Goal: Task Accomplishment & Management: Complete application form

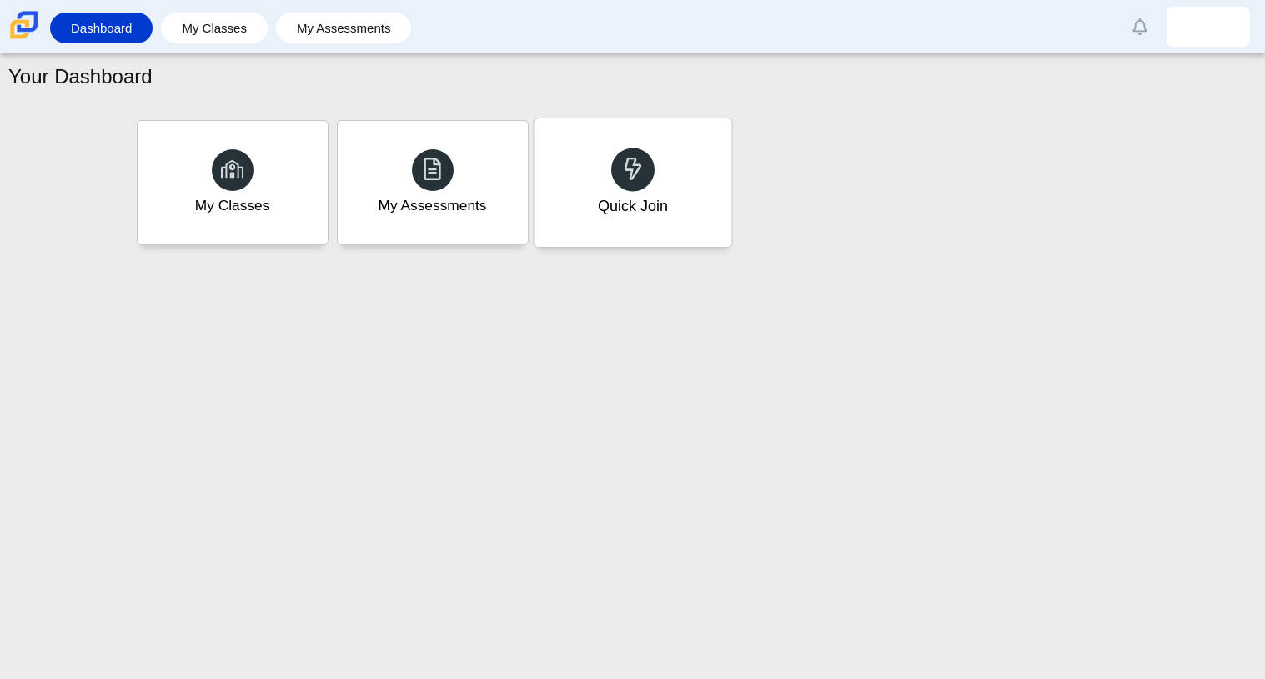
click at [633, 225] on div "Quick Join" at bounding box center [633, 182] width 198 height 128
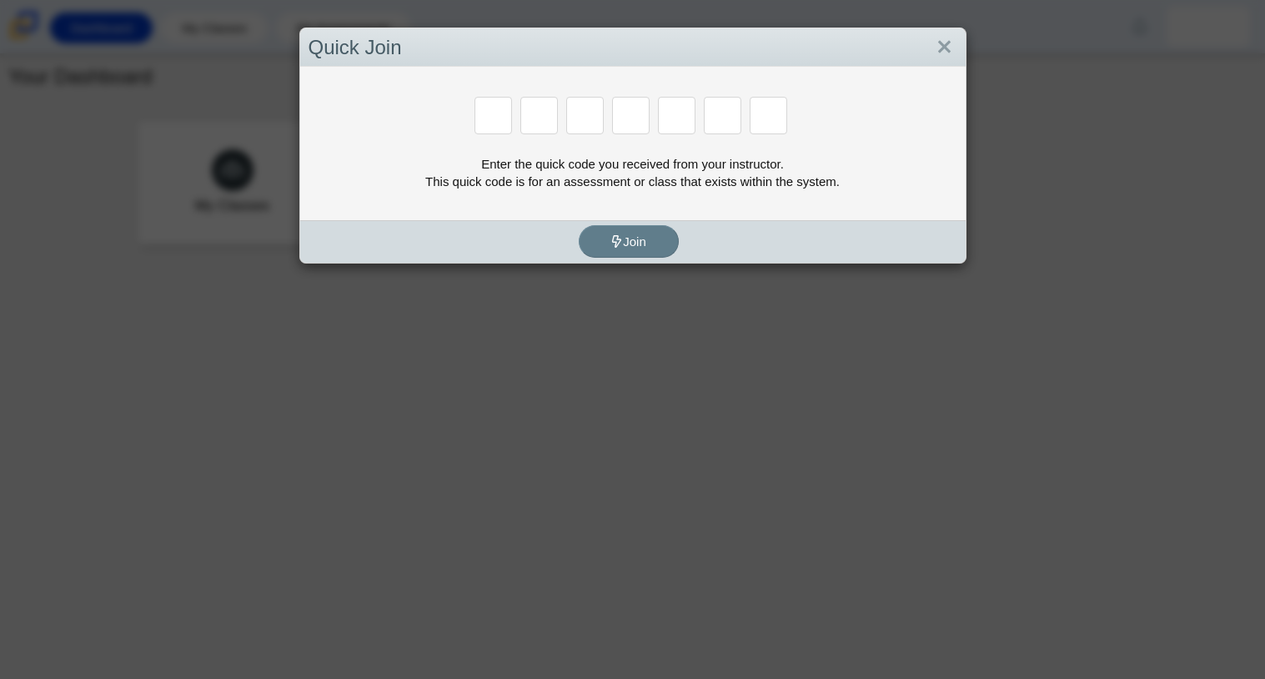
click at [486, 133] on input "Enter Access Code Digit 1" at bounding box center [494, 116] width 38 height 38
click at [482, 126] on input "Enter Access Code Digit 1" at bounding box center [494, 116] width 38 height 38
drag, startPoint x: 624, startPoint y: 531, endPoint x: 621, endPoint y: 541, distance: 10.3
click at [621, 541] on div "Quick Join Enter the quick code you received from your instructor. This quick c…" at bounding box center [632, 339] width 1265 height 679
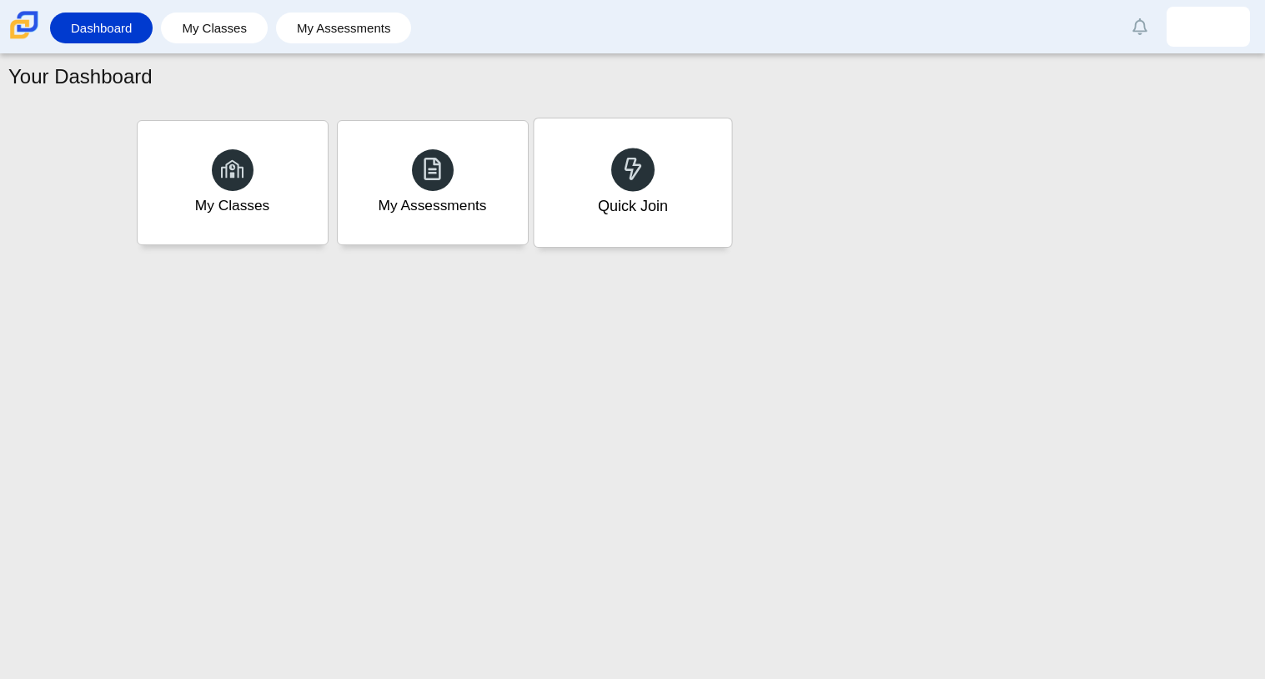
click at [617, 231] on div "Quick Join" at bounding box center [633, 182] width 198 height 128
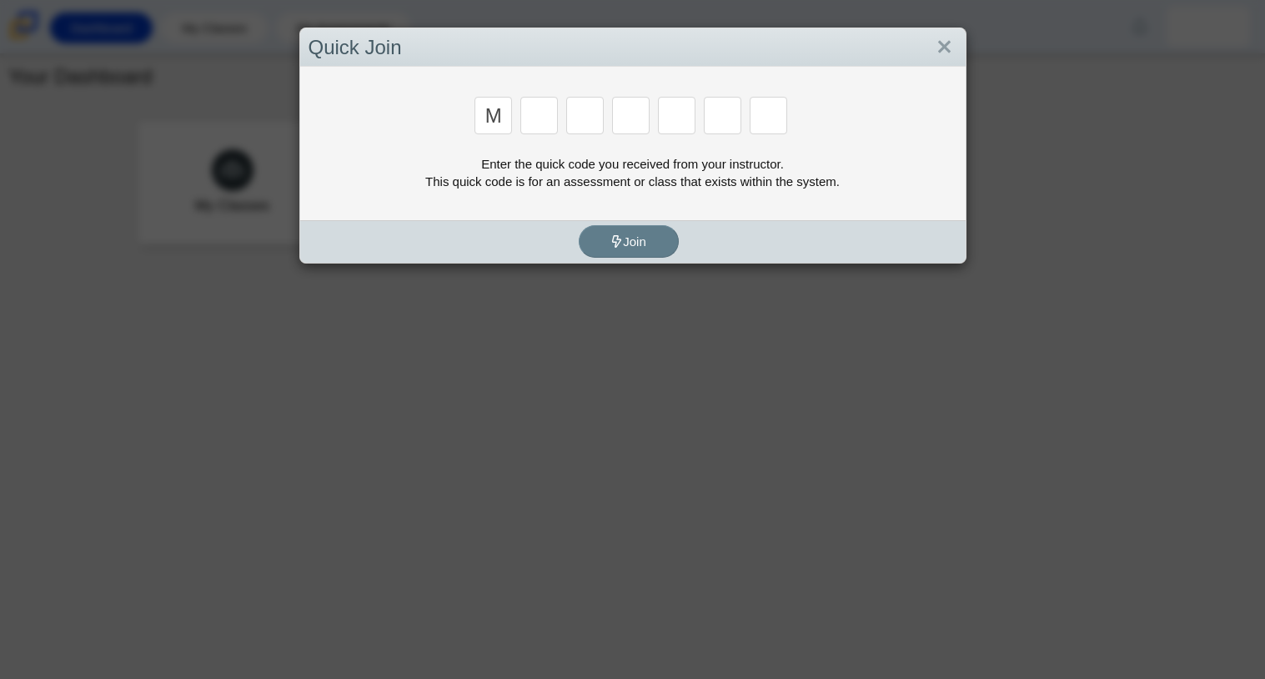
type input "m"
type input "7"
type input "e"
type input "3"
type input "e"
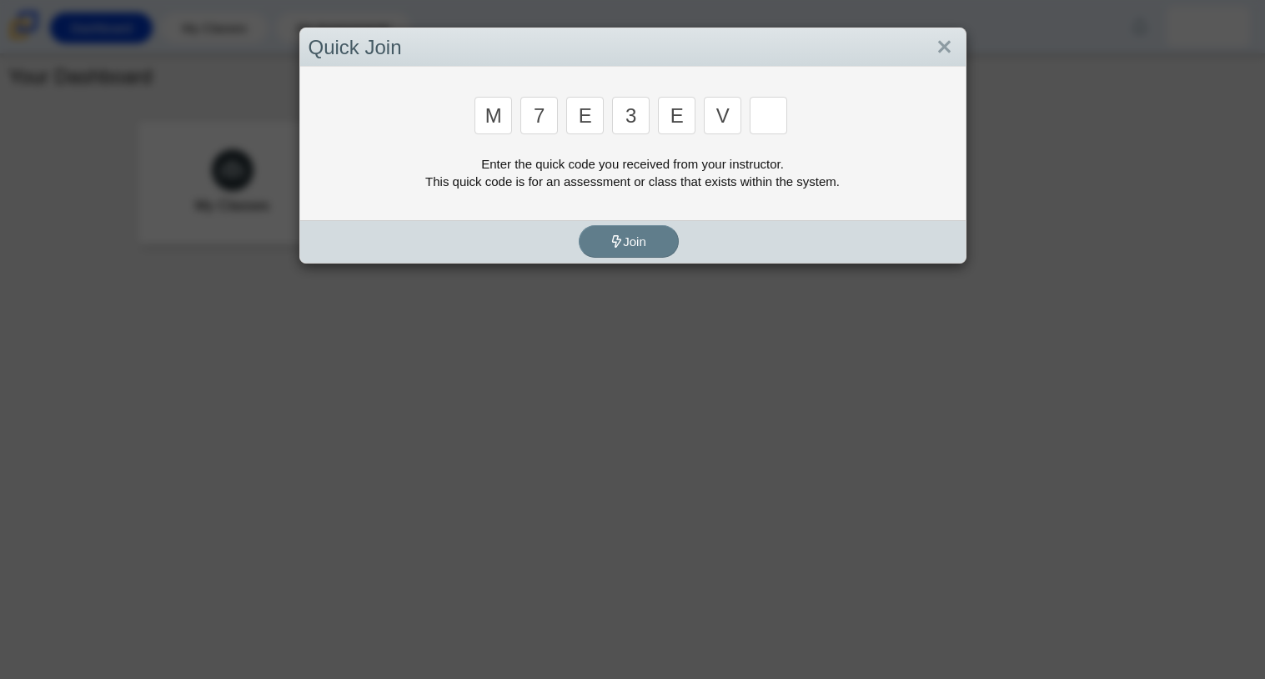
type input "v"
type input "w"
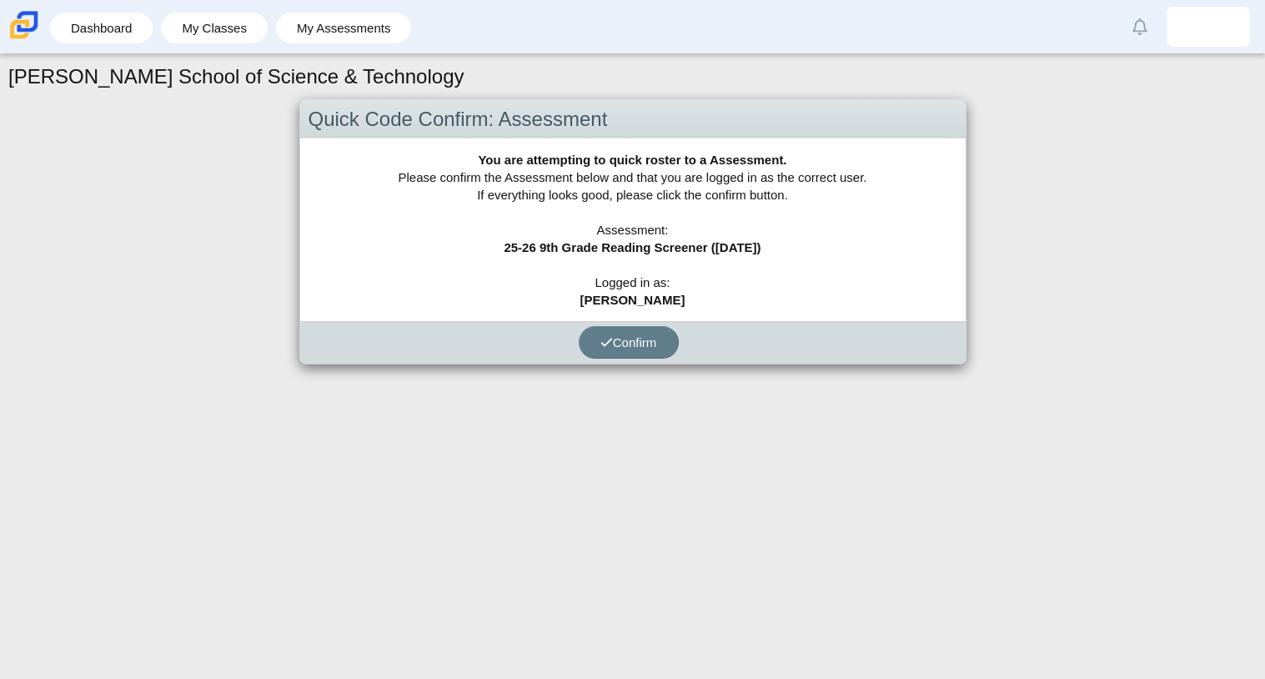
click at [711, 217] on div "You are attempting to quick roster to a Assessment. Please confirm the Assessme…" at bounding box center [633, 229] width 666 height 183
click at [615, 331] on button "Confirm" at bounding box center [629, 342] width 100 height 33
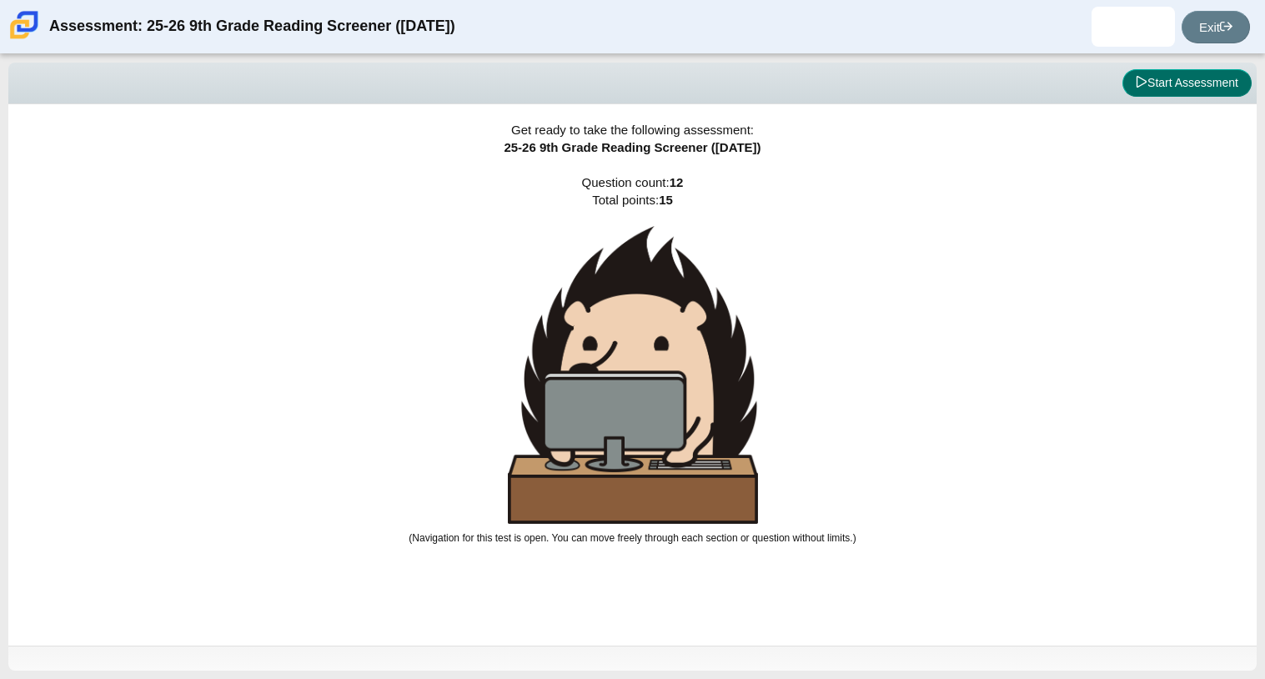
click at [1143, 96] on button "Start Assessment" at bounding box center [1187, 83] width 129 height 28
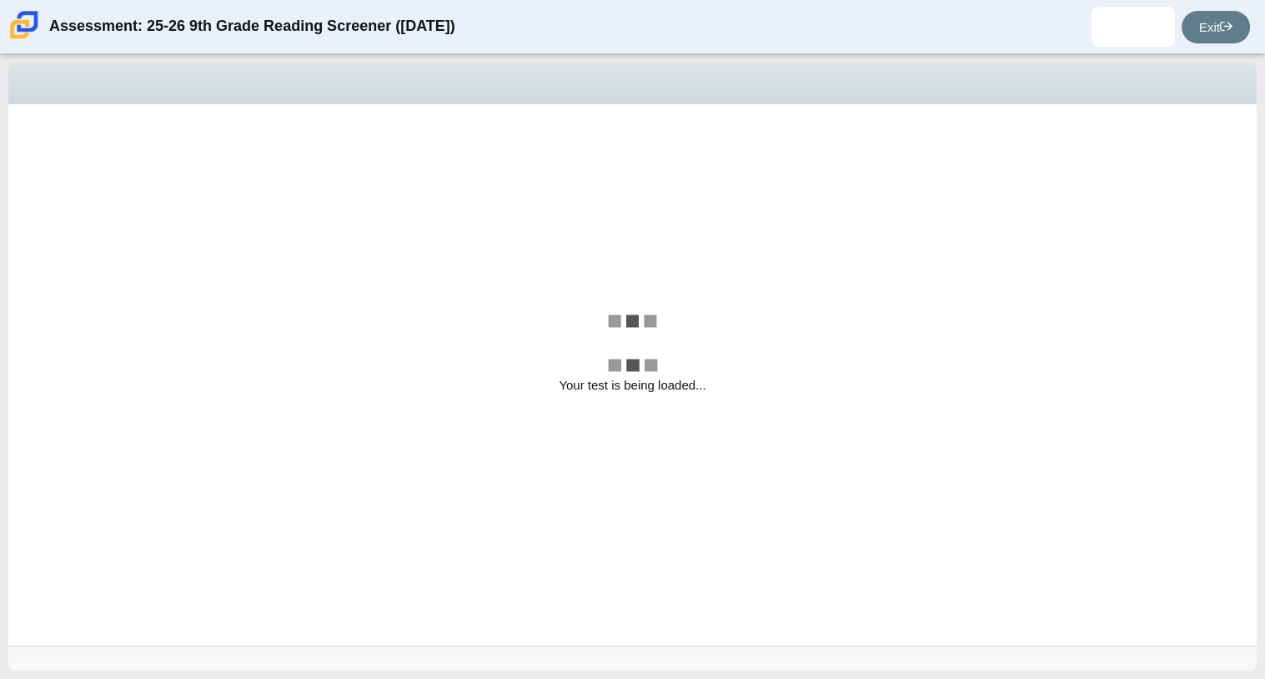
select select "ccc5b315-3c7c-471c-bf90-f22c8299c798"
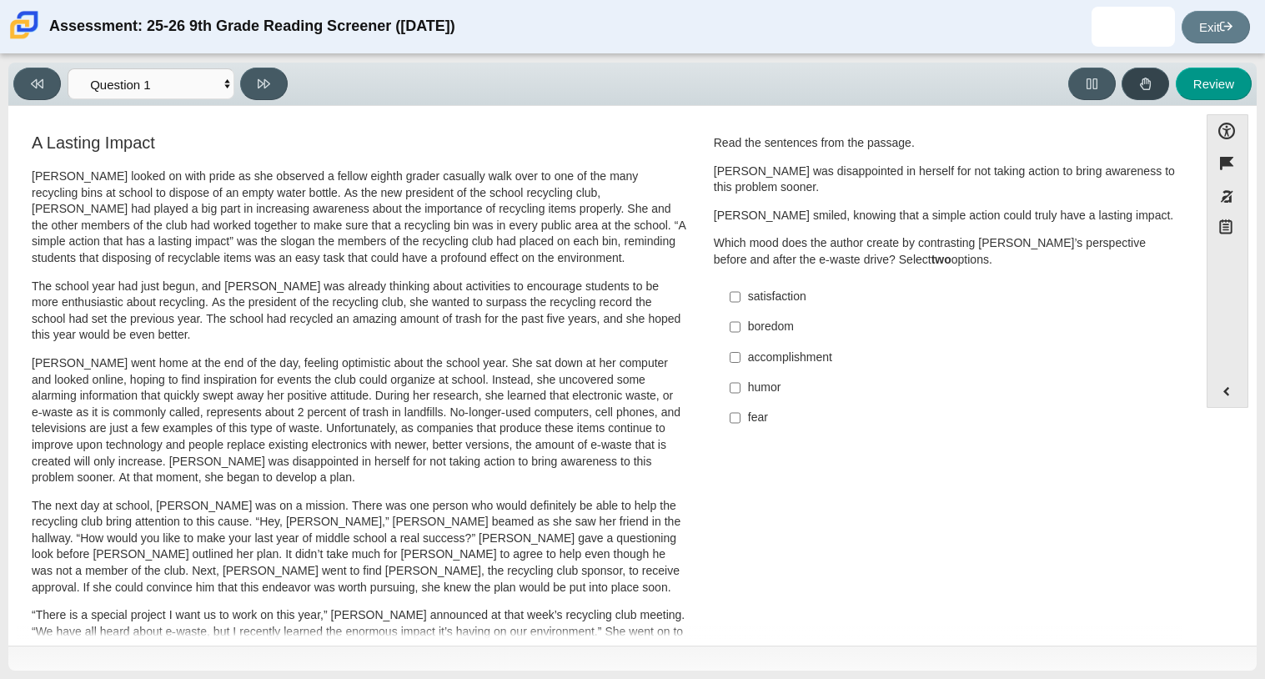
click at [1143, 96] on button at bounding box center [1146, 84] width 48 height 33
click at [1135, 89] on button at bounding box center [1146, 84] width 48 height 33
click at [751, 356] on div "accomplishment" at bounding box center [958, 357] width 421 height 17
click at [741, 356] on input "accomplishment accomplishment" at bounding box center [735, 357] width 11 height 30
checkbox input "true"
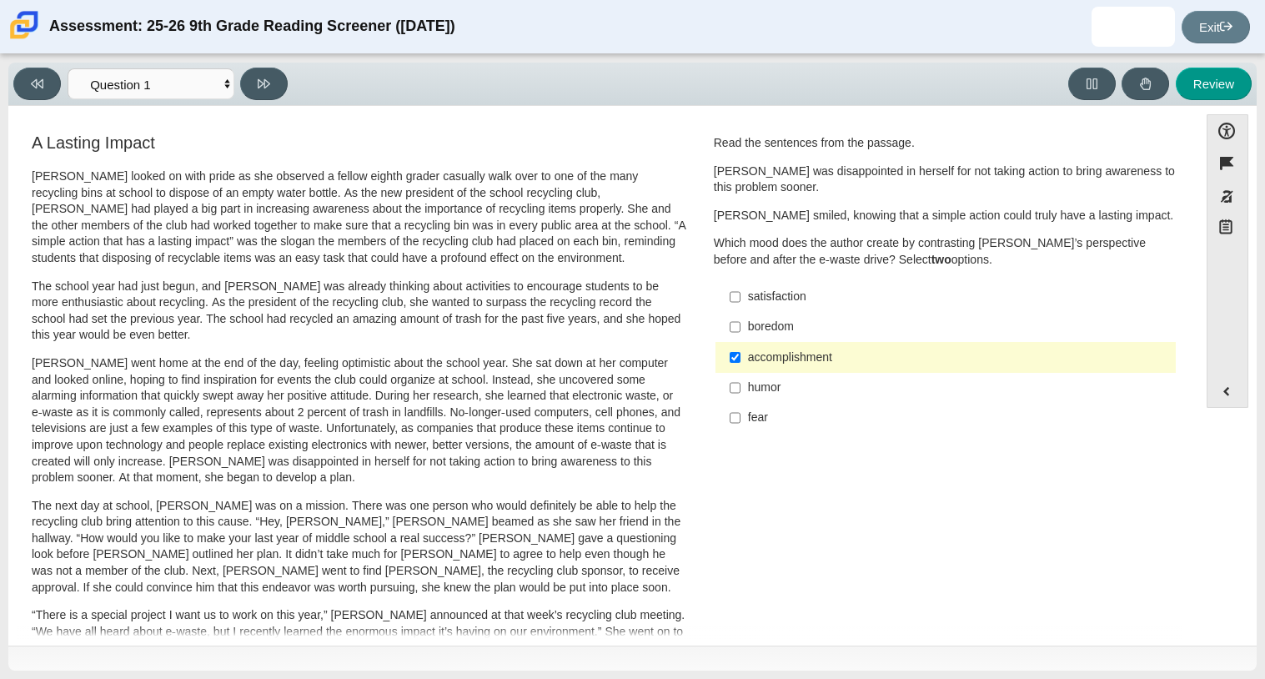
click at [714, 435] on div "satisfaction satisfaction boredom boredom accomplishment accomplishment humor h…" at bounding box center [946, 357] width 464 height 155
click at [819, 295] on div "satisfaction" at bounding box center [958, 297] width 421 height 17
click at [741, 295] on input "satisfaction satisfaction" at bounding box center [735, 297] width 11 height 30
checkbox input "true"
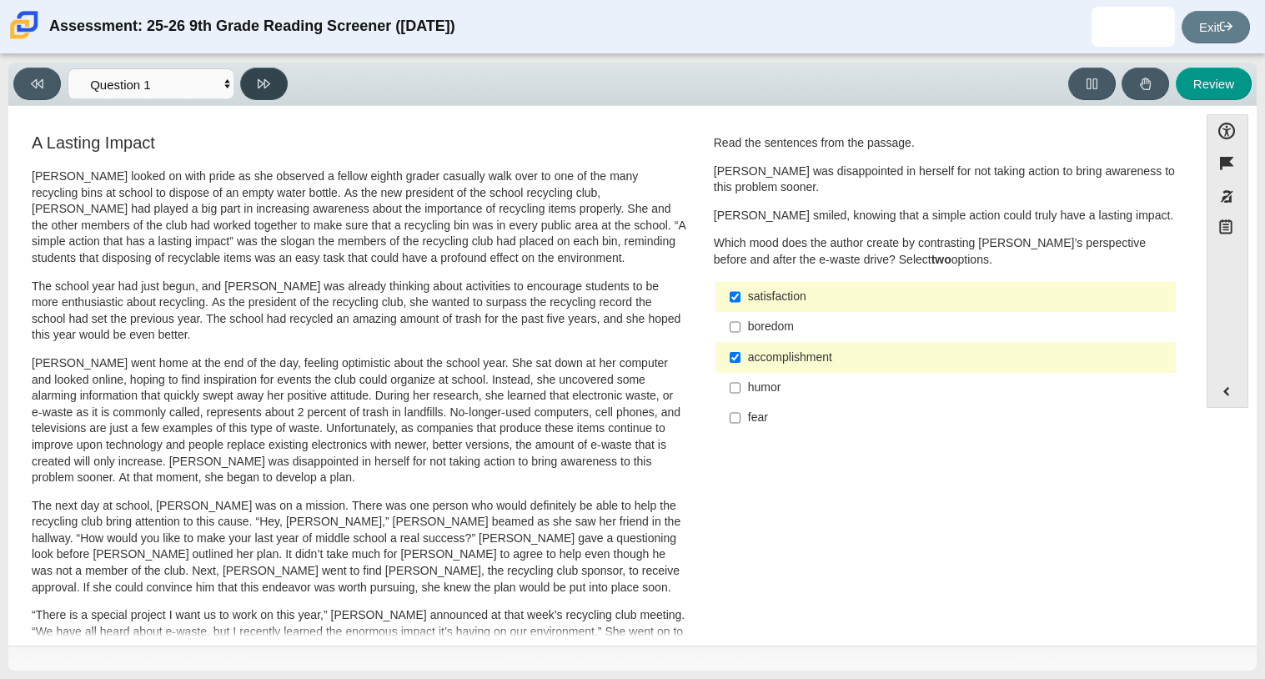
click at [269, 91] on button at bounding box center [264, 84] width 48 height 33
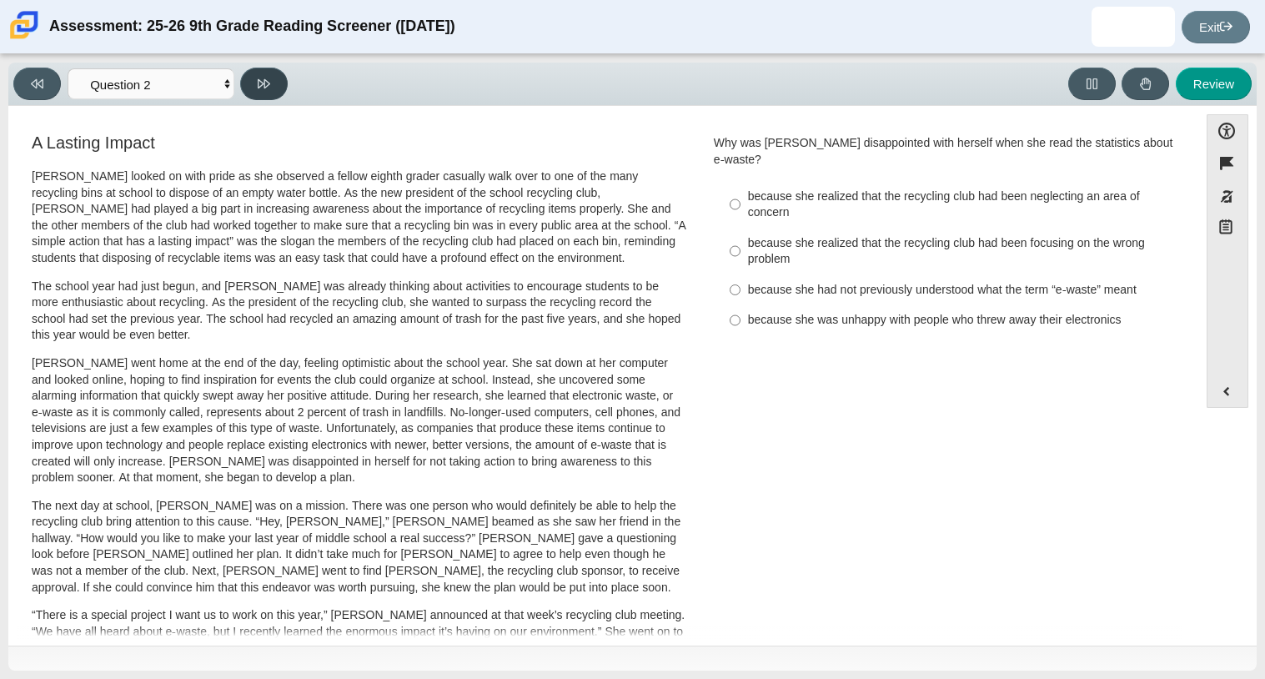
click at [271, 91] on button at bounding box center [264, 84] width 48 height 33
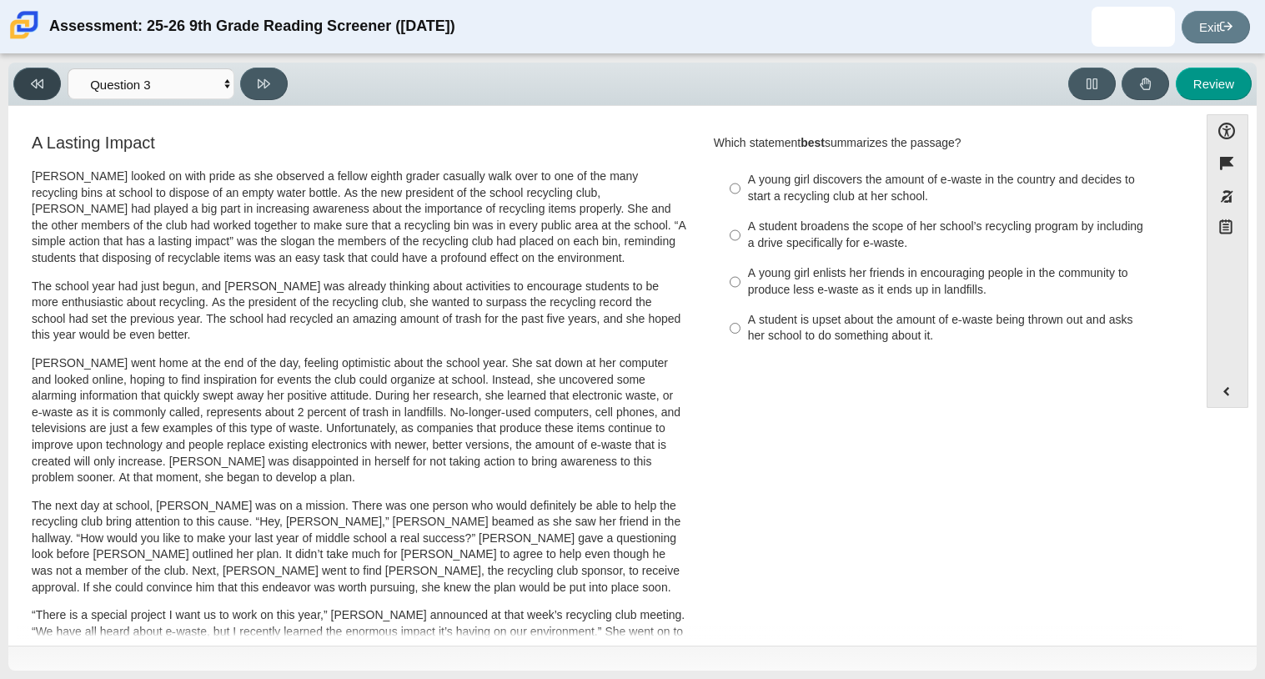
click at [45, 73] on button at bounding box center [37, 84] width 48 height 33
select select "0ff64528-ffd7-428d-b192-babfaadd44e8"
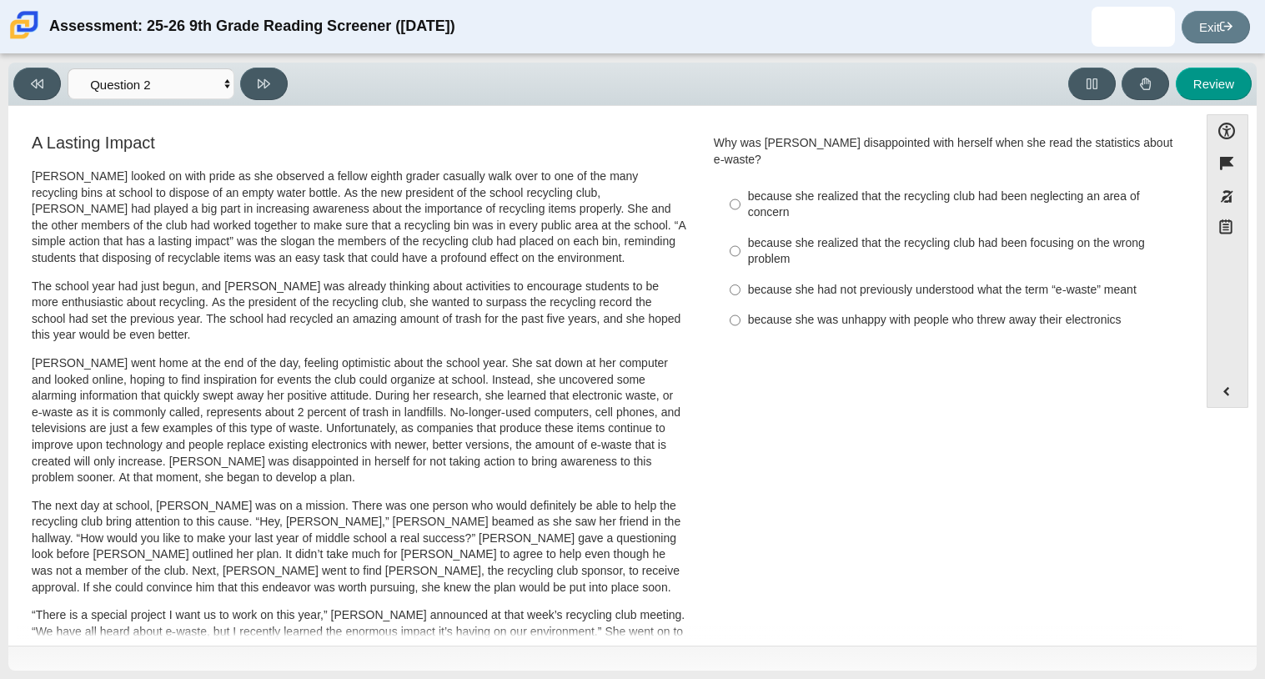
drag, startPoint x: 1076, startPoint y: 234, endPoint x: 1079, endPoint y: 249, distance: 14.4
click at [1079, 249] on div "because she realized that the recycling club had been focusing on the wrong pro…" at bounding box center [958, 251] width 421 height 33
click at [1083, 274] on label "because she had not previously understood what the term “e-waste” meant because…" at bounding box center [947, 289] width 458 height 30
click at [741, 274] on input "because she had not previously understood what the term “e-waste” meant because…" at bounding box center [735, 289] width 11 height 30
radio input "true"
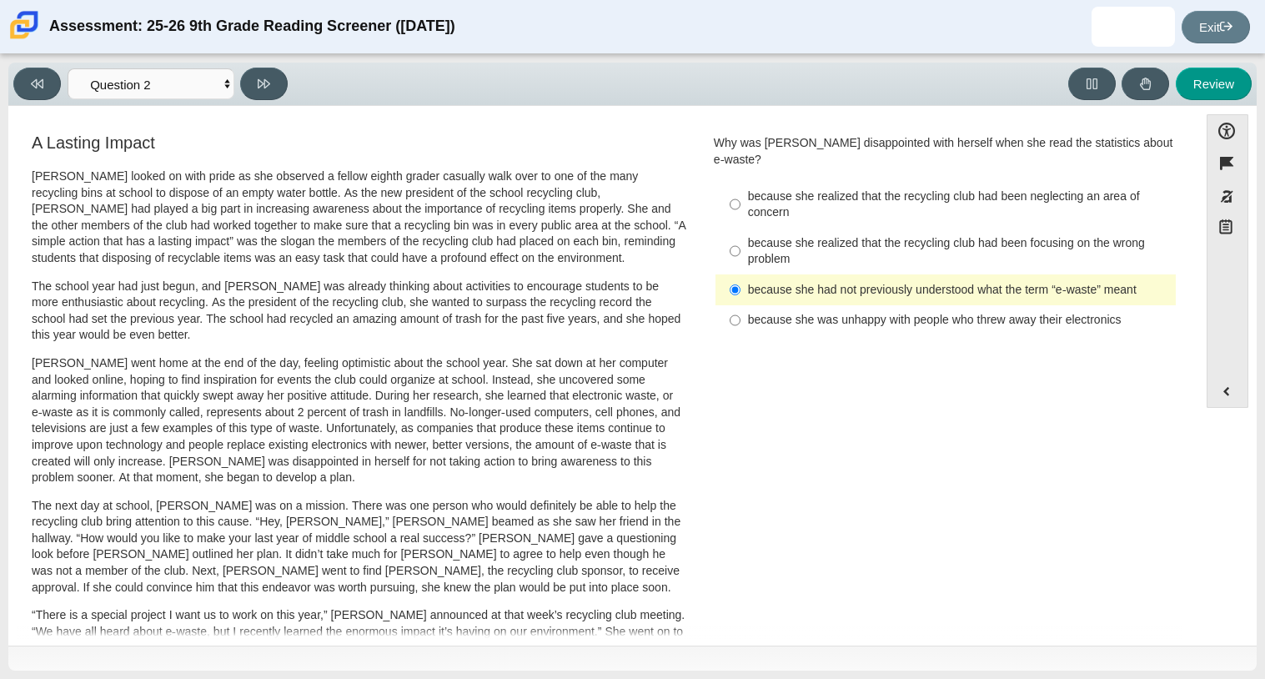
click at [1084, 305] on label "because she was unhappy with people who threw away their electronics because sh…" at bounding box center [947, 320] width 458 height 30
click at [741, 305] on input "because she was unhappy with people who threw away their electronics because sh…" at bounding box center [735, 320] width 11 height 30
radio input "true"
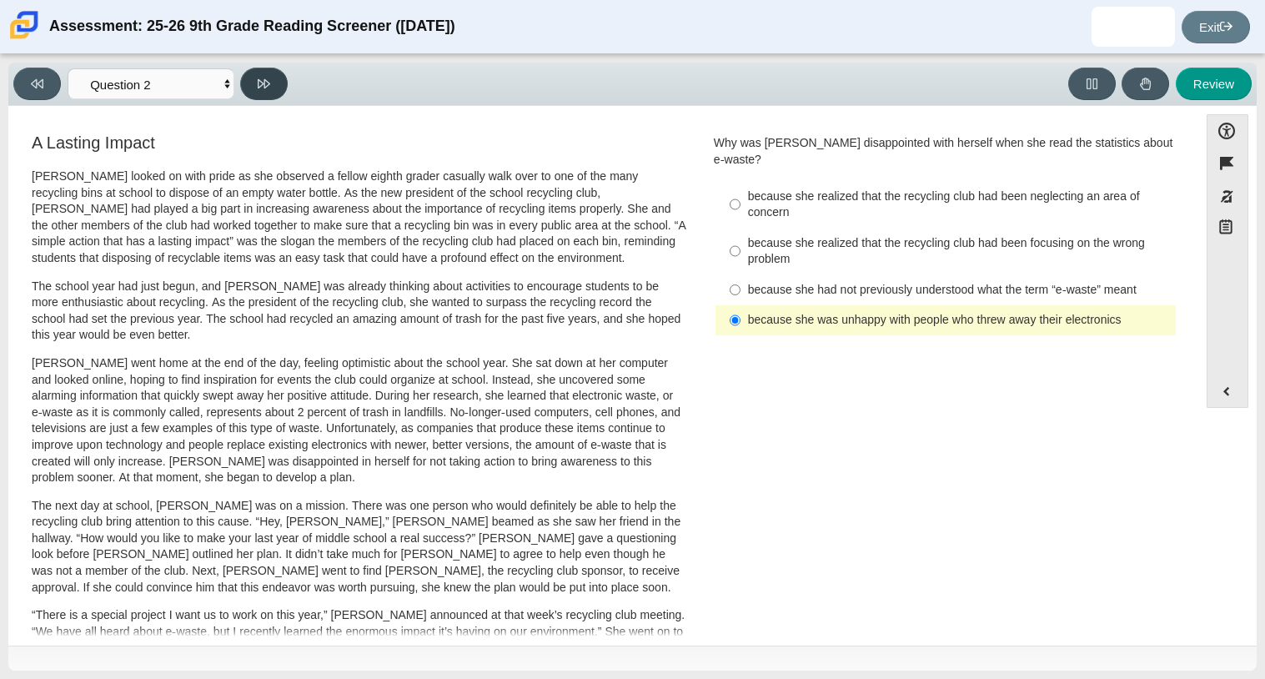
click at [266, 71] on button at bounding box center [264, 84] width 48 height 33
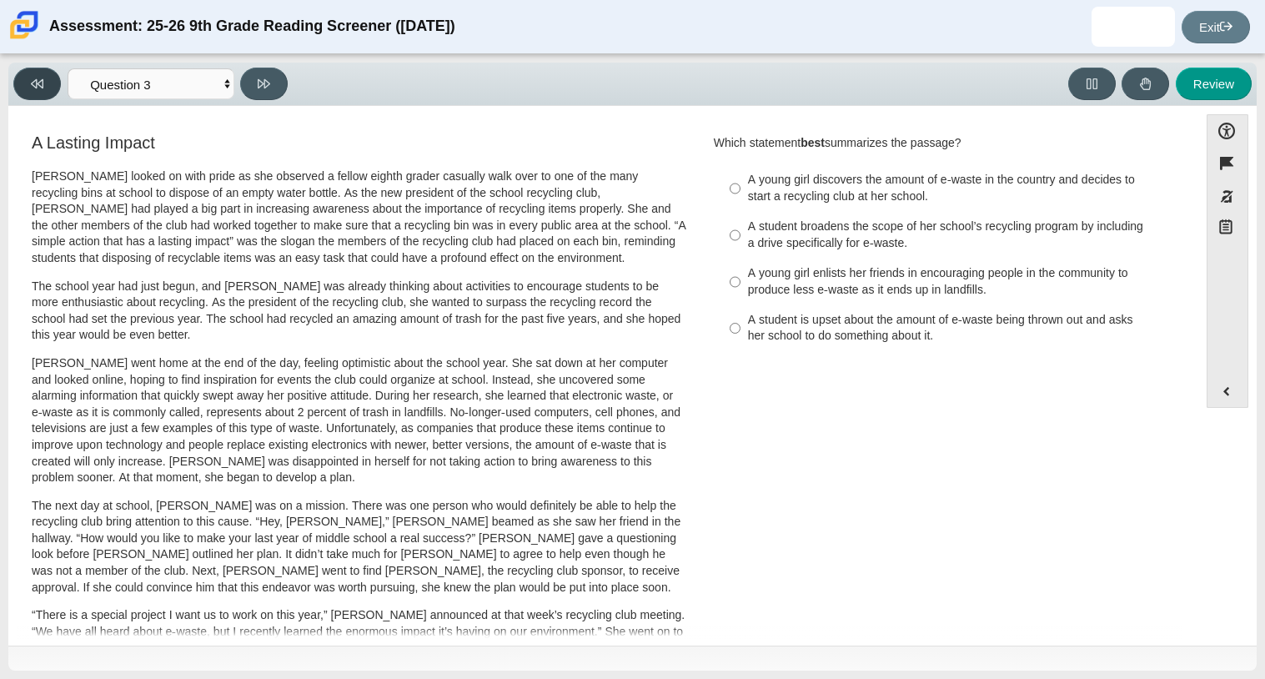
click at [35, 68] on button at bounding box center [37, 84] width 48 height 33
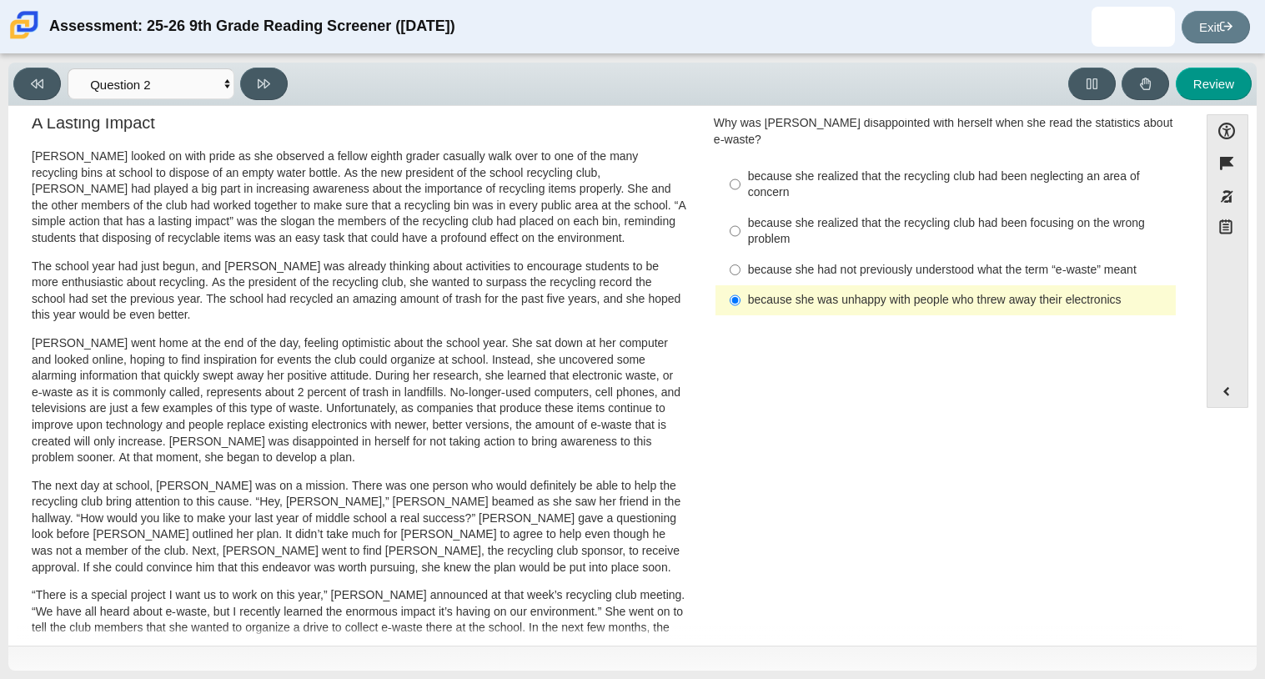
scroll to position [21, 0]
click at [279, 83] on button at bounding box center [264, 84] width 48 height 33
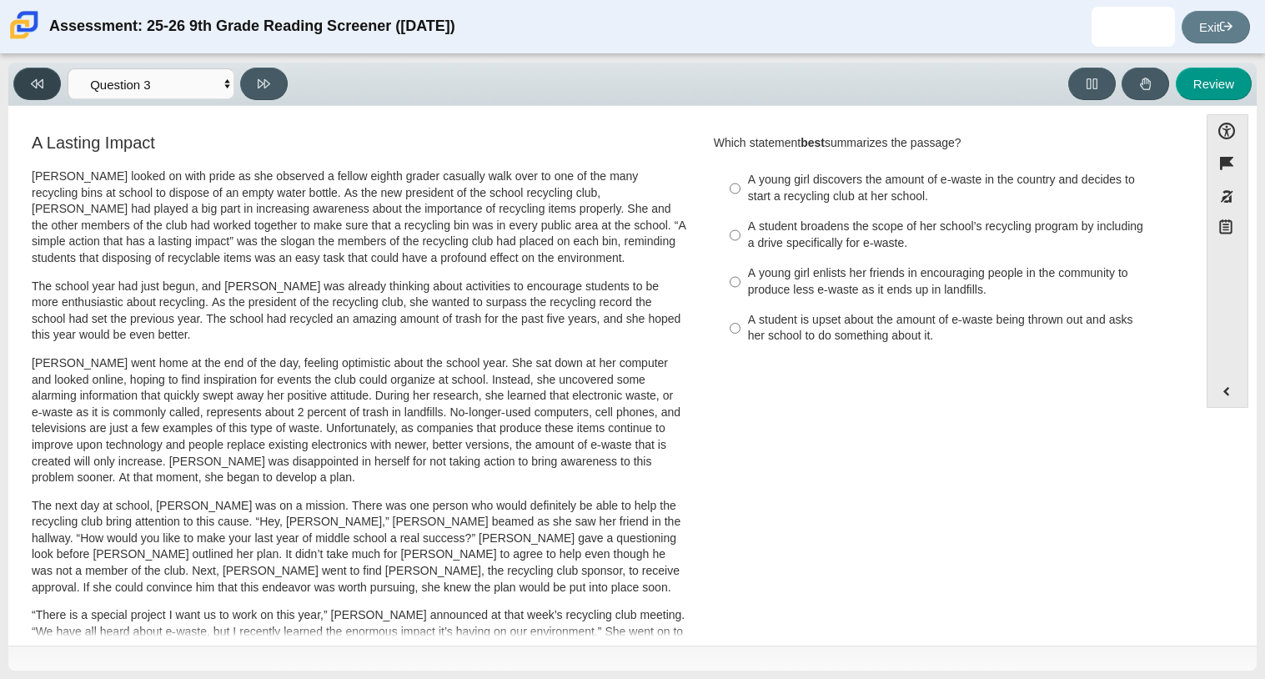
click at [26, 78] on button at bounding box center [37, 84] width 48 height 33
select select "0ff64528-ffd7-428d-b192-babfaadd44e8"
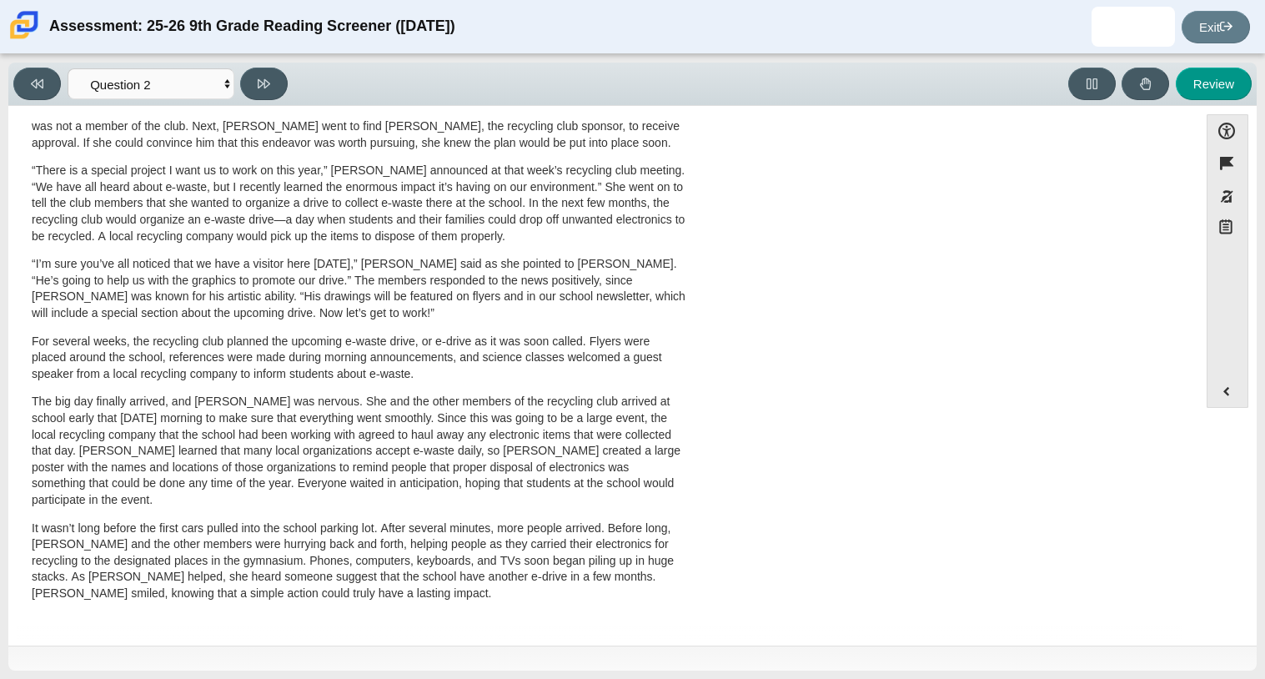
scroll to position [0, 0]
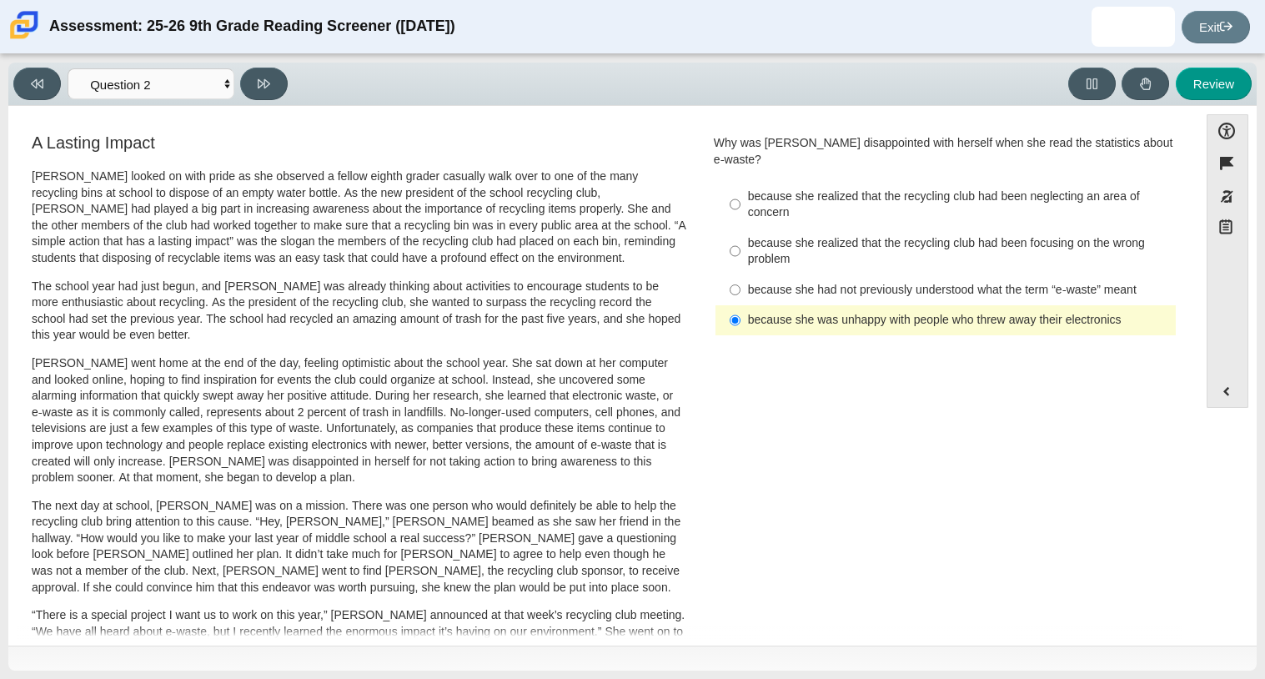
click at [857, 236] on div "because she realized that the recycling club had been focusing on the wrong pro…" at bounding box center [958, 251] width 421 height 33
click at [741, 236] on input "because she realized that the recycling club had been focusing on the wrong pro…" at bounding box center [735, 251] width 11 height 47
radio input "true"
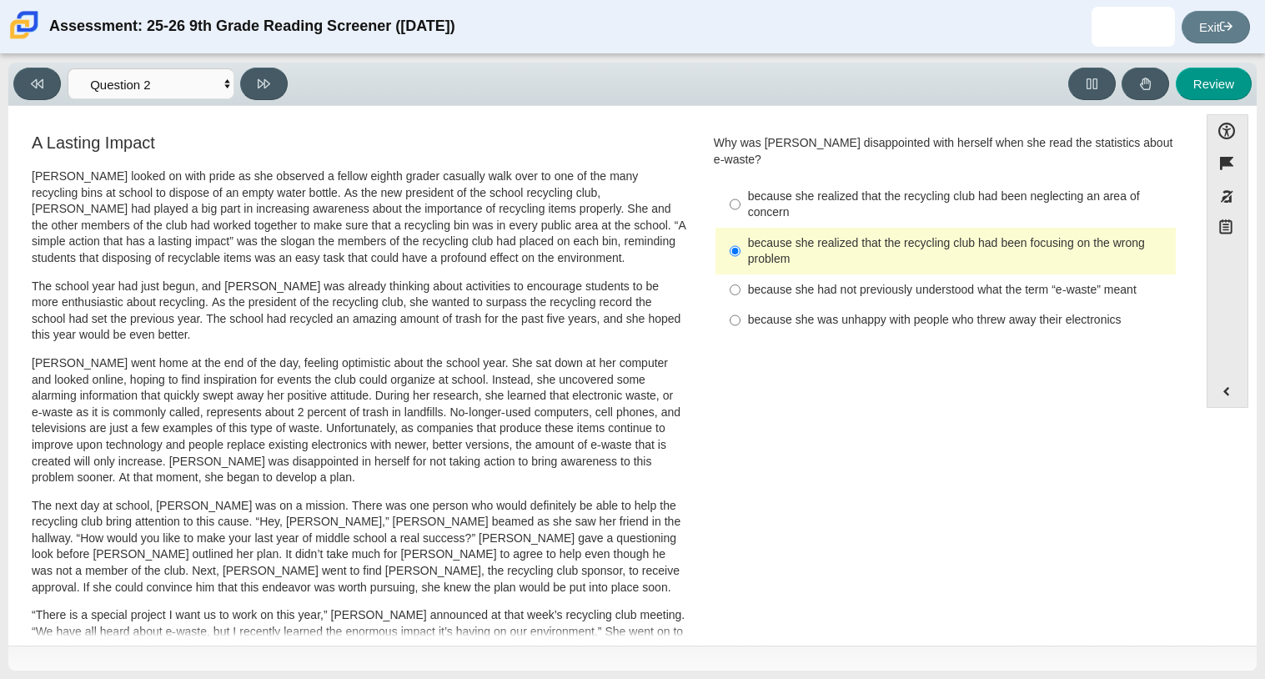
click at [292, 77] on div "Viewing Question 2 of 12 in Pacing Mode Questions Question 1 Question 2 Questio…" at bounding box center [153, 84] width 281 height 33
click at [269, 78] on icon at bounding box center [264, 84] width 13 height 13
select select "7ce3d843-6974-4858-901c-1ff39630e843"
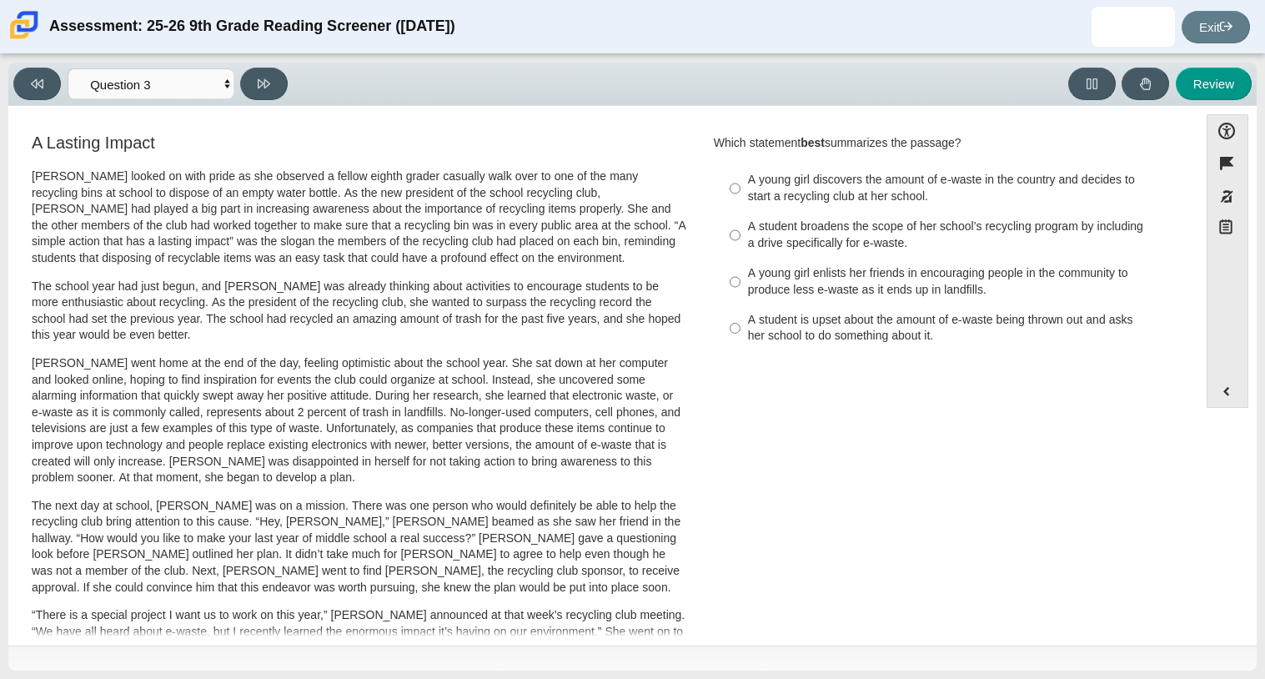
click at [781, 293] on div "A young girl enlists her friends in encouraging people in the community to prod…" at bounding box center [958, 281] width 421 height 33
click at [741, 293] on input "A young girl enlists her friends in encouraging people in the community to prod…" at bounding box center [735, 282] width 11 height 47
radio input "true"
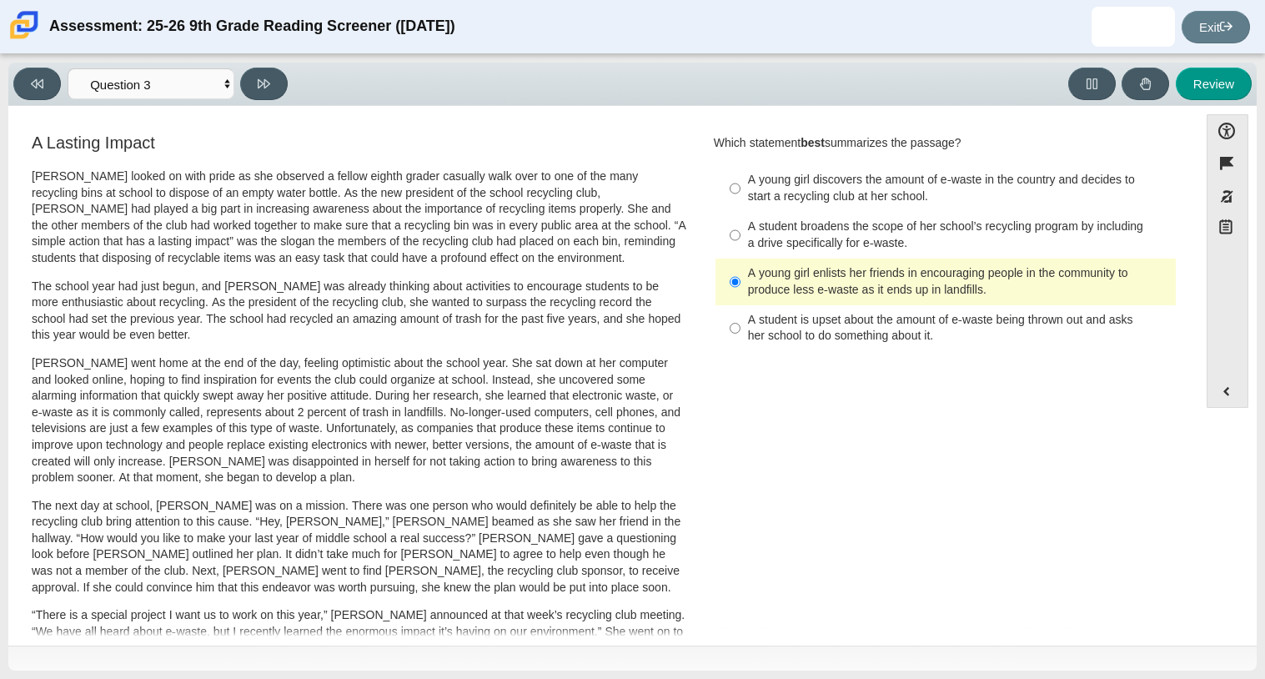
click at [251, 103] on div "Viewing Question 3 of 12 in Pacing Mode Questions Question 1 Question 2 Questio…" at bounding box center [632, 84] width 1249 height 43
click at [254, 99] on button at bounding box center [264, 84] width 48 height 33
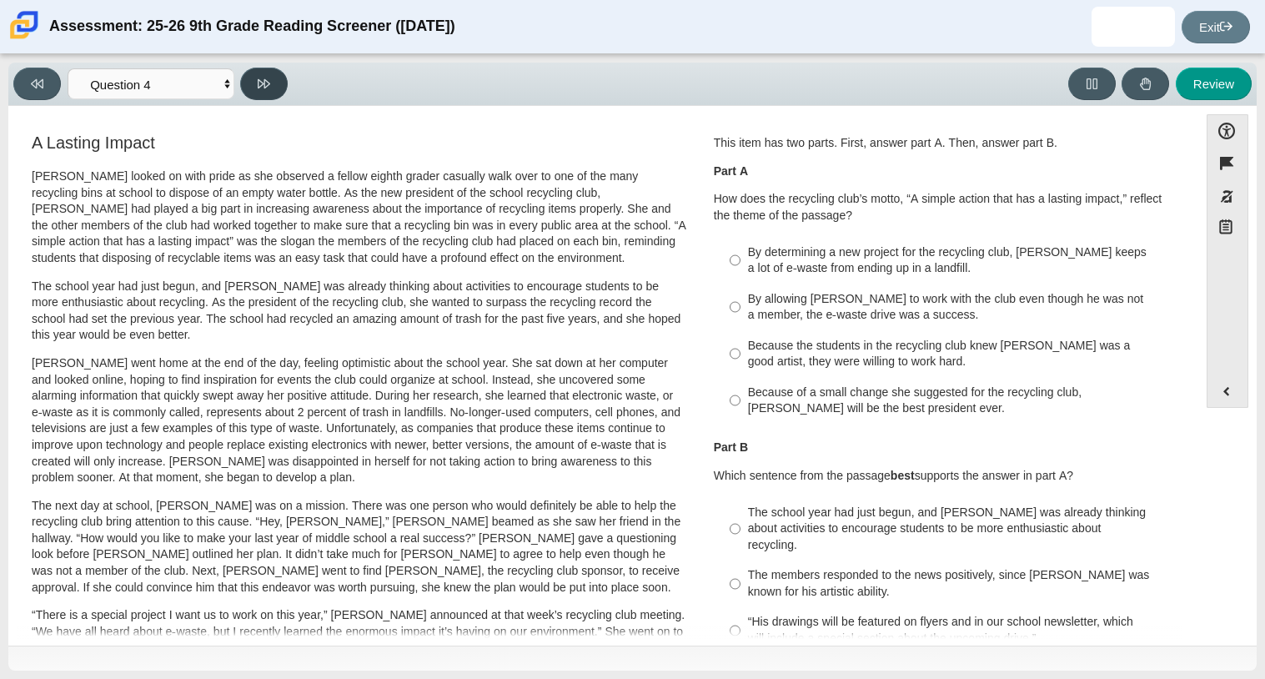
click at [254, 99] on button at bounding box center [264, 84] width 48 height 33
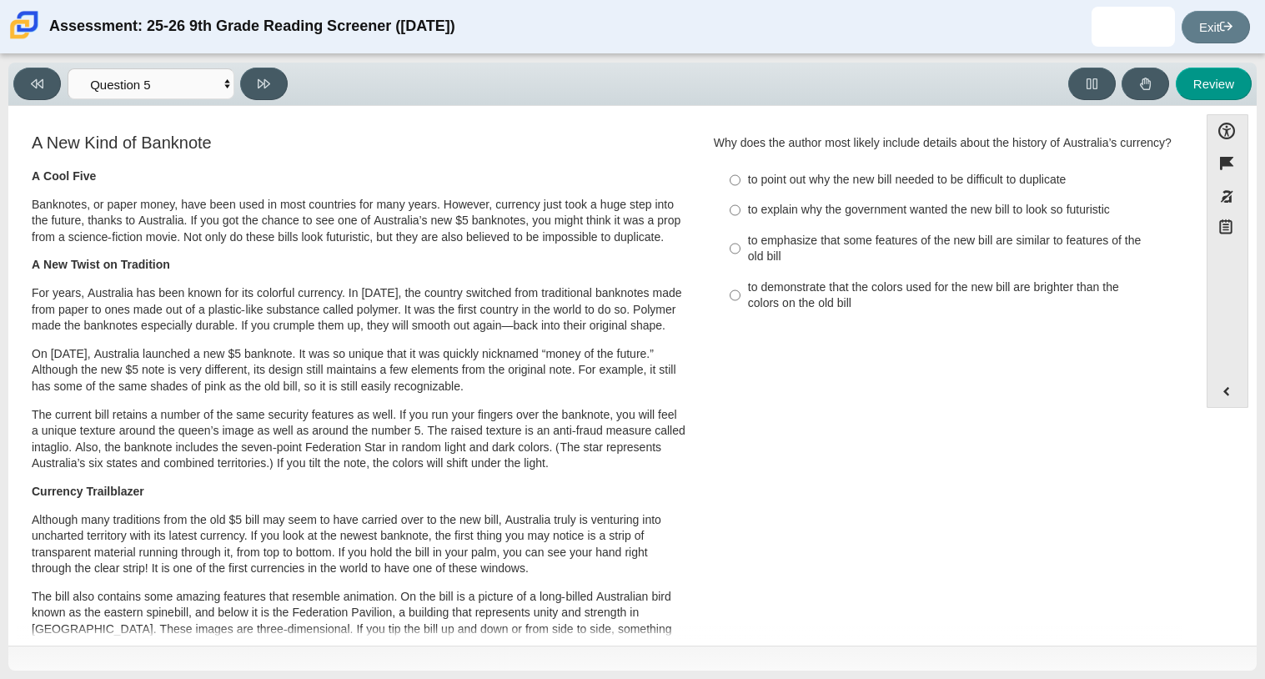
click at [133, 171] on p "A Cool Five" at bounding box center [359, 176] width 655 height 17
click at [52, 103] on div "Viewing Question 5 of 12 in Pacing Mode Questions Question 1 Question 2 Questio…" at bounding box center [632, 84] width 1249 height 43
click at [47, 94] on button at bounding box center [37, 84] width 48 height 33
select select "ca9ea0f1-49c5-4bd1-83b0-472c18652b42"
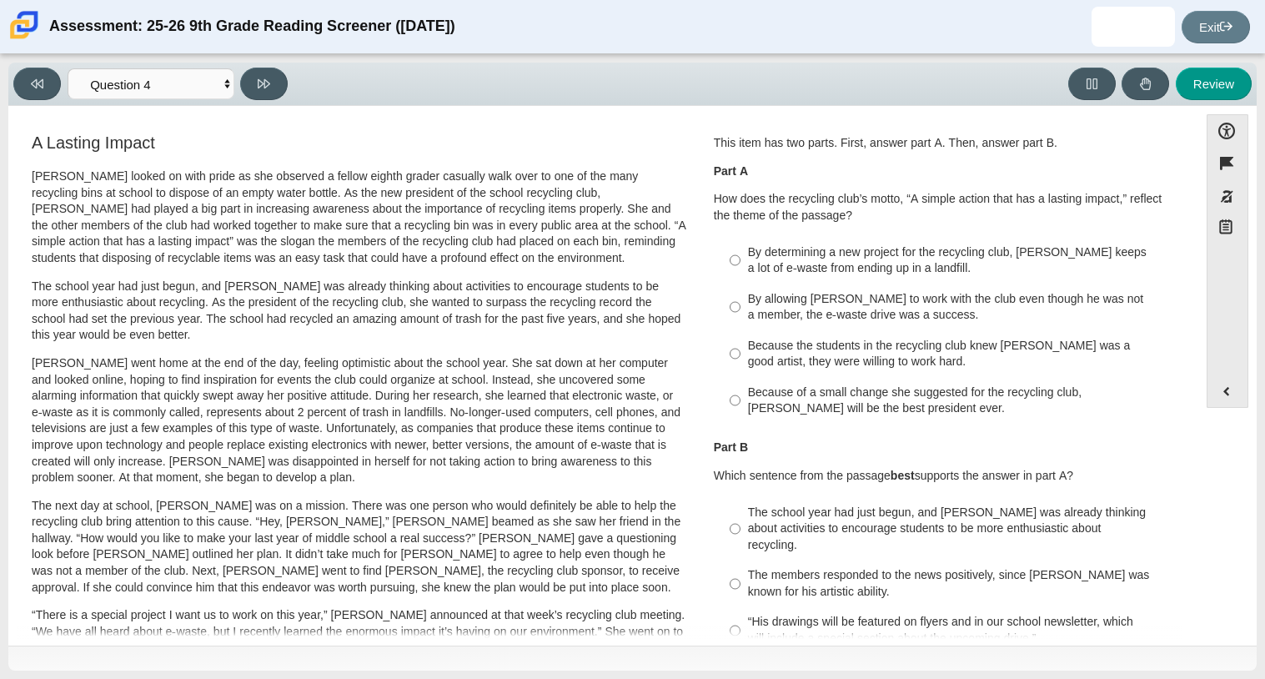
click at [799, 277] on div "By determining a new project for the recycling club, [PERSON_NAME] keeps a lot …" at bounding box center [958, 260] width 421 height 33
click at [741, 277] on input "By determining a new project for the recycling club, [PERSON_NAME] keeps a lot …" at bounding box center [735, 260] width 11 height 47
radio input "true"
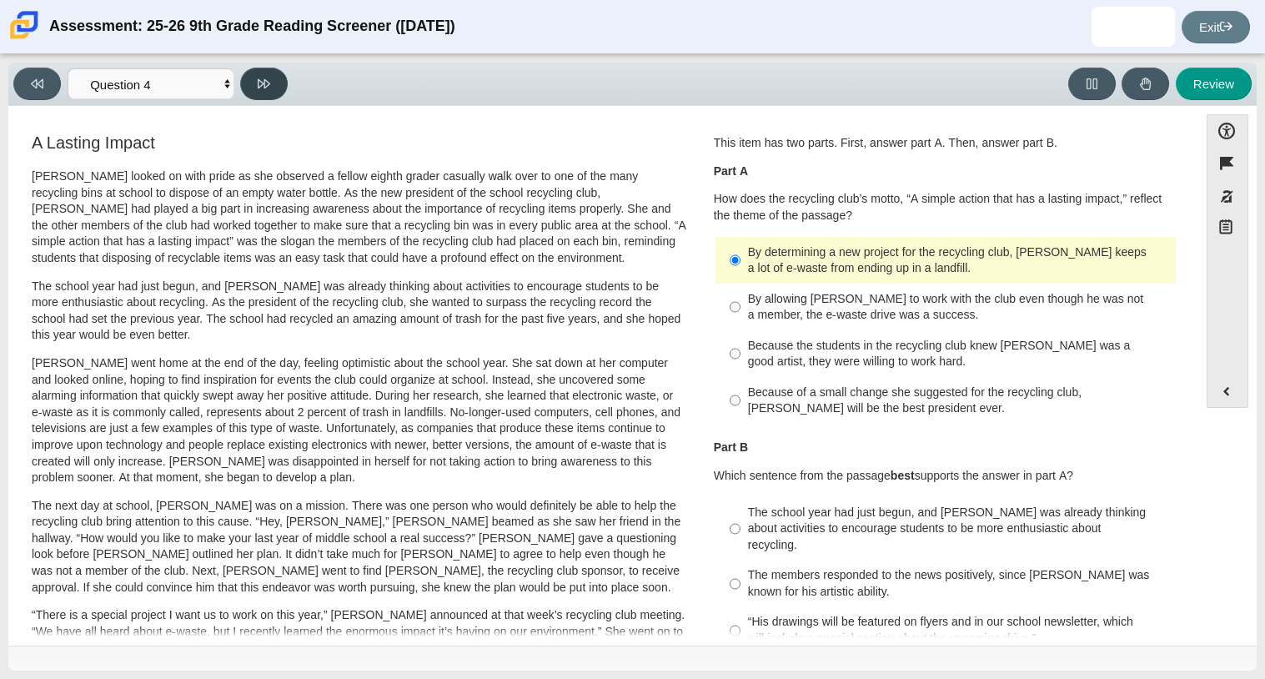
click at [269, 78] on icon at bounding box center [264, 84] width 13 height 13
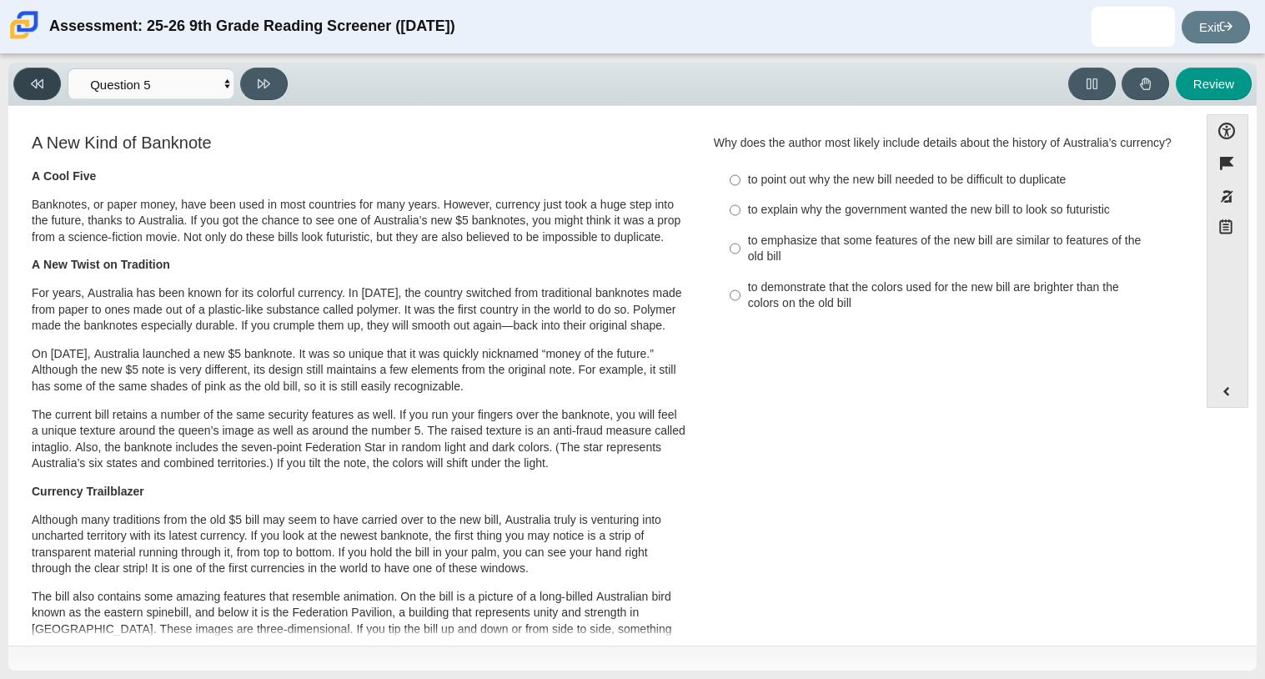
click at [29, 90] on button at bounding box center [37, 84] width 48 height 33
select select "ca9ea0f1-49c5-4bd1-83b0-472c18652b42"
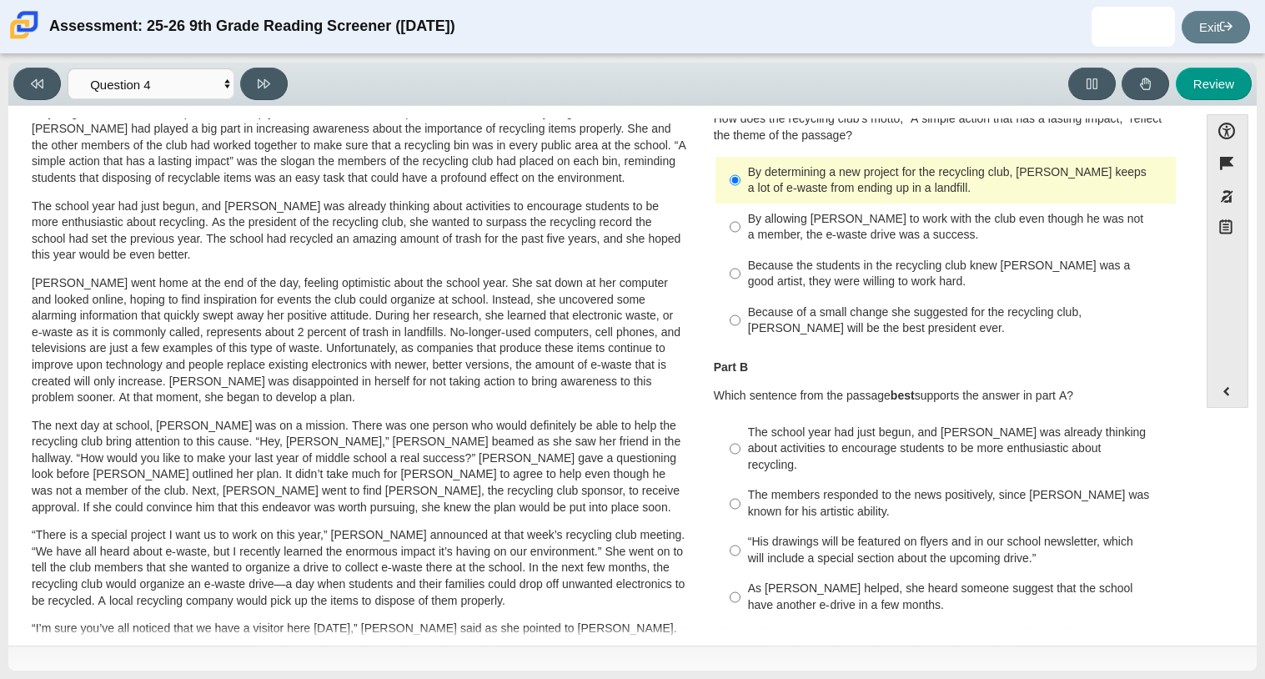
scroll to position [79, 0]
click at [834, 449] on div "The school year had just begun, and [PERSON_NAME] was already thinking about ac…" at bounding box center [958, 449] width 421 height 49
click at [741, 449] on input "The school year had just begun, and [PERSON_NAME] was already thinking about ac…" at bounding box center [735, 449] width 11 height 63
radio input "true"
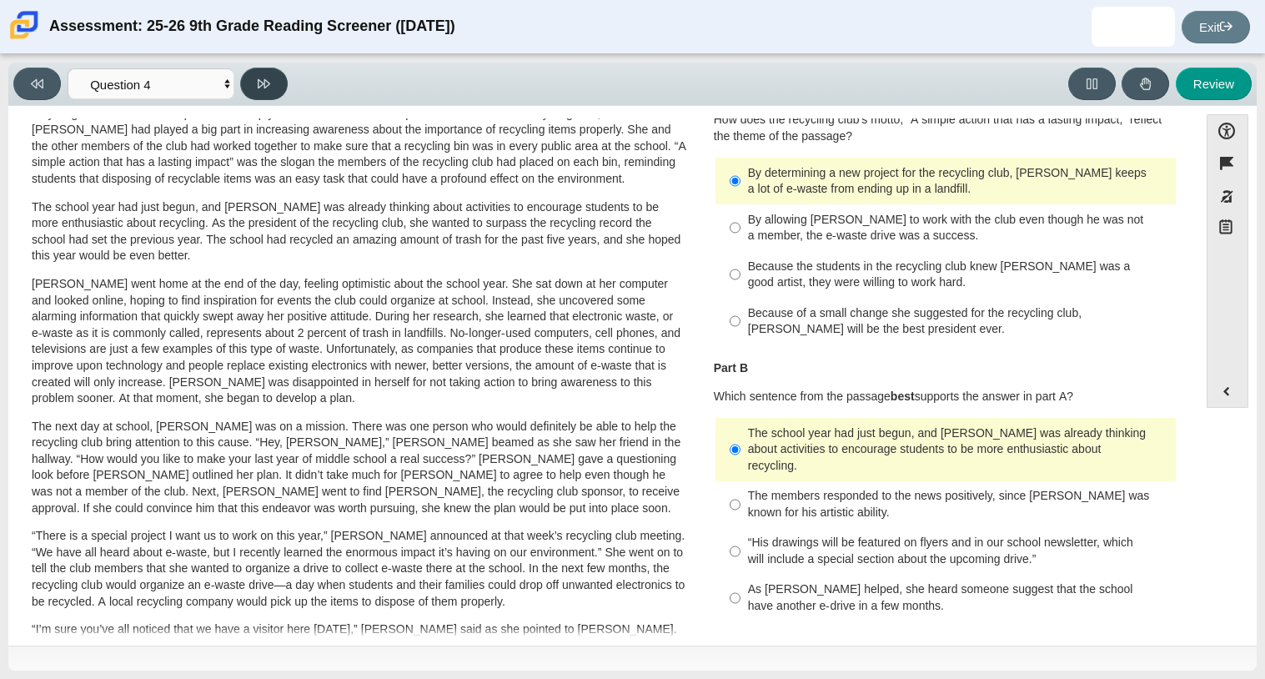
click at [258, 83] on icon at bounding box center [264, 83] width 13 height 9
select select "e41f1a79-e29f-4095-8030-a53364015bed"
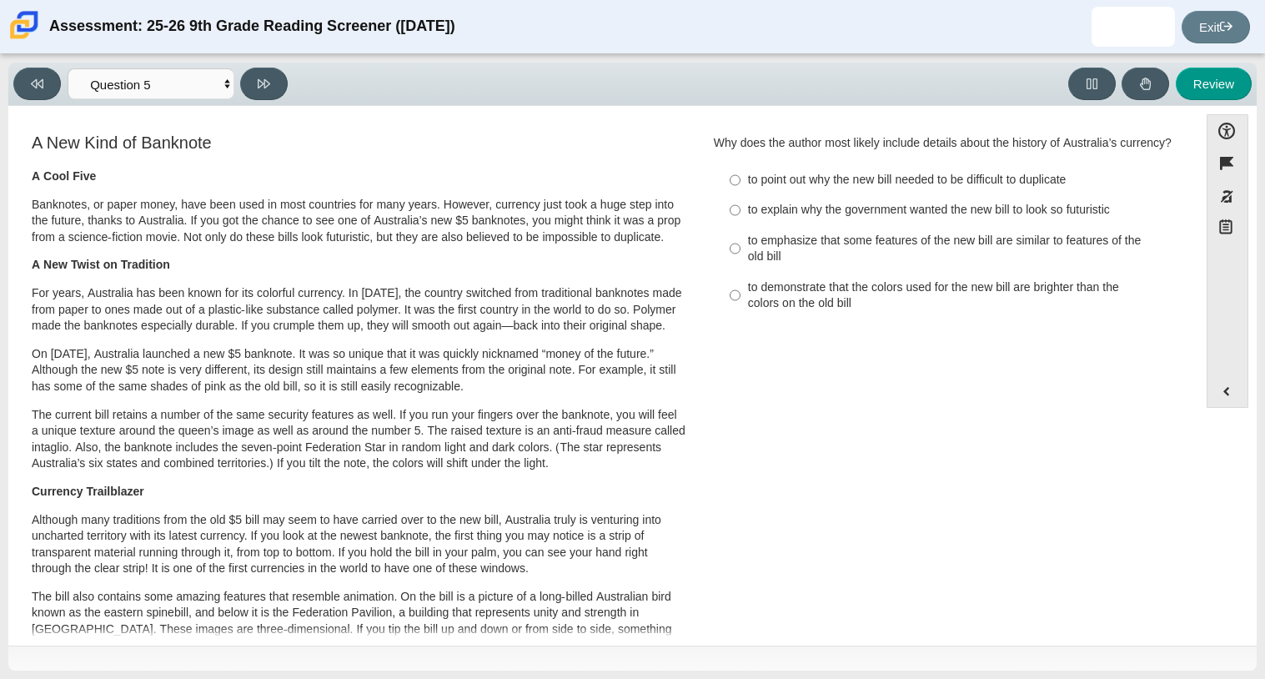
click at [861, 189] on div "to point out why the new bill needed to be difficult to duplicate" at bounding box center [958, 180] width 421 height 17
click at [741, 195] on input "to point out why the new bill needed to be difficult to duplicate to point out …" at bounding box center [735, 180] width 11 height 30
radio input "true"
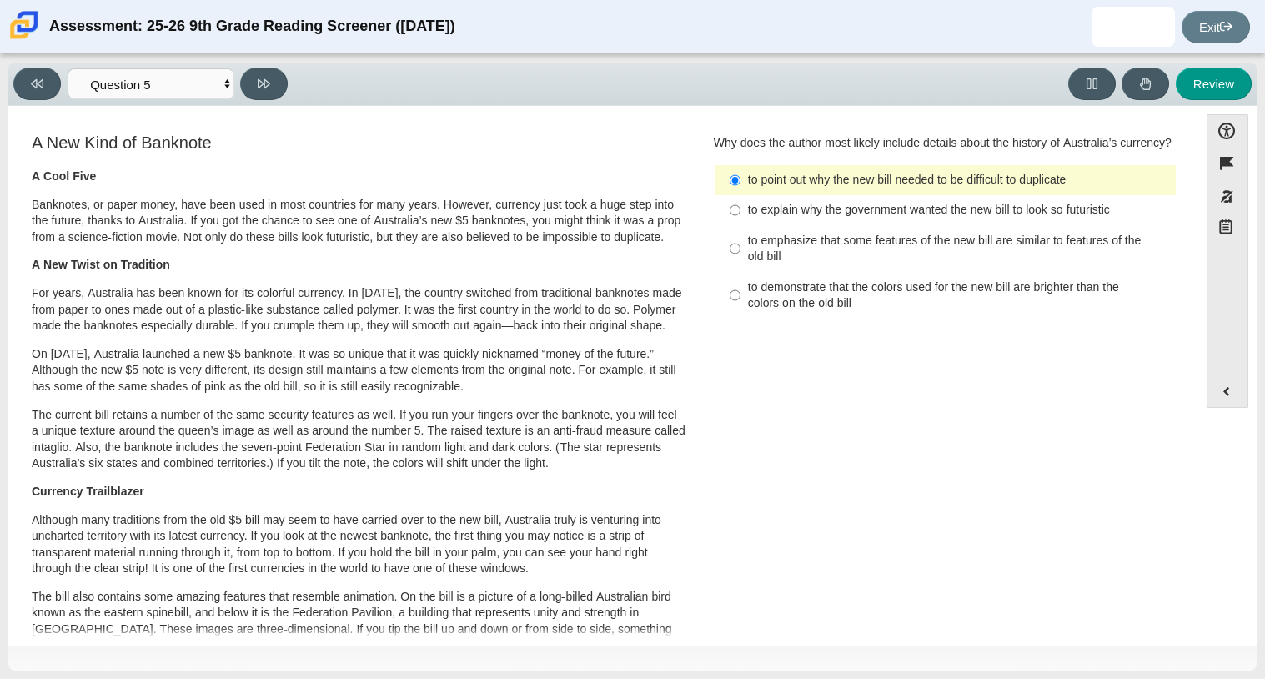
click at [836, 214] on label "to explain why the government wanted the new bill to look so futuristic to expl…" at bounding box center [947, 210] width 458 height 30
click at [741, 214] on input "to explain why the government wanted the new bill to look so futuristic to expl…" at bounding box center [735, 210] width 11 height 30
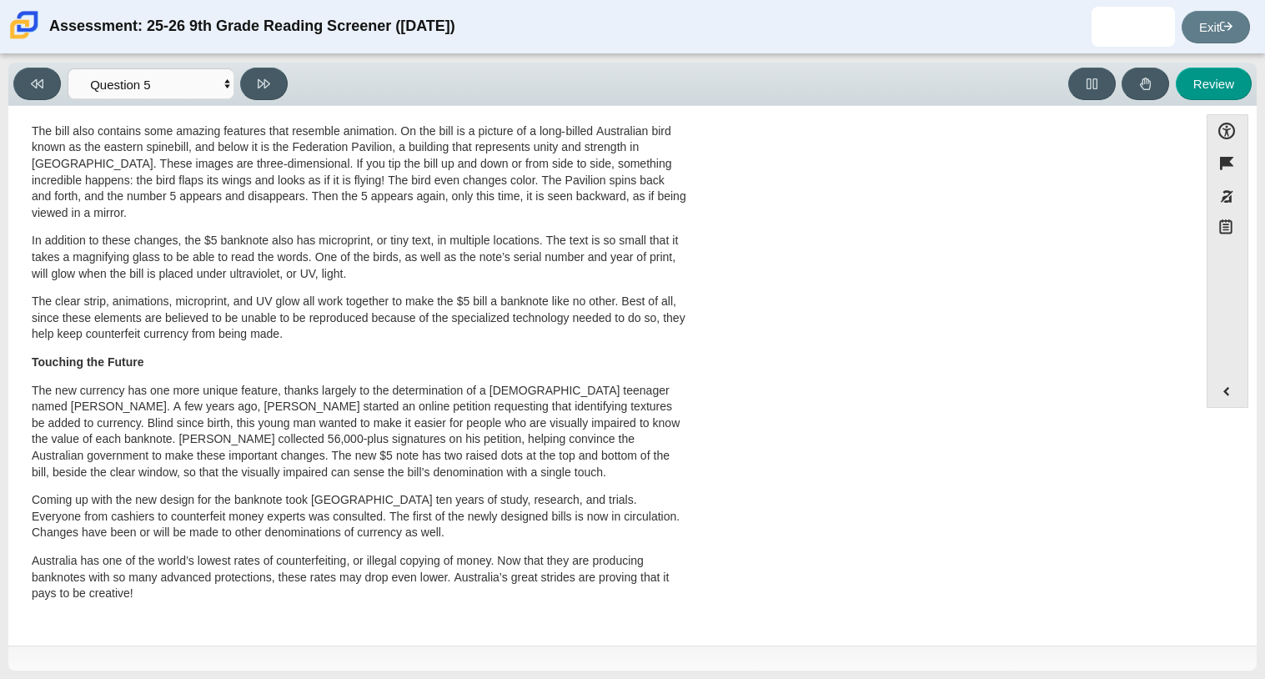
scroll to position [0, 0]
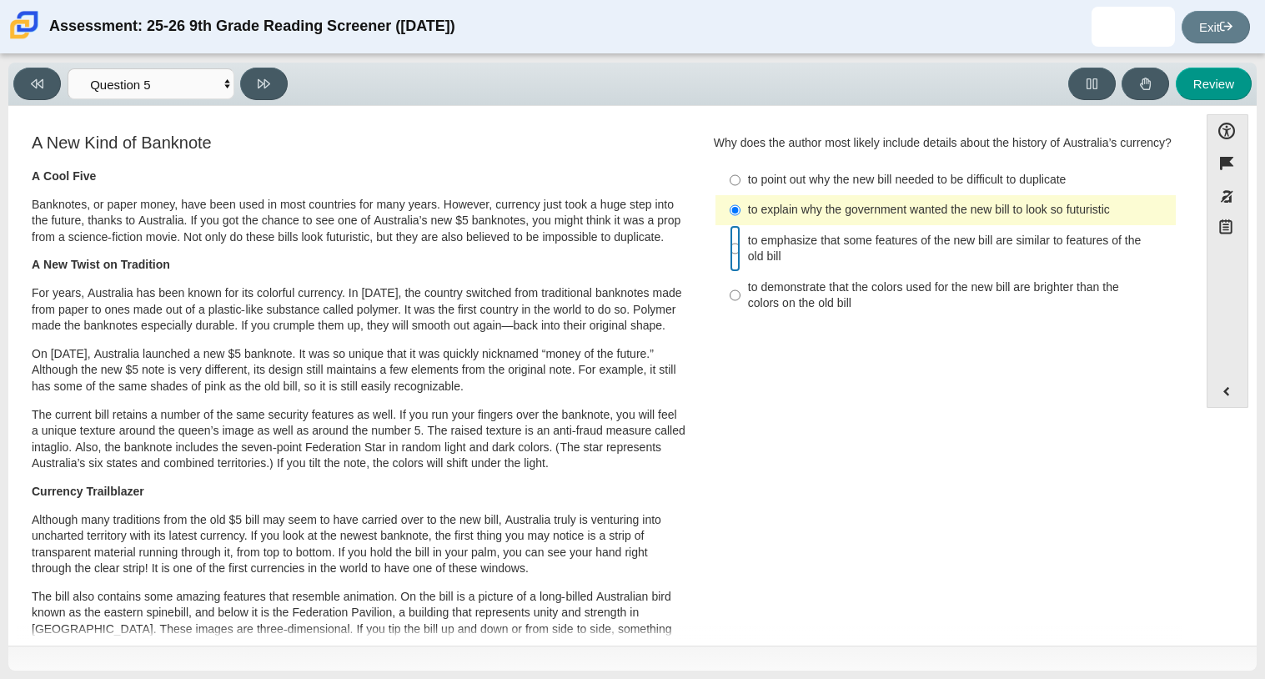
radio input "false"
radio input "true"
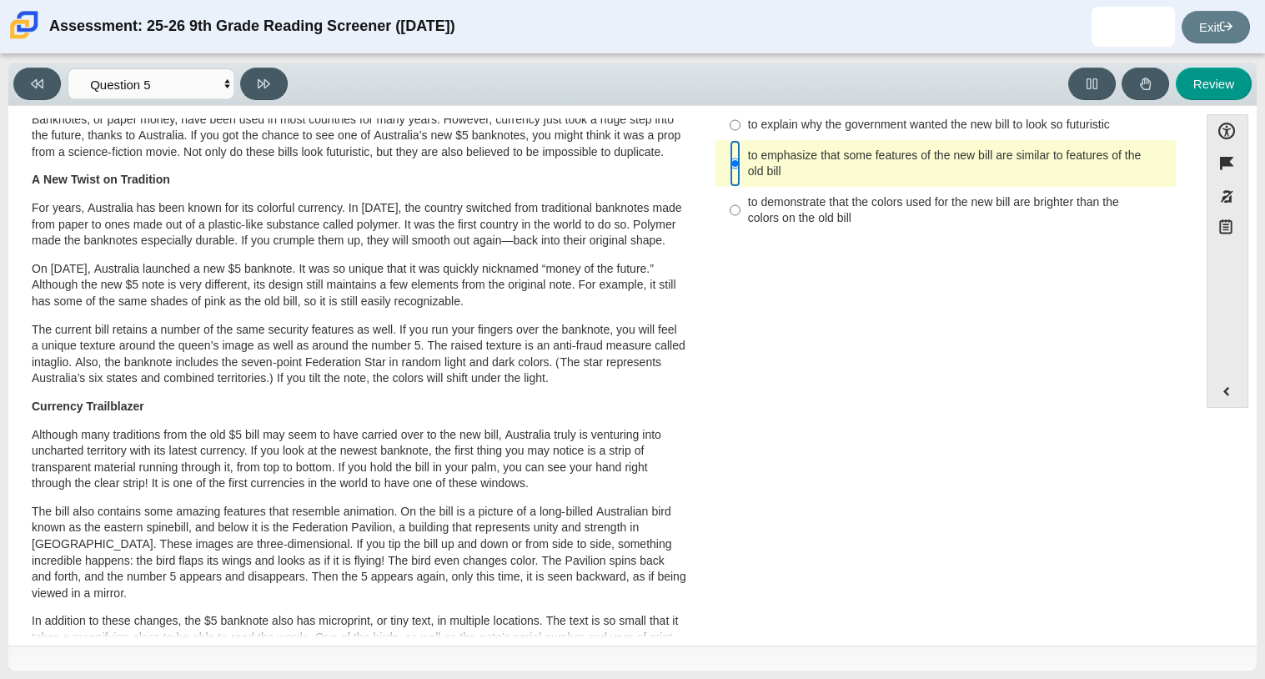
scroll to position [87, 0]
click at [360, 159] on p "Banknotes, or paper money, have been used in most countries for many years. How…" at bounding box center [359, 134] width 655 height 49
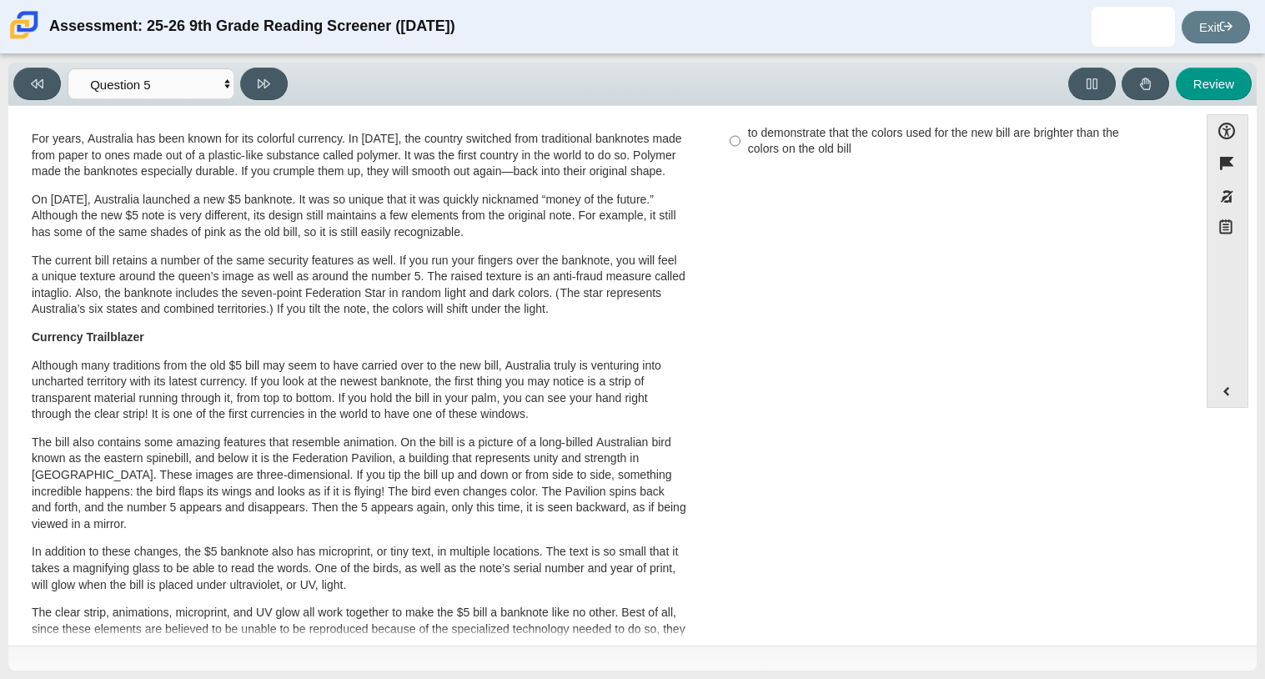
scroll to position [0, 0]
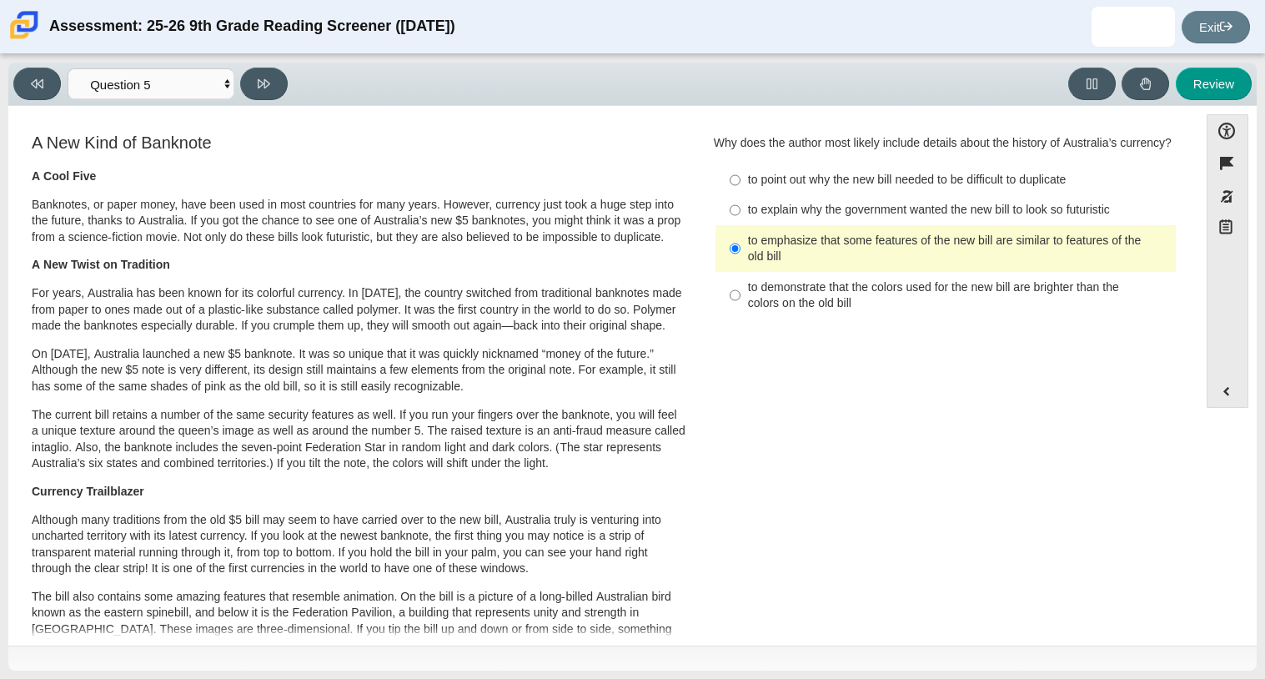
click at [360, 174] on p "A Cool Five" at bounding box center [359, 176] width 655 height 17
click at [843, 312] on div "to demonstrate that the colors used for the new bill are brighter than the colo…" at bounding box center [958, 295] width 421 height 33
click at [741, 319] on input "to demonstrate that the colors used for the new bill are brighter than the colo…" at bounding box center [735, 295] width 11 height 47
radio input "true"
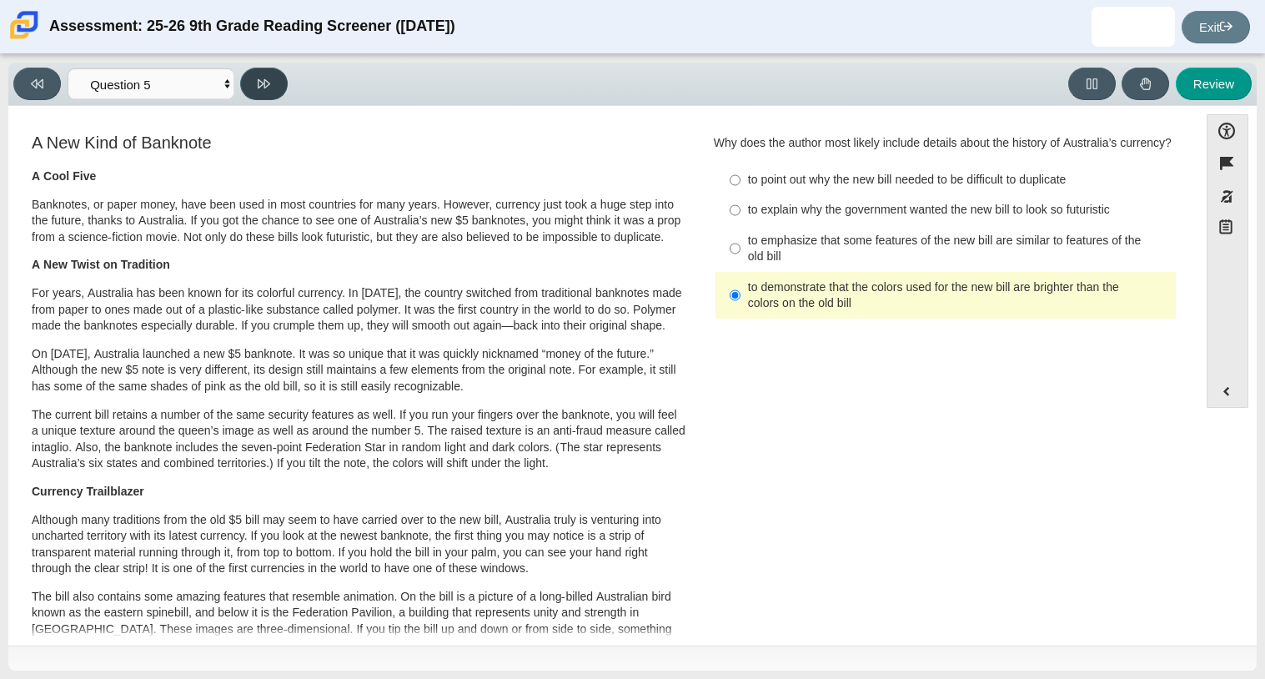
click at [265, 83] on icon at bounding box center [264, 84] width 13 height 13
select select "69146e31-7b3d-4a3e-9ce6-f30c24342ae0"
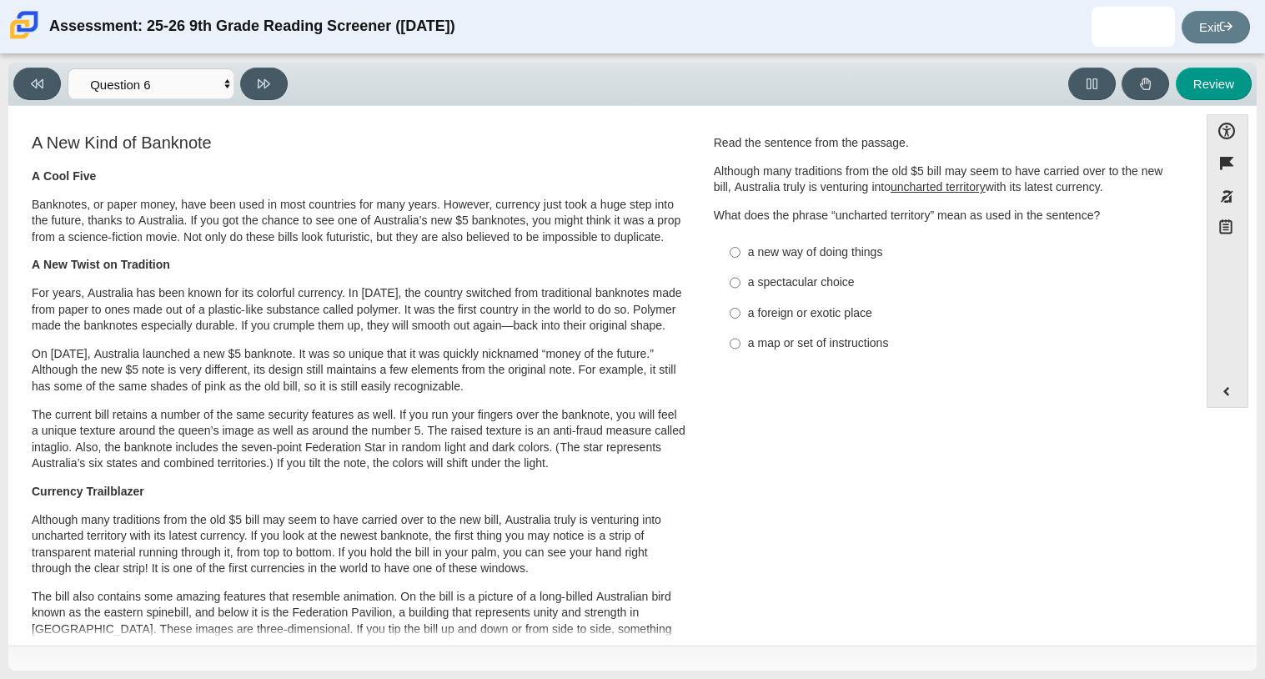
click at [794, 256] on div "a new way of doing things" at bounding box center [958, 252] width 421 height 17
click at [741, 256] on input "a new way of doing things a new way of doing things" at bounding box center [735, 252] width 11 height 30
radio input "true"
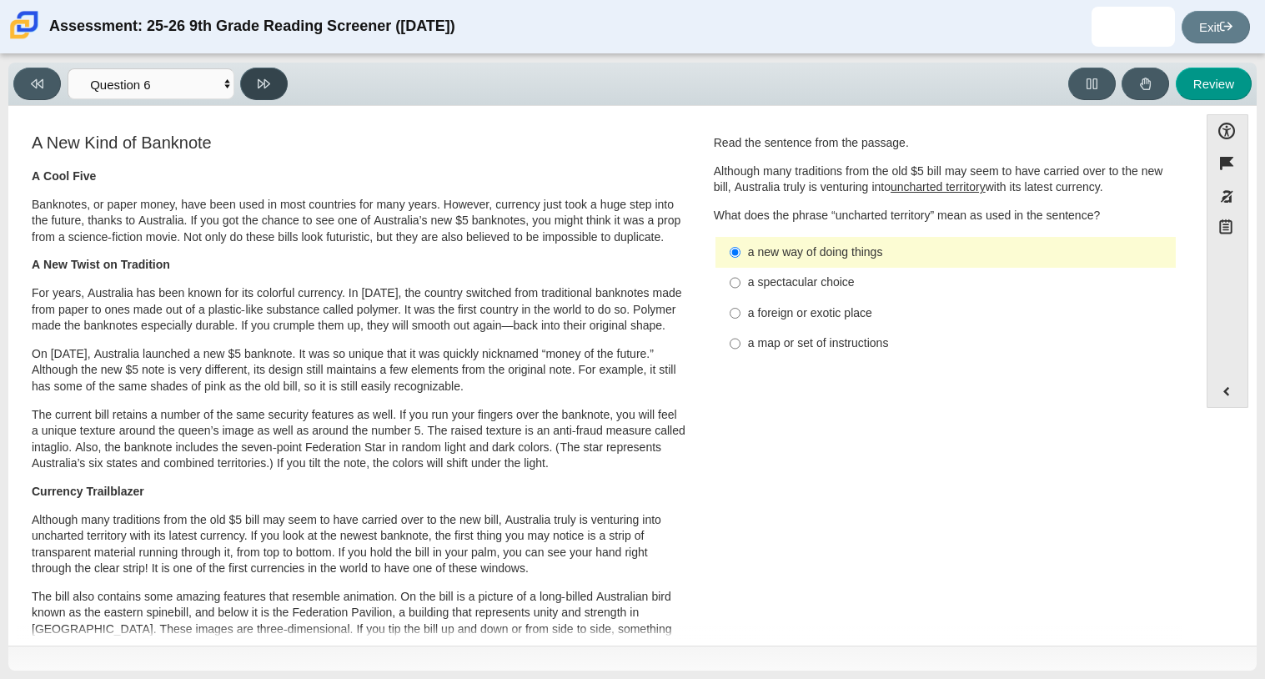
click at [274, 94] on button at bounding box center [264, 84] width 48 height 33
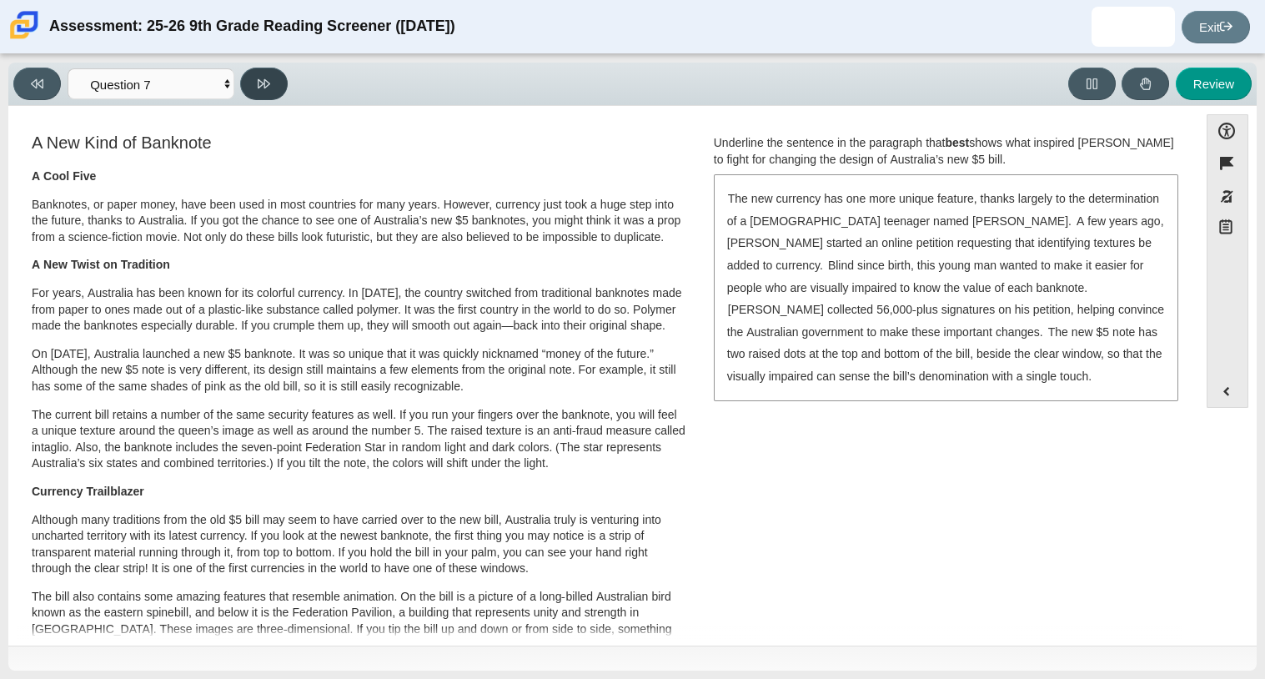
click at [274, 94] on button at bounding box center [264, 84] width 48 height 33
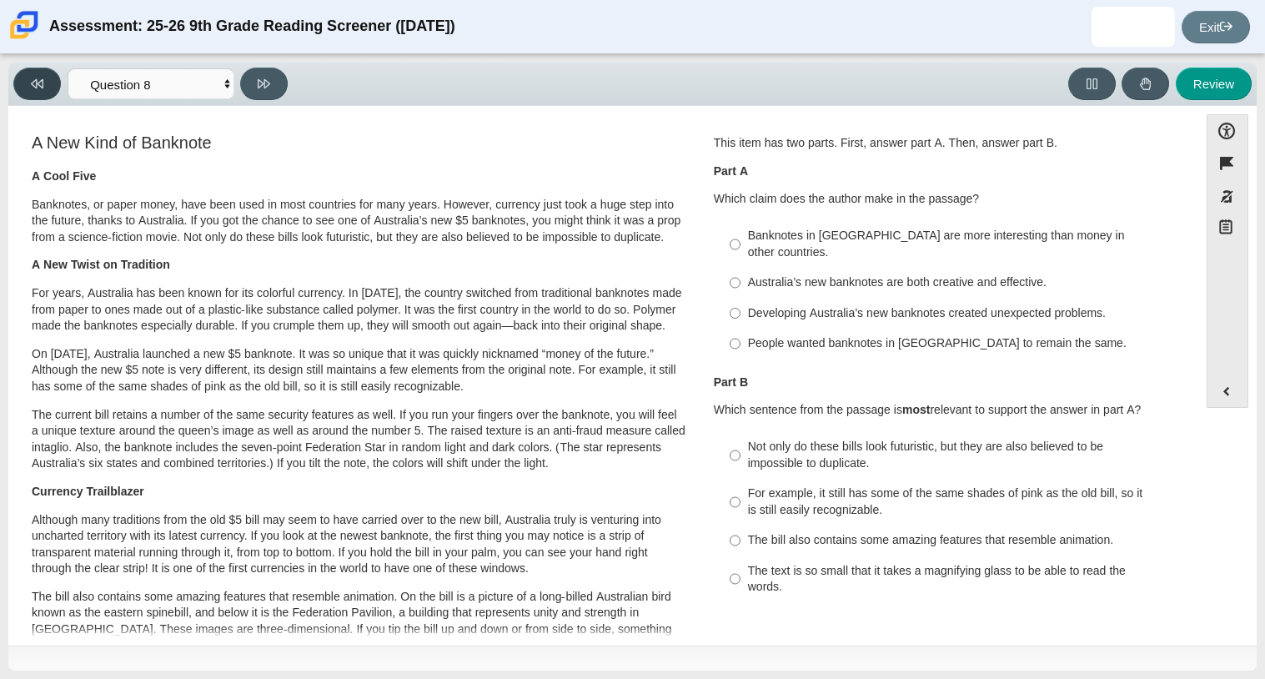
click at [43, 78] on button at bounding box center [37, 84] width 48 height 33
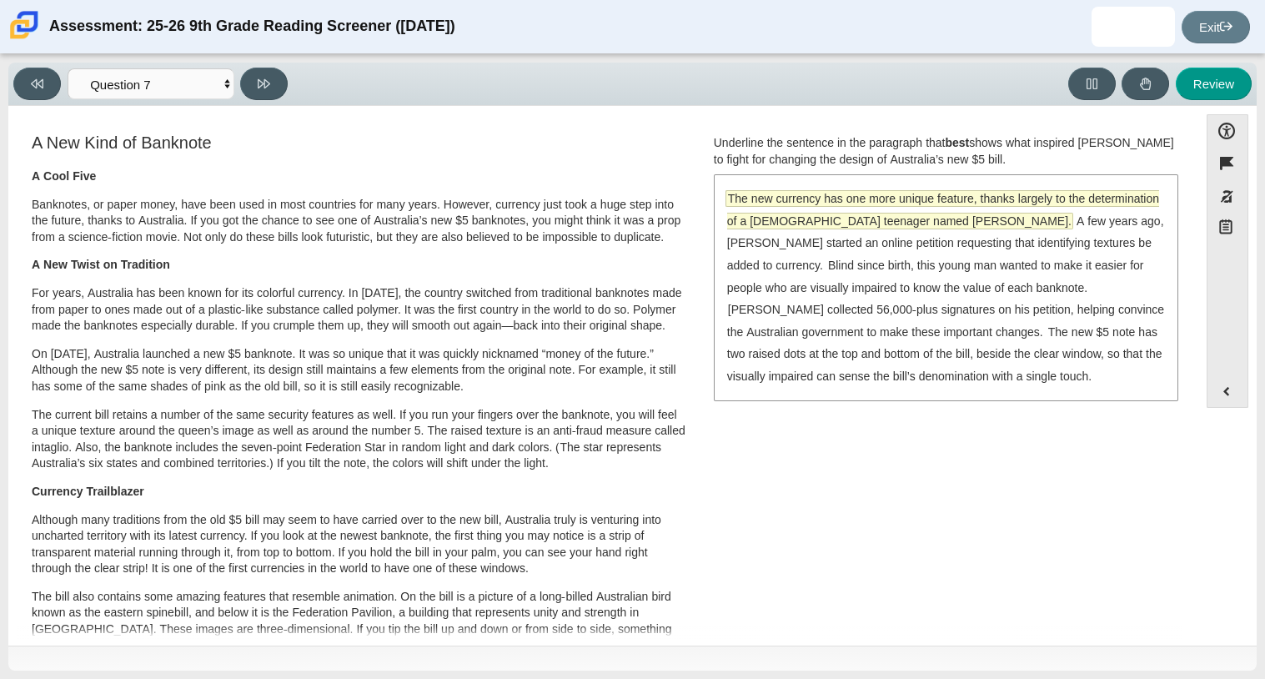
click at [877, 206] on span "The new currency has one more unique feature, thanks largely to the determinati…" at bounding box center [943, 210] width 432 height 38
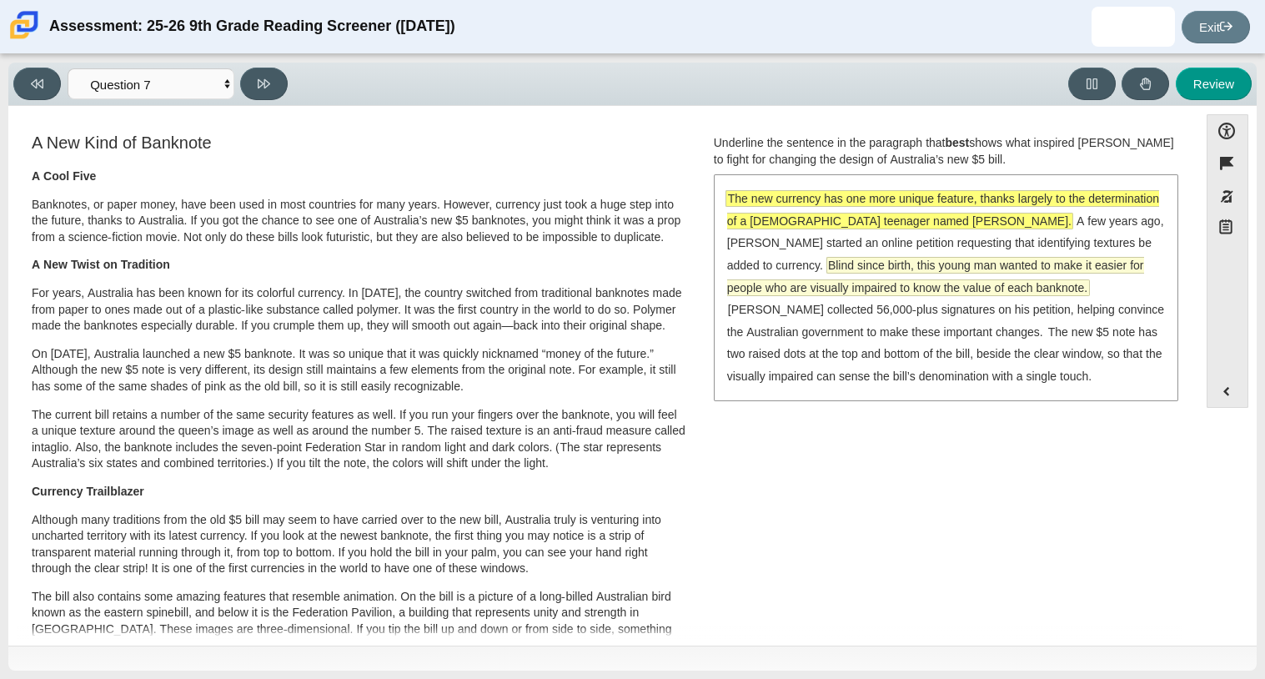
click at [994, 258] on span "Blind since birth, this young man wanted to make it easier for people who are v…" at bounding box center [935, 277] width 417 height 38
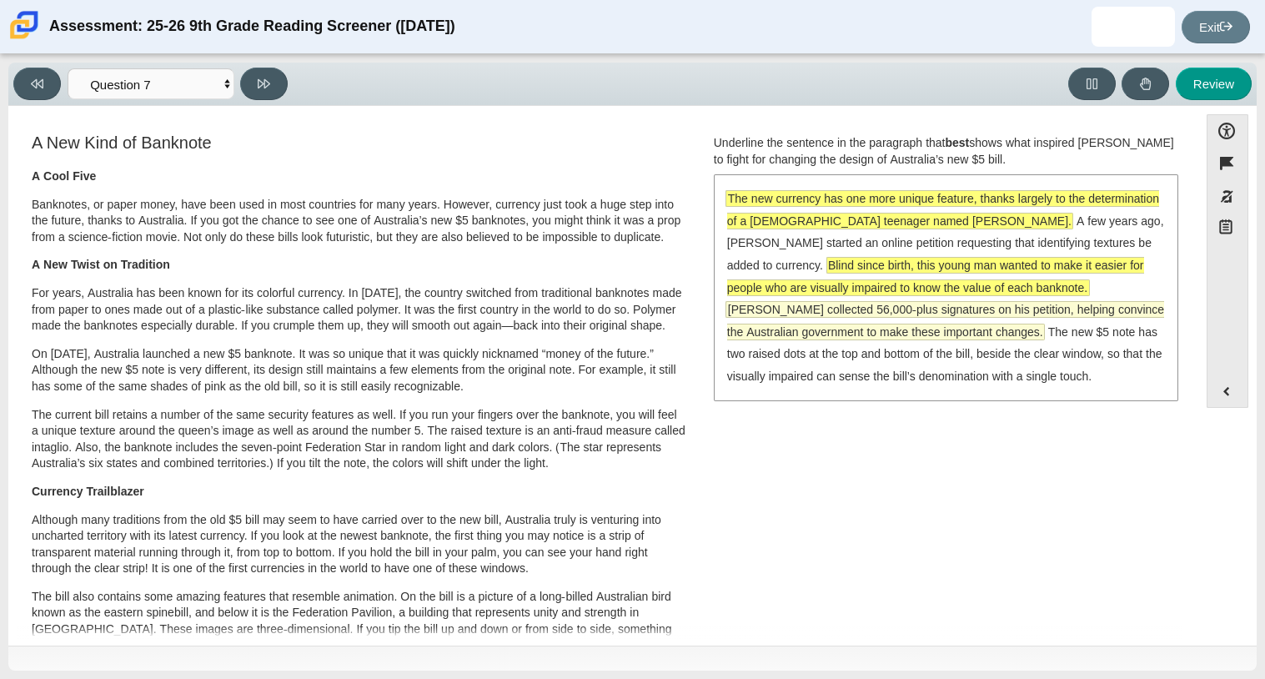
click at [1094, 302] on span "[PERSON_NAME] collected 56,000-plus signatures on his petition, helping convinc…" at bounding box center [945, 321] width 437 height 38
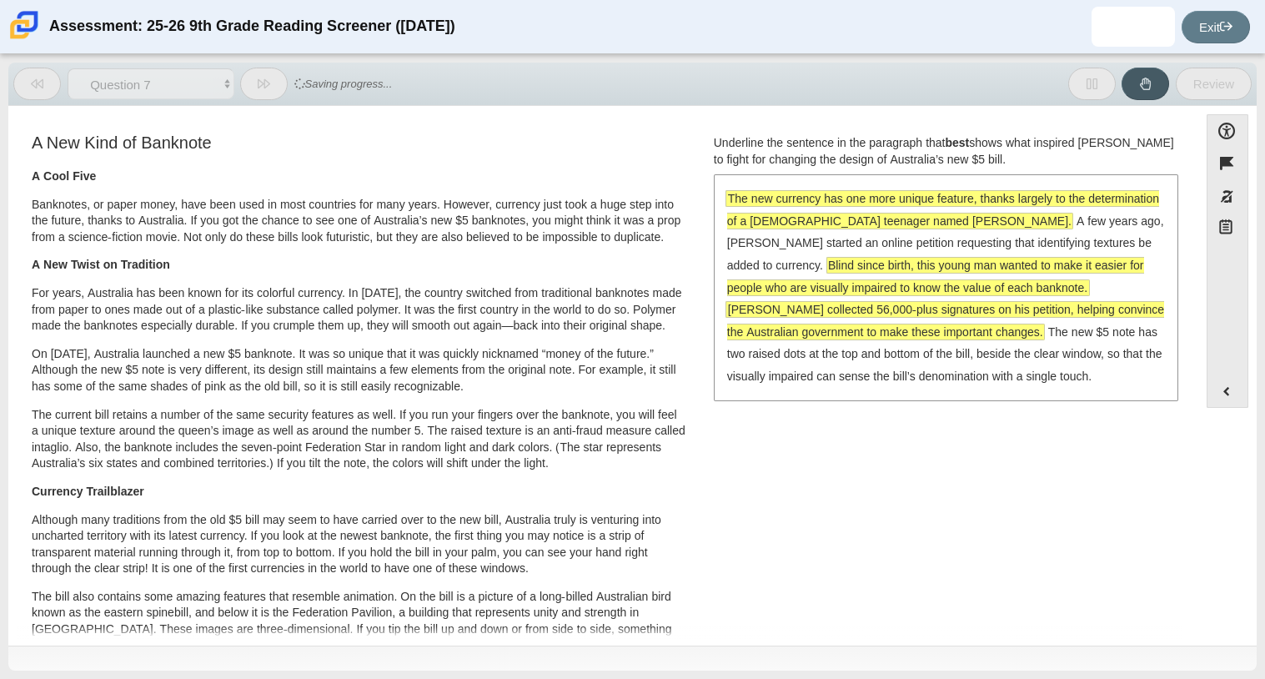
click at [924, 197] on span "The new currency has one more unique feature, thanks largely to the determinati…" at bounding box center [943, 210] width 432 height 38
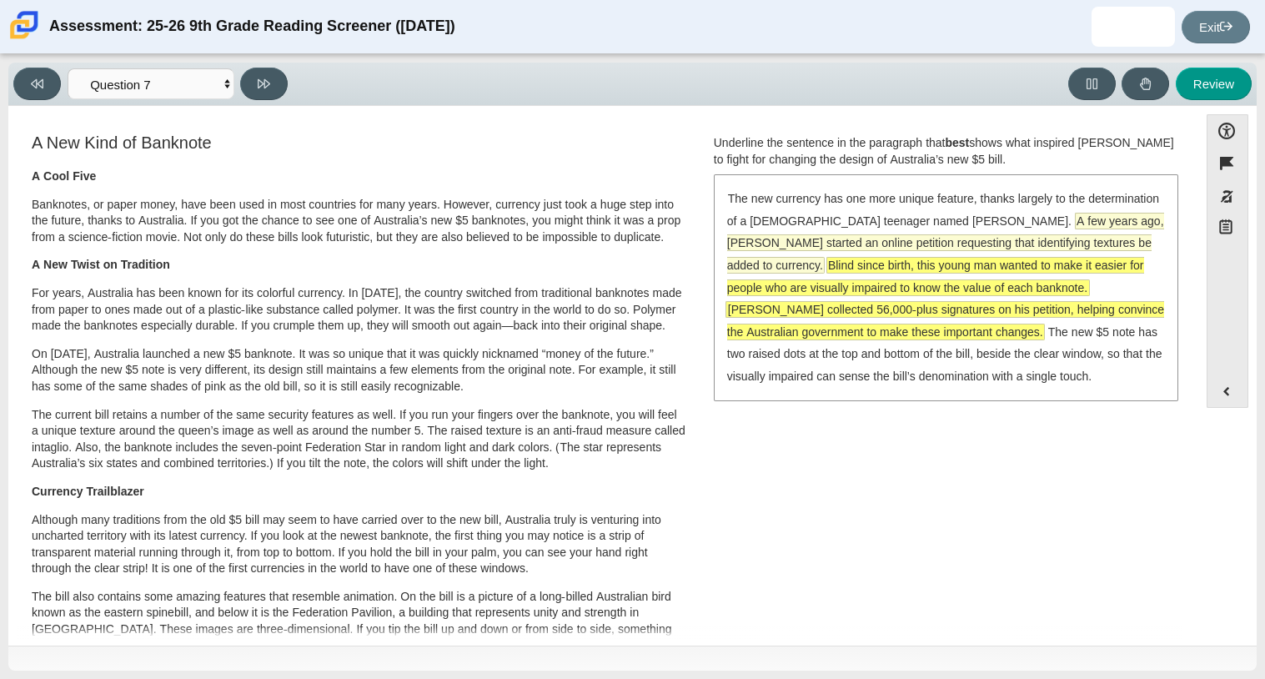
click at [893, 239] on span "A few years ago, [PERSON_NAME] started an online petition requesting that ident…" at bounding box center [945, 243] width 437 height 59
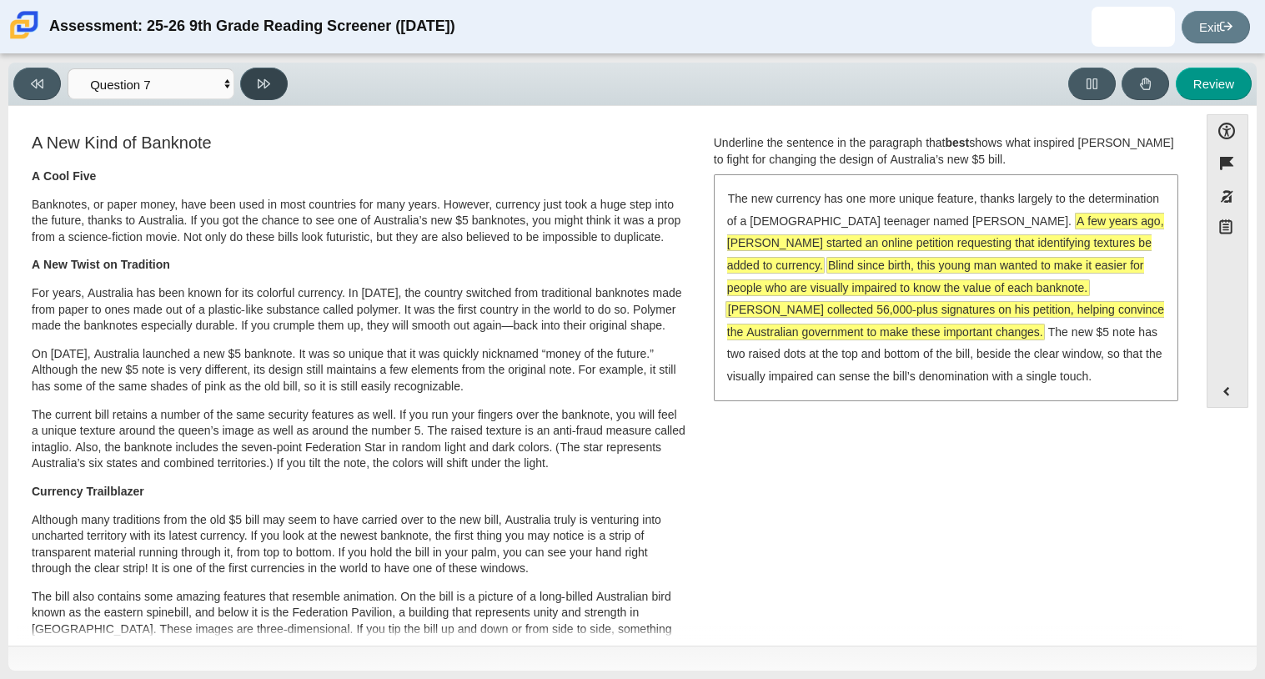
click at [284, 81] on button at bounding box center [264, 84] width 48 height 33
select select "ea8338c2-a6a3-418e-a305-2b963b54a290"
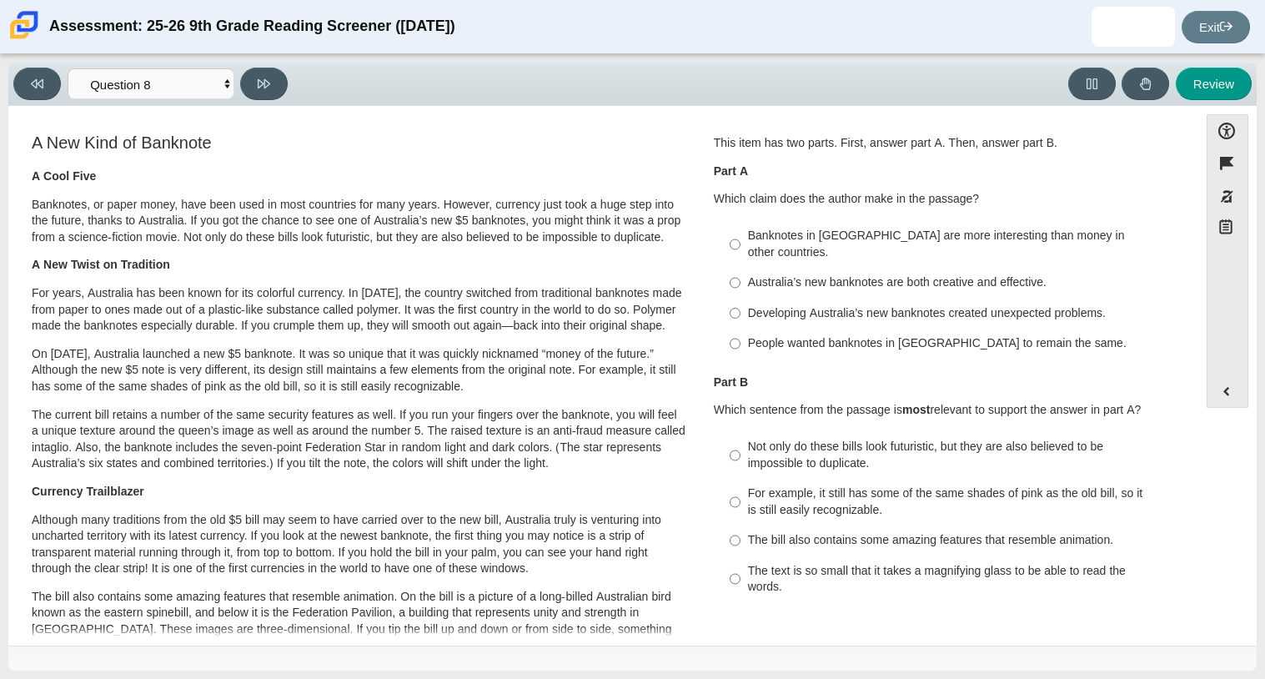
click at [600, 189] on div "A Cool Five Banknotes, or paper money, have been used in most countries for man…" at bounding box center [359, 623] width 655 height 911
click at [862, 274] on div "Australia’s new banknotes are both creative and effective." at bounding box center [958, 282] width 421 height 17
click at [741, 268] on input "Australia’s new banknotes are both creative and effective. Australia’s new bank…" at bounding box center [735, 283] width 11 height 30
radio input "true"
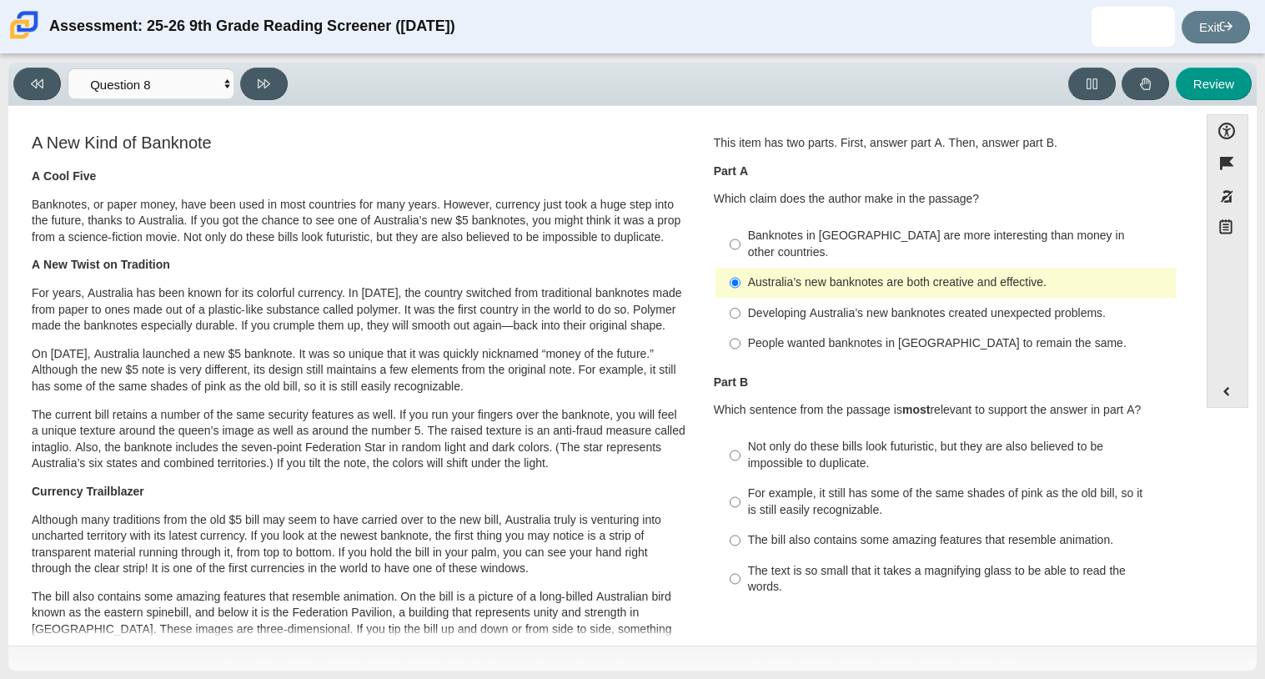
click at [818, 496] on div "For example, it still has some of the same shades of pink as the old bill, so i…" at bounding box center [958, 501] width 421 height 33
click at [741, 496] on input "For example, it still has some of the same shades of pink as the old bill, so i…" at bounding box center [735, 502] width 11 height 47
radio input "true"
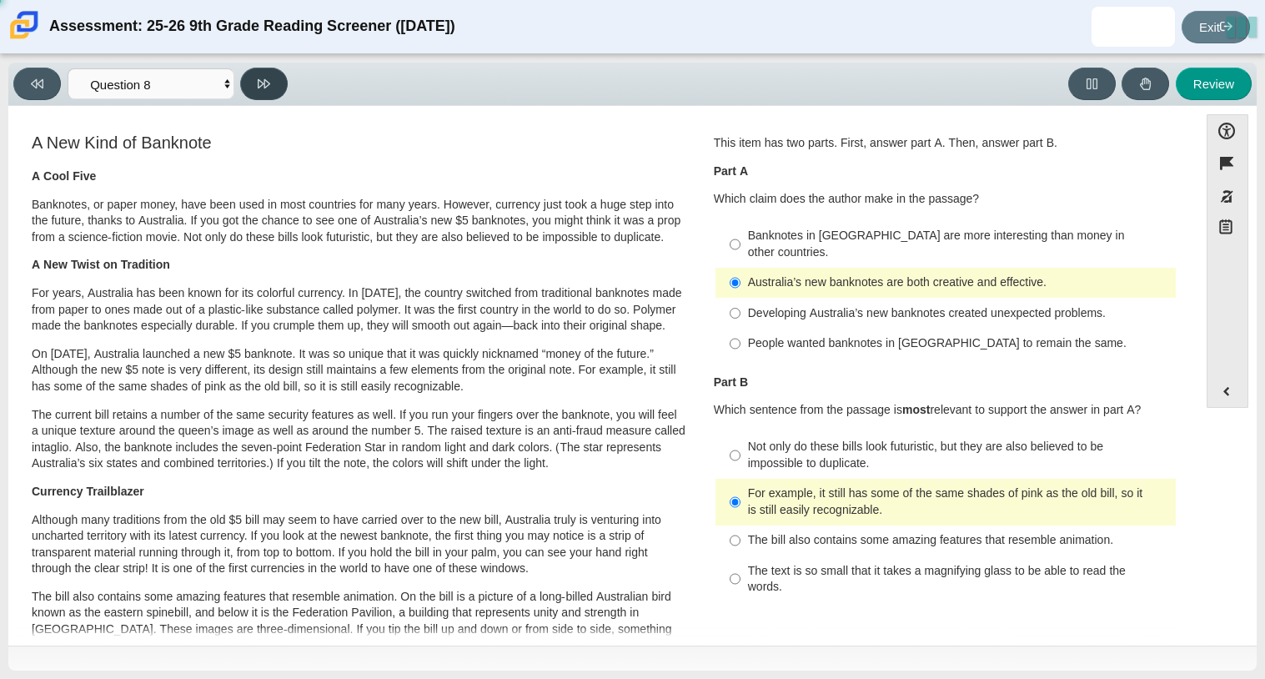
click at [270, 81] on button at bounding box center [264, 84] width 48 height 33
select select "89f058d6-b15c-4ef5-a4b3-fdaffb8868b6"
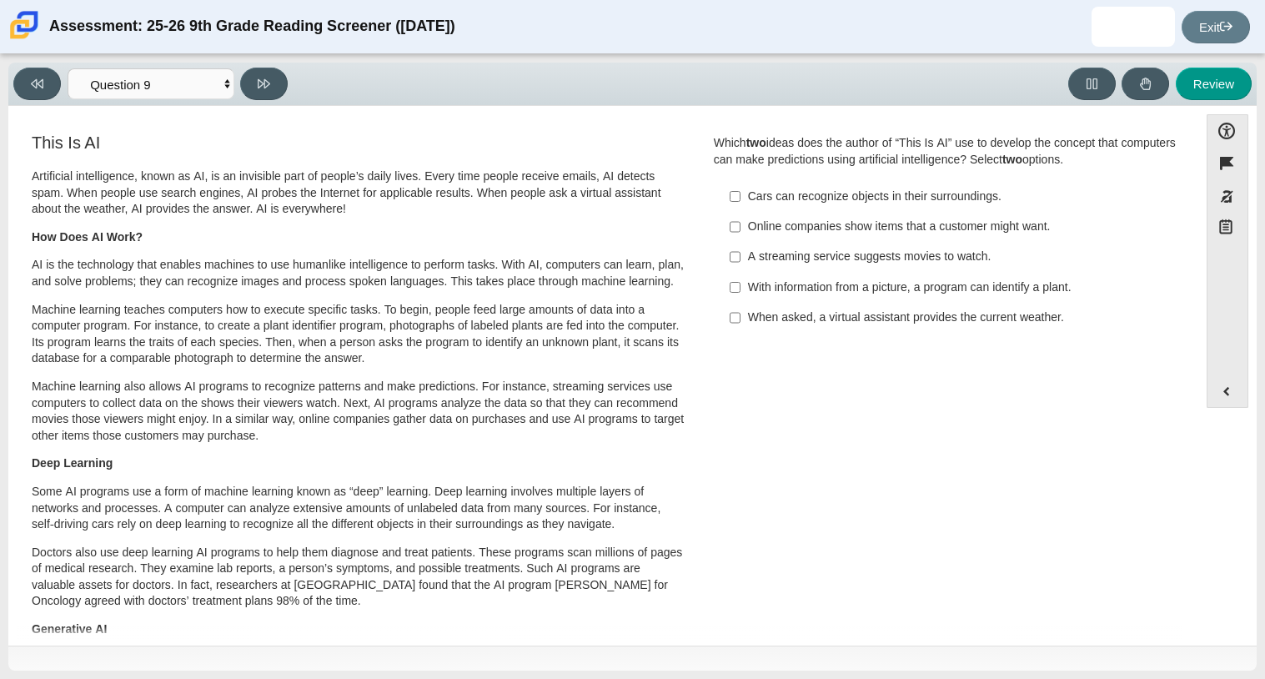
click at [849, 231] on div "Online companies show items that a customer might want." at bounding box center [958, 227] width 421 height 17
click at [741, 231] on input "Online companies show items that a customer might want. Online companies show i…" at bounding box center [735, 227] width 11 height 30
checkbox input "true"
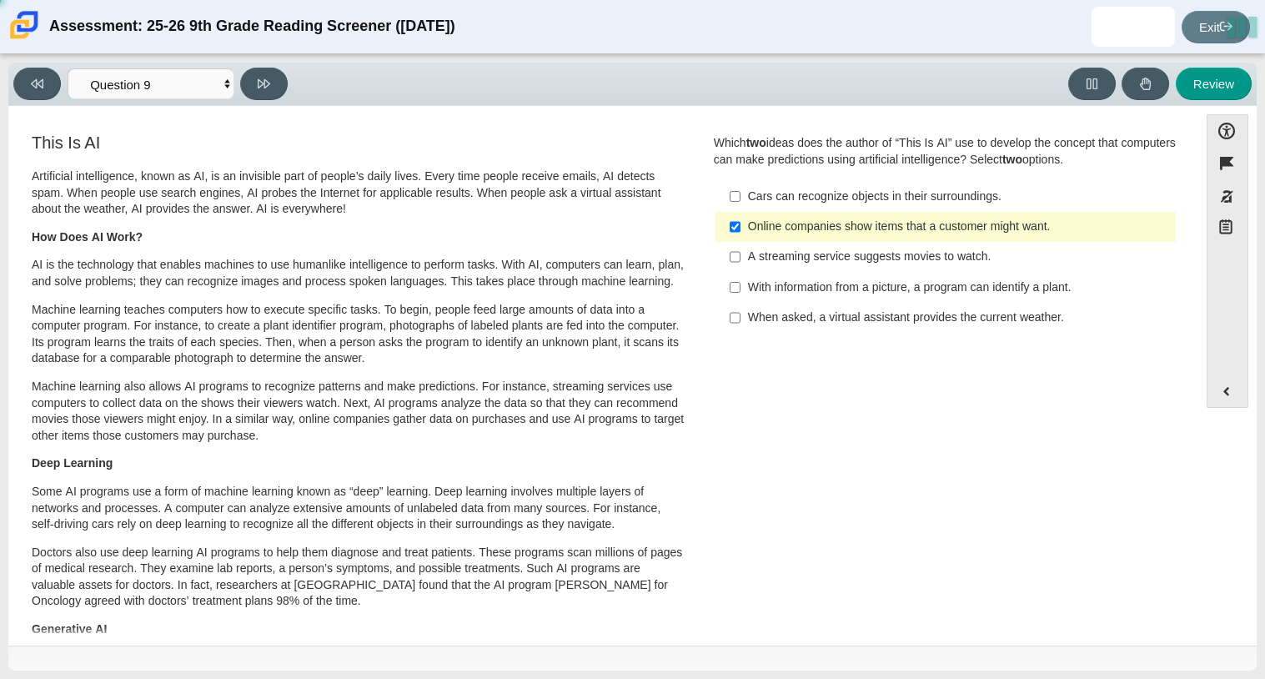
click at [908, 294] on div "With information from a picture, a program can identify a plant." at bounding box center [958, 287] width 421 height 17
click at [741, 294] on input "With information from a picture, a program can identify a plant. With informati…" at bounding box center [735, 287] width 11 height 30
checkbox input "true"
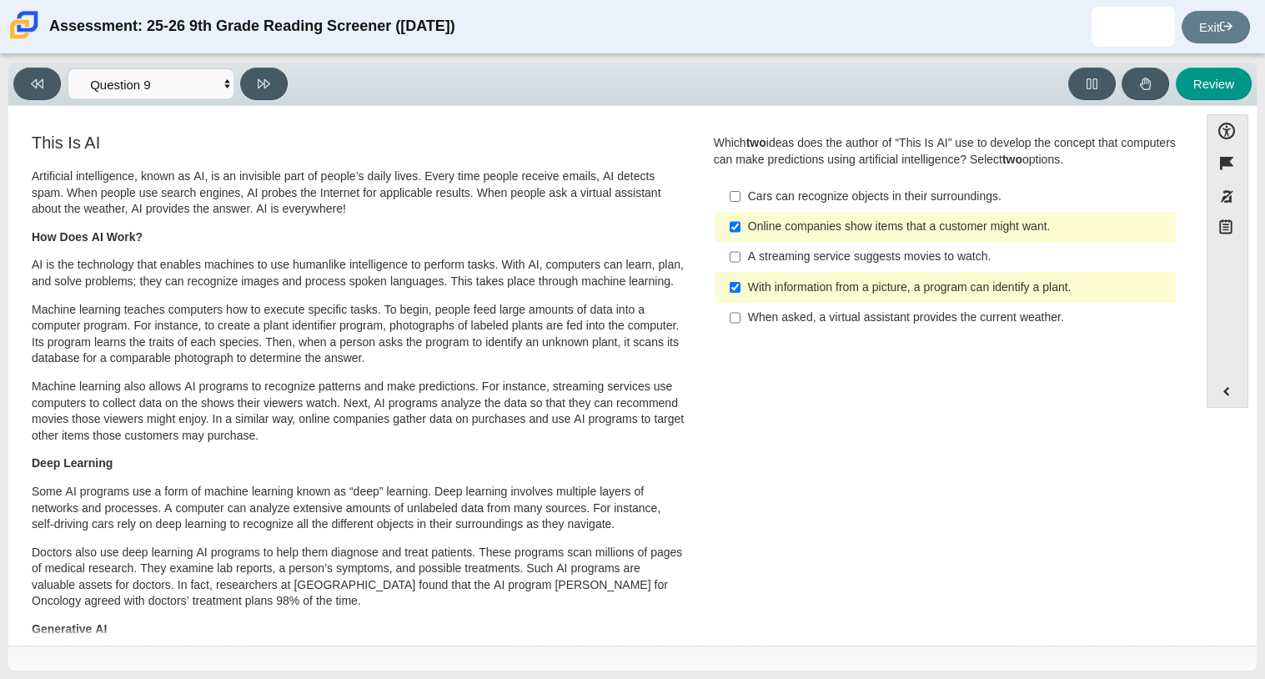
click at [909, 315] on div "When asked, a virtual assistant provides the current weather." at bounding box center [958, 317] width 421 height 17
click at [741, 315] on input "When asked, a virtual assistant provides the current weather. When asked, a vir…" at bounding box center [735, 318] width 11 height 30
checkbox input "true"
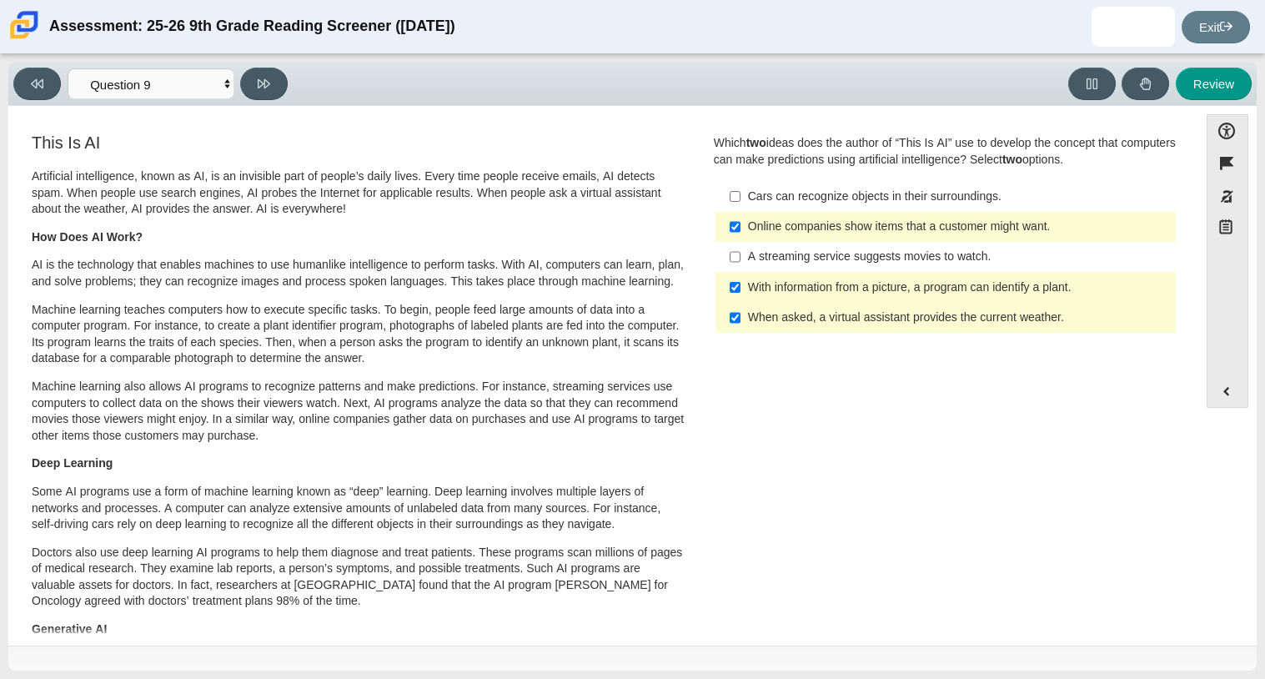
click at [830, 219] on div "Online companies show items that a customer might want." at bounding box center [958, 227] width 421 height 17
click at [741, 219] on input "Online companies show items that a customer might want. Online companies show i…" at bounding box center [735, 227] width 11 height 30
checkbox input "false"
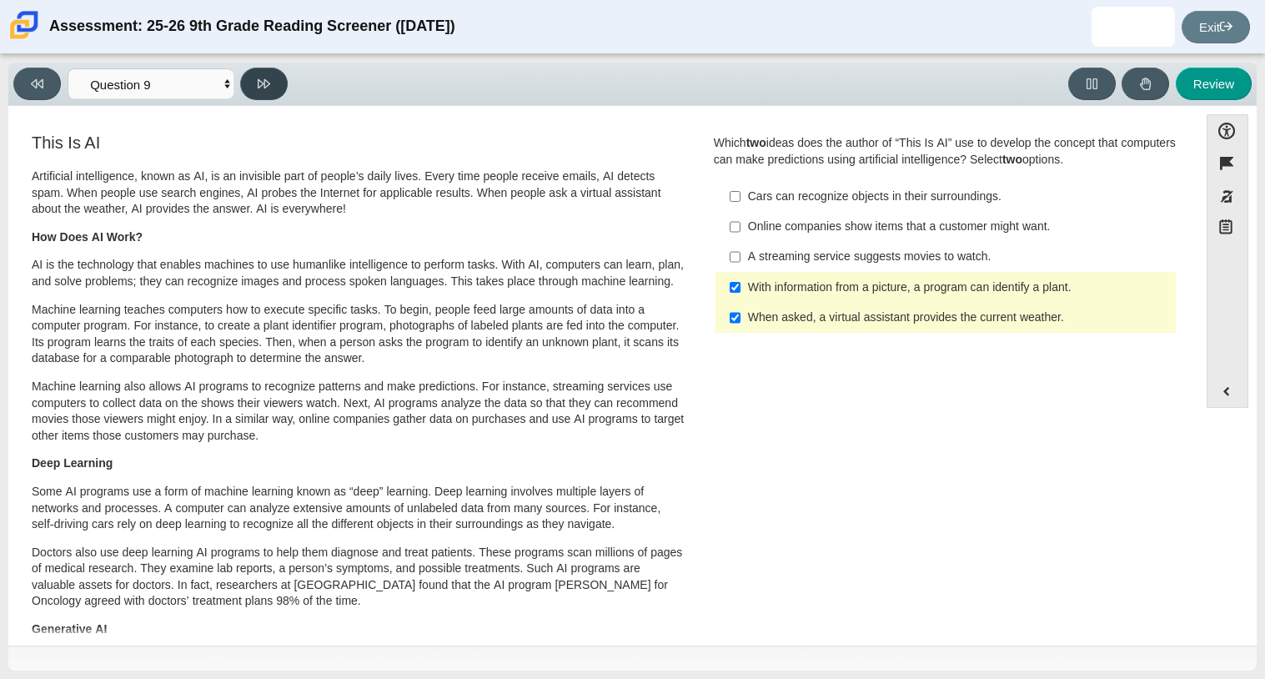
click at [278, 95] on button at bounding box center [264, 84] width 48 height 33
select select "cdf3c14e-a918-44d1-9b63-3db0fa81641e"
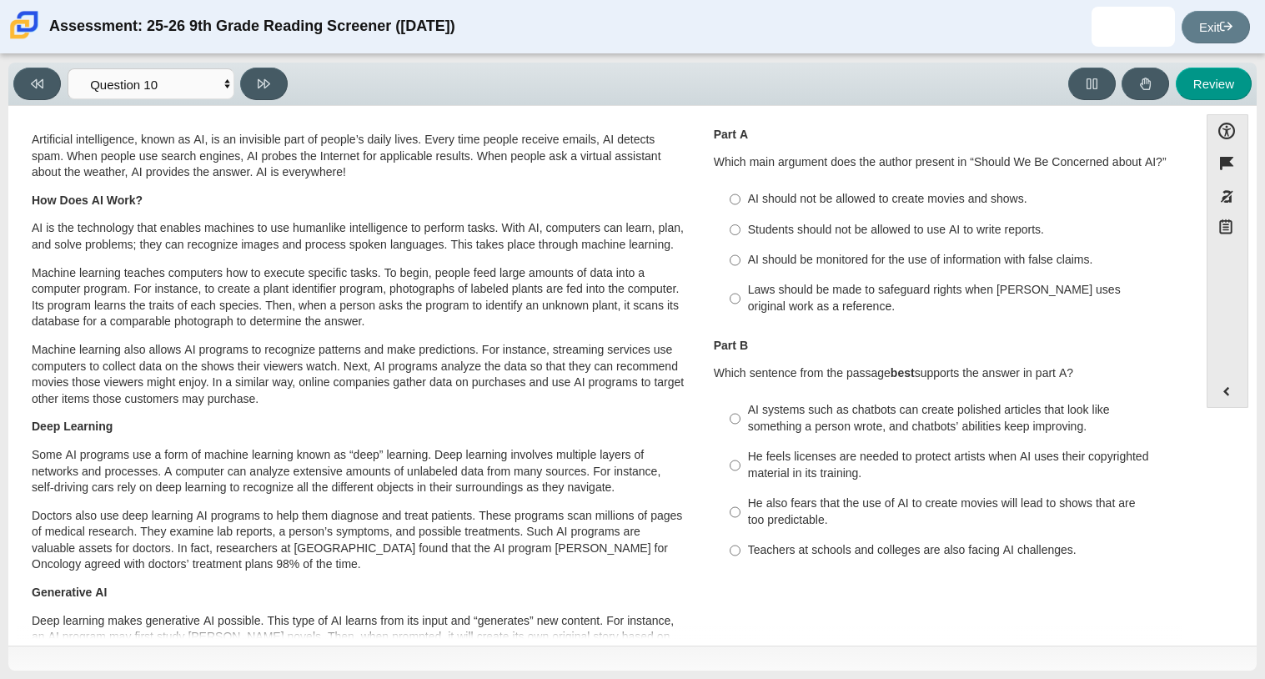
scroll to position [40, 0]
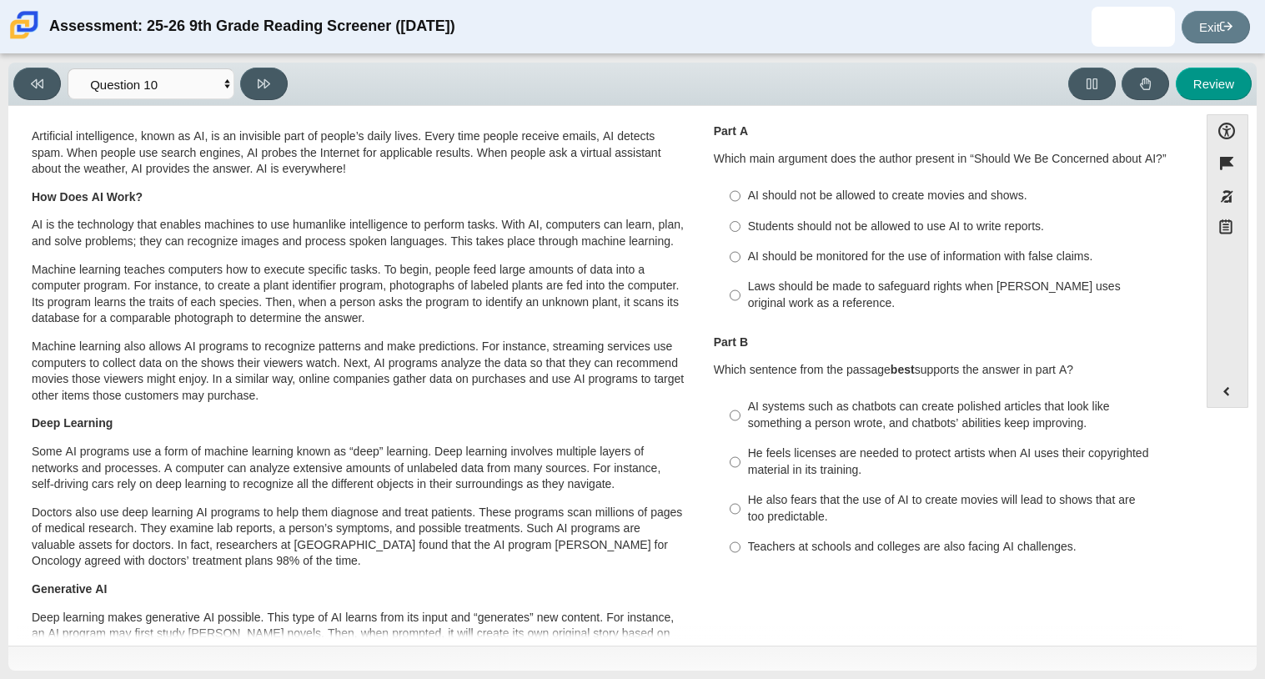
click at [842, 257] on div "AI should be monitored for the use of information with false claims." at bounding box center [958, 257] width 421 height 17
click at [741, 257] on input "AI should be monitored for the use of information with false claims. AI should …" at bounding box center [735, 257] width 11 height 30
radio input "true"
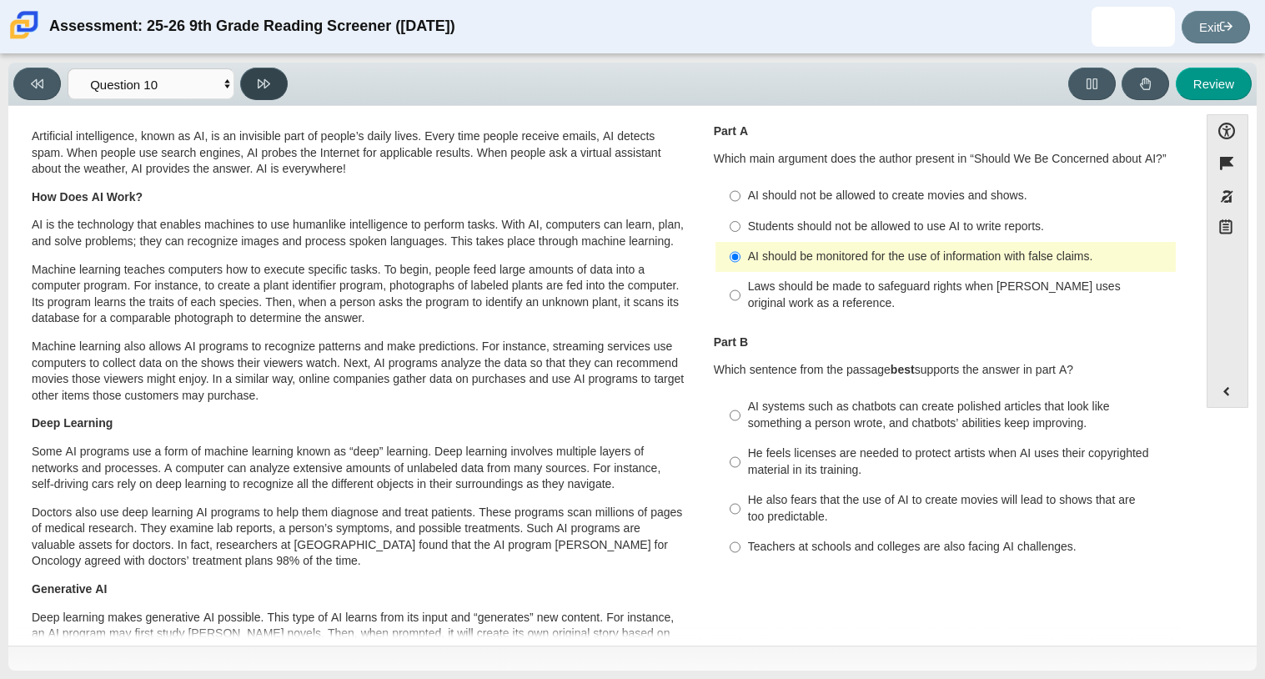
click at [272, 75] on button at bounding box center [264, 84] width 48 height 33
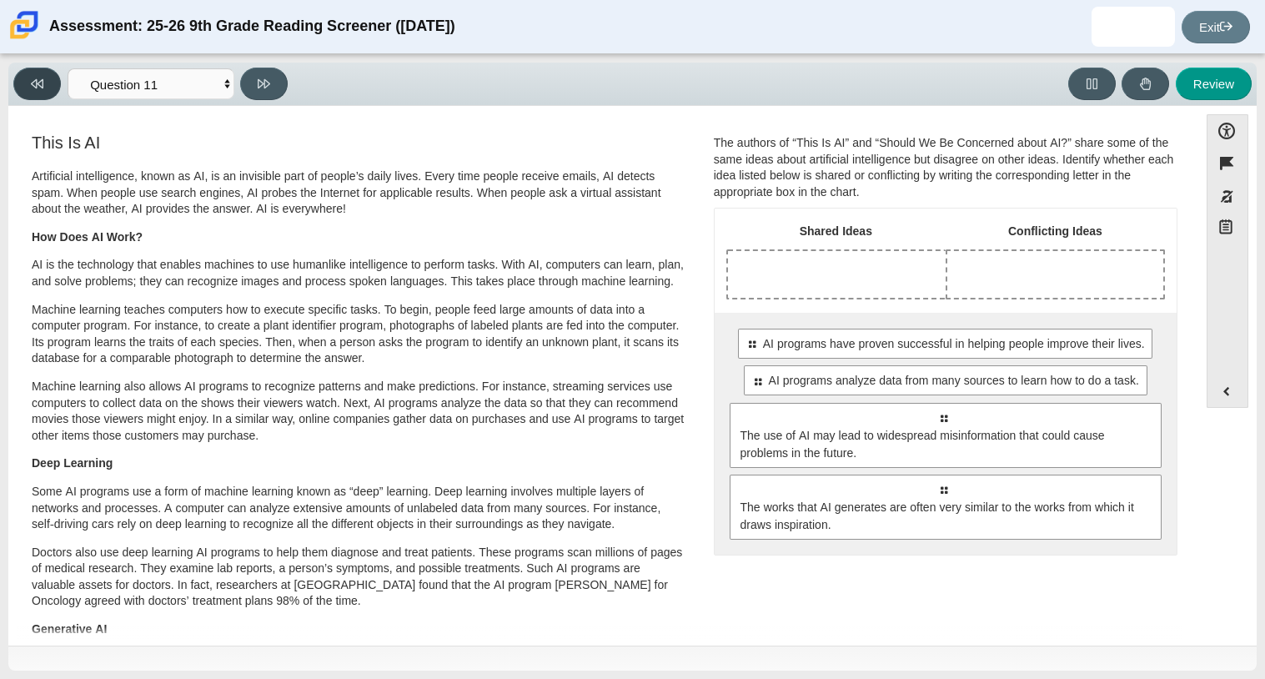
click at [58, 75] on button at bounding box center [37, 84] width 48 height 33
select select "cdf3c14e-a918-44d1-9b63-3db0fa81641e"
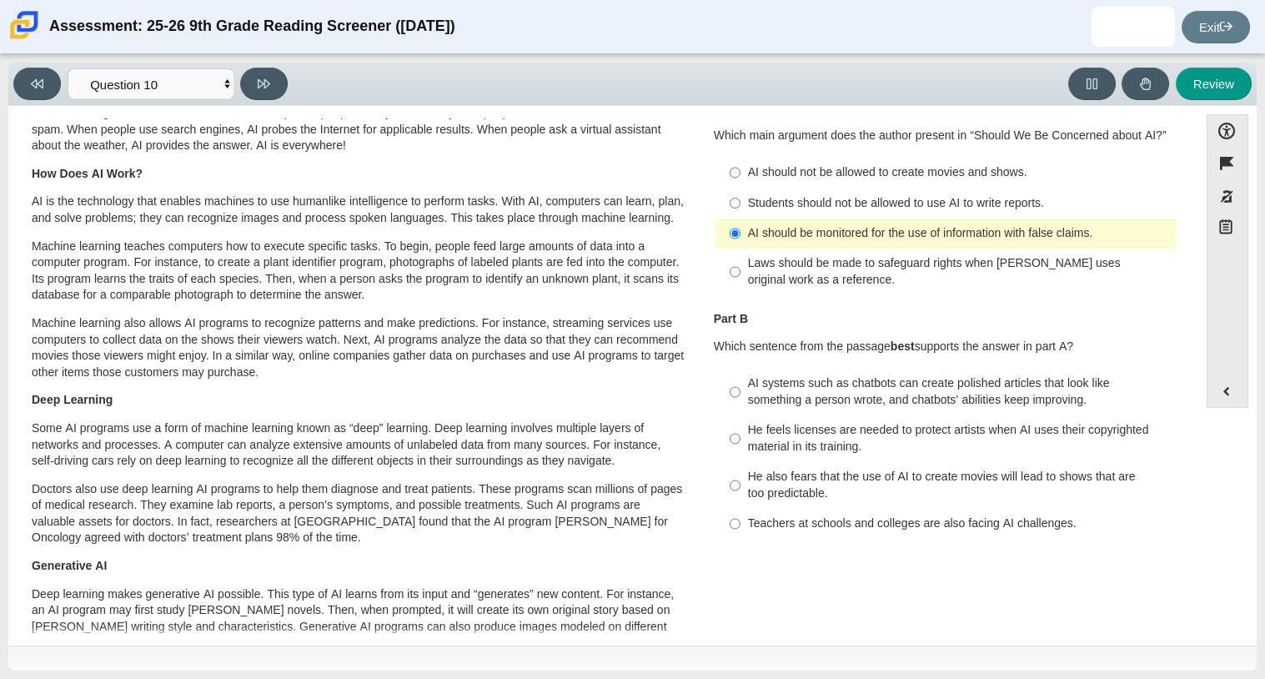
scroll to position [70, 0]
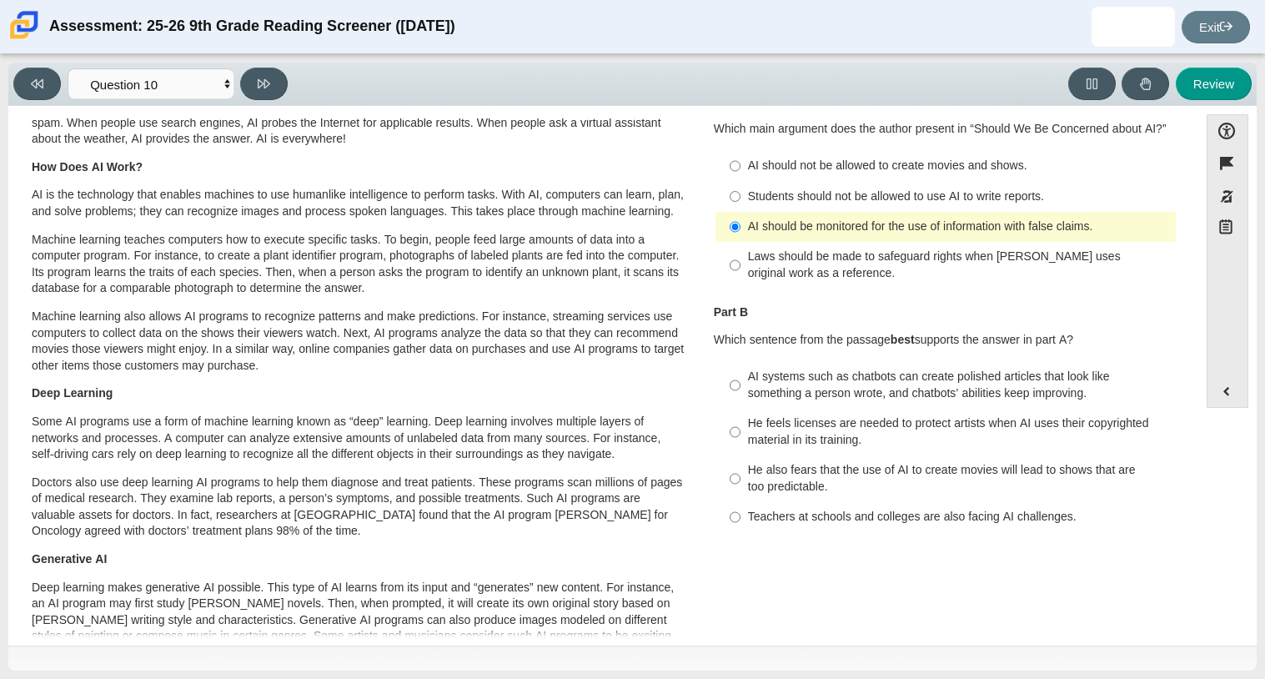
click at [862, 396] on div "AI systems such as chatbots can create polished articles that look like somethi…" at bounding box center [958, 385] width 421 height 33
click at [741, 396] on input "AI systems such as chatbots can create polished articles that look like somethi…" at bounding box center [735, 385] width 11 height 47
radio input "true"
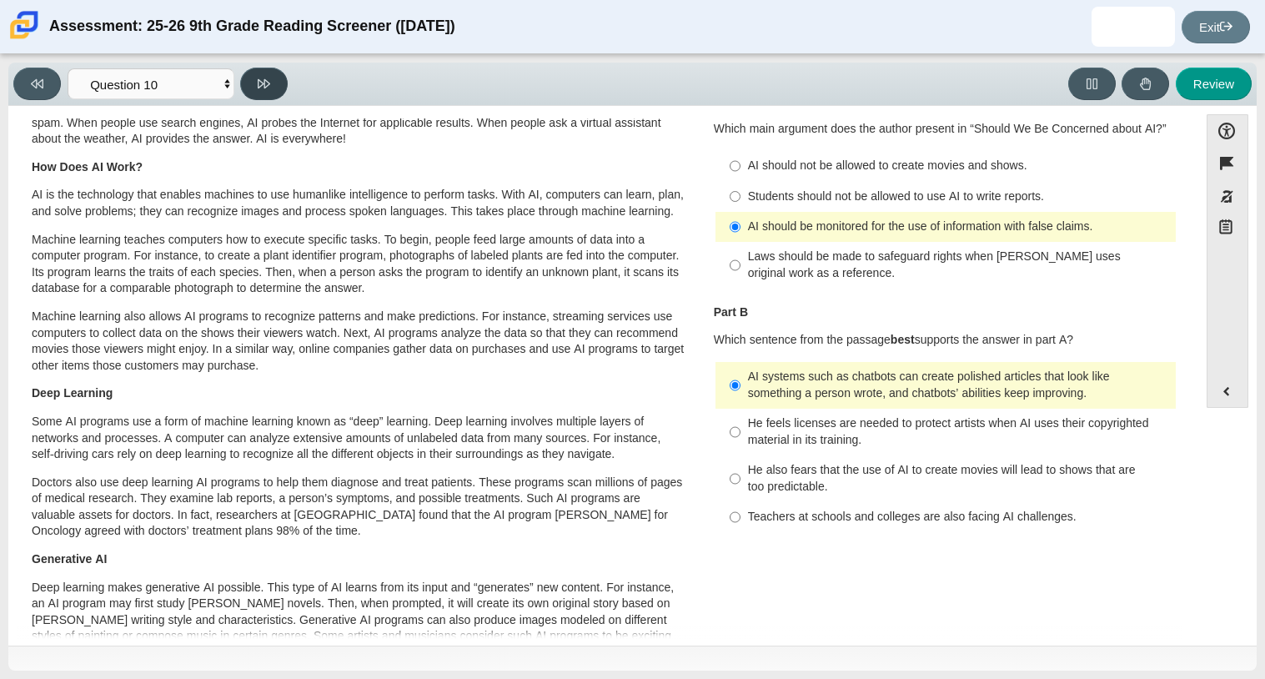
click at [279, 89] on button at bounding box center [264, 84] width 48 height 33
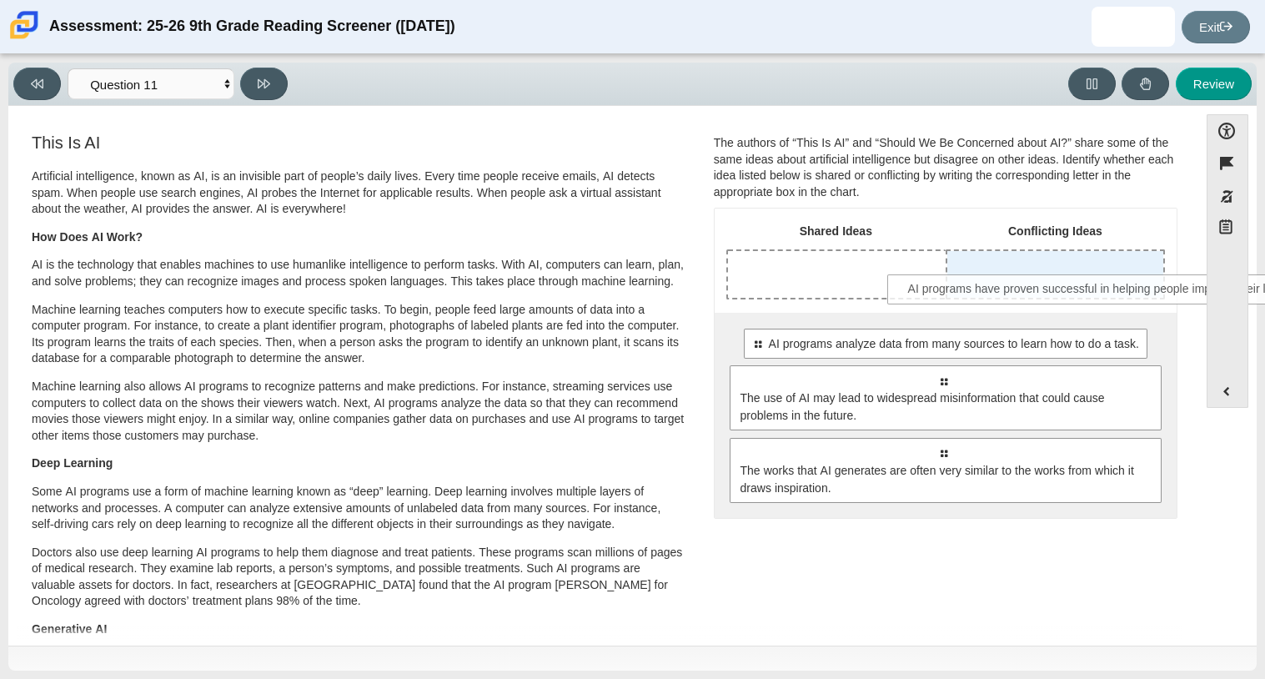
drag, startPoint x: 827, startPoint y: 338, endPoint x: 985, endPoint y: 282, distance: 167.3
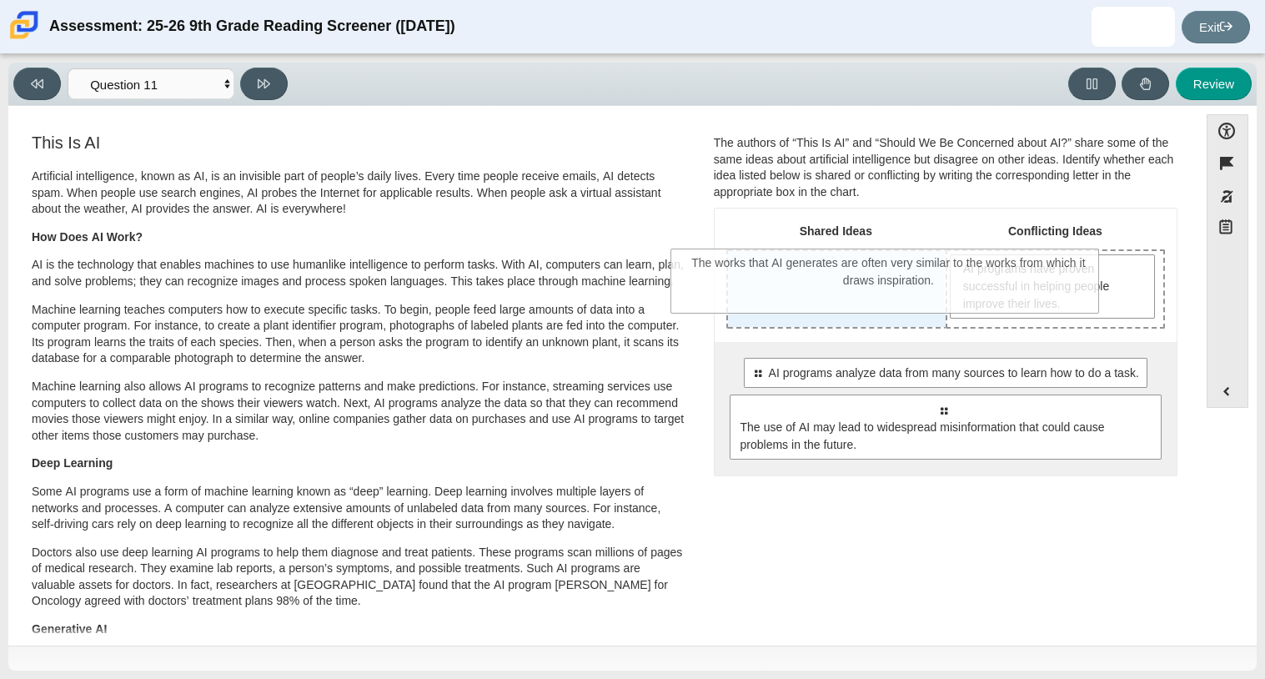
drag, startPoint x: 879, startPoint y: 471, endPoint x: 824, endPoint y: 253, distance: 225.4
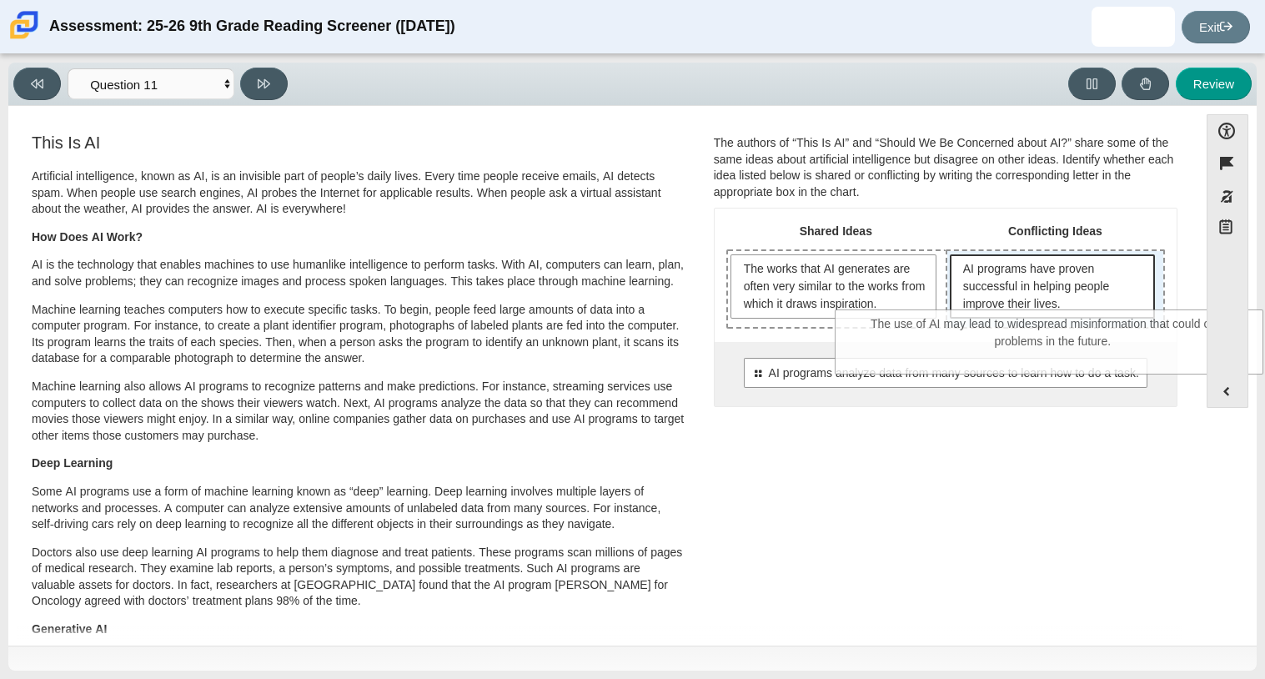
drag, startPoint x: 912, startPoint y: 404, endPoint x: 1022, endPoint y: 317, distance: 140.2
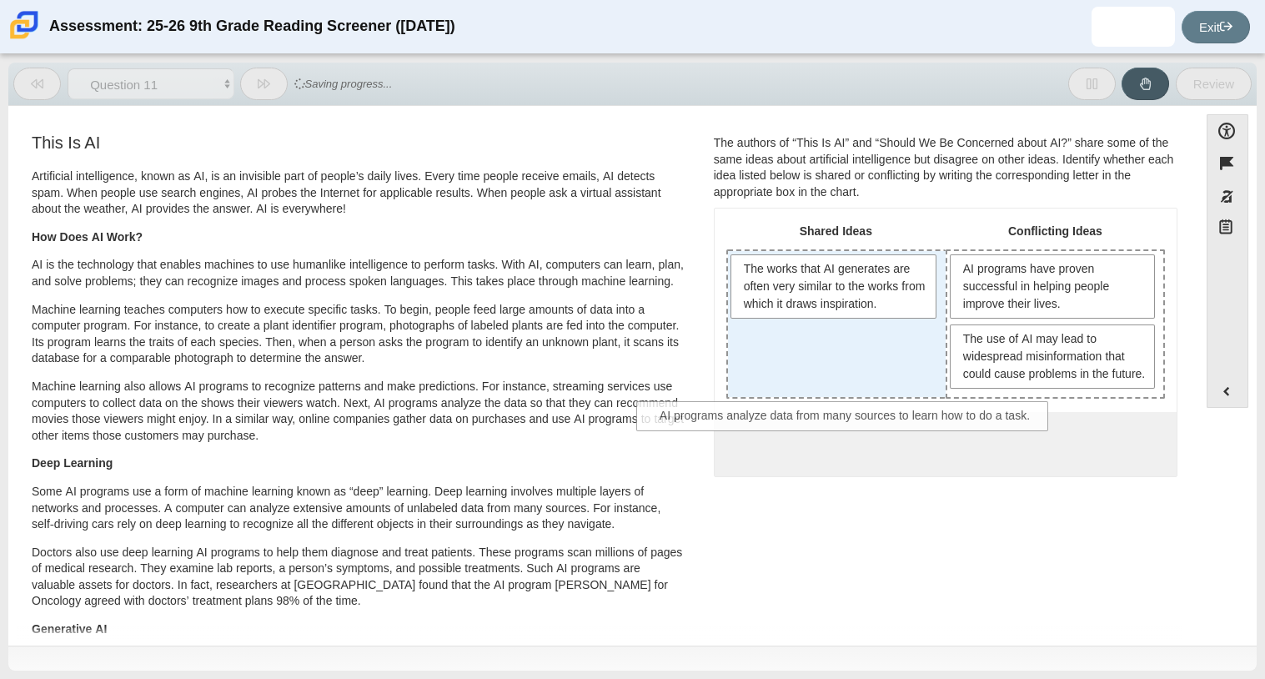
drag, startPoint x: 986, startPoint y: 445, endPoint x: 859, endPoint y: 388, distance: 139.2
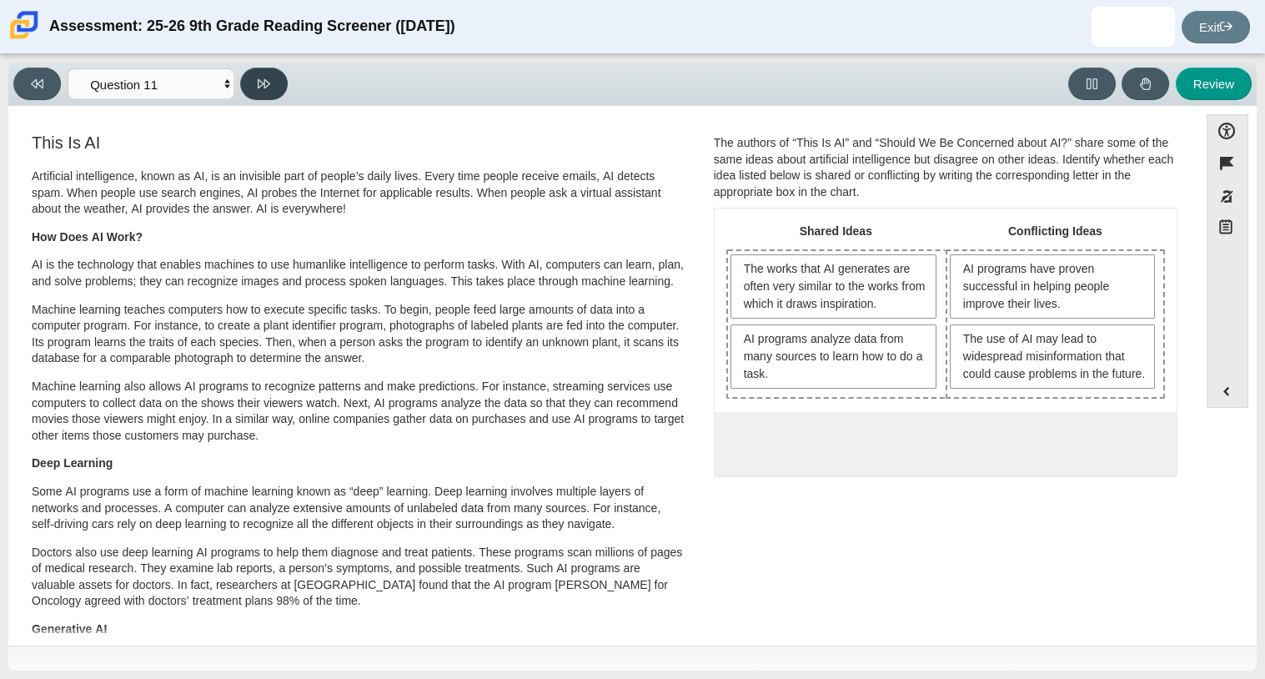
click at [254, 88] on button at bounding box center [264, 84] width 48 height 33
select select "c3effed4-44ce-4a19-bd96-1787f34e9b4c"
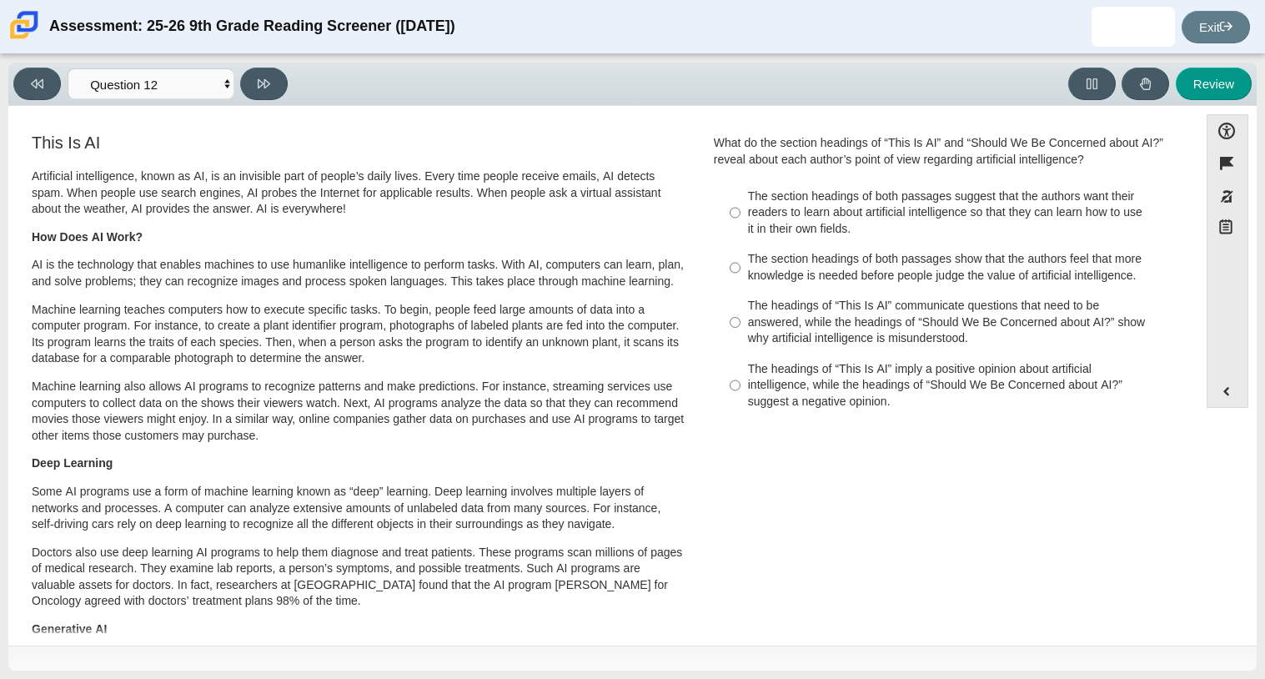
click at [817, 307] on div "The headings of “This Is AI” communicate questions that need to be answered, wh…" at bounding box center [958, 322] width 421 height 49
click at [741, 307] on input "The headings of “This Is AI” communicate questions that need to be answered, wh…" at bounding box center [735, 322] width 11 height 63
radio input "true"
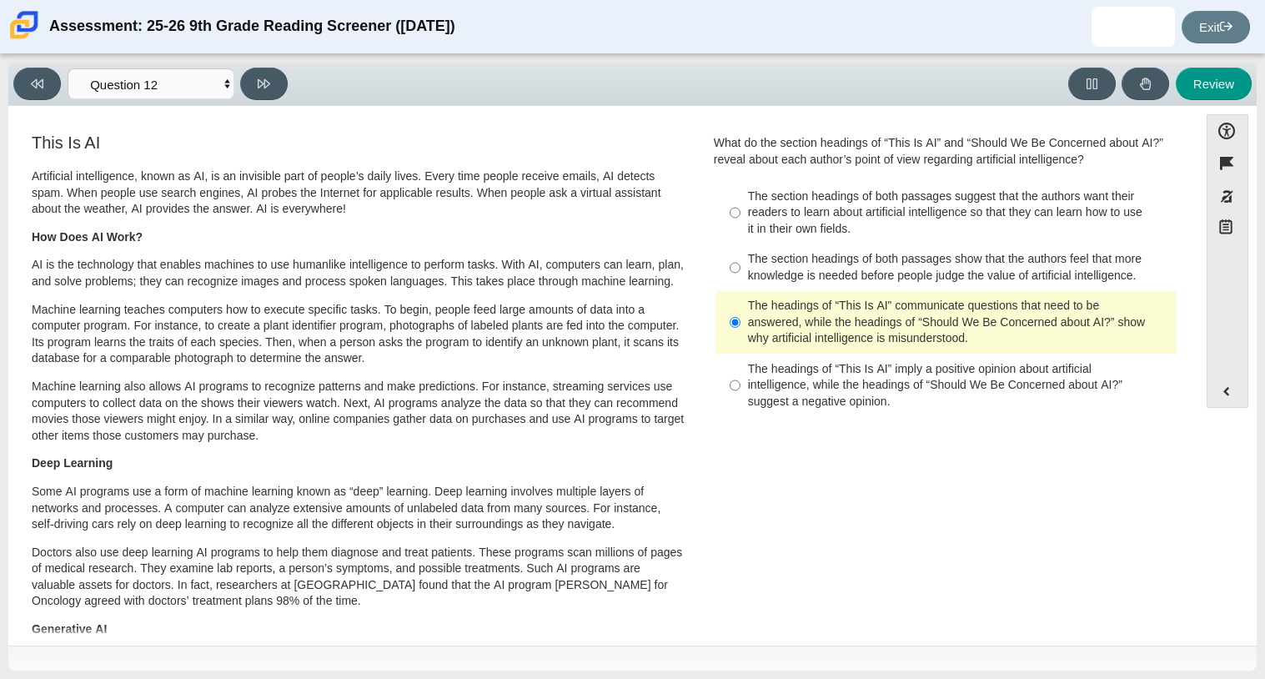
click at [823, 282] on div "The section headings of both passages show that the authors feel that more know…" at bounding box center [958, 267] width 421 height 33
click at [741, 282] on input "The section headings of both passages show that the authors feel that more know…" at bounding box center [735, 267] width 11 height 47
radio input "true"
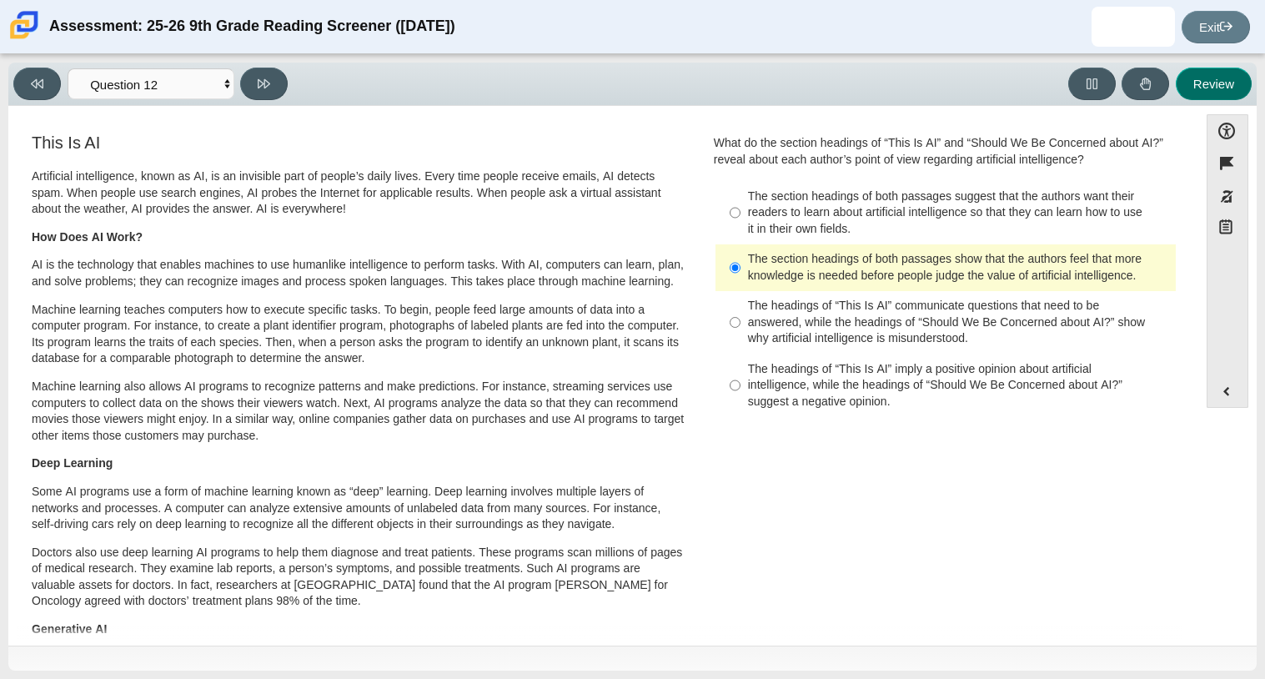
click at [1227, 95] on button "Review" at bounding box center [1214, 84] width 76 height 33
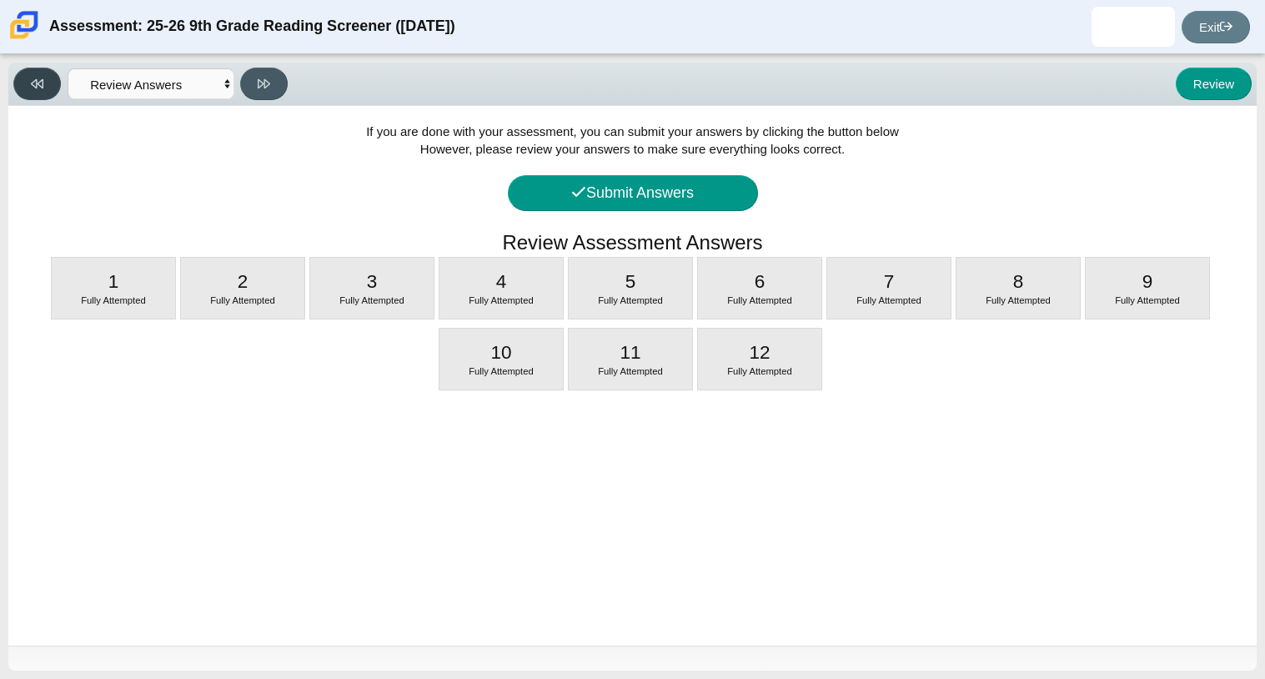
click at [41, 81] on icon at bounding box center [37, 84] width 13 height 13
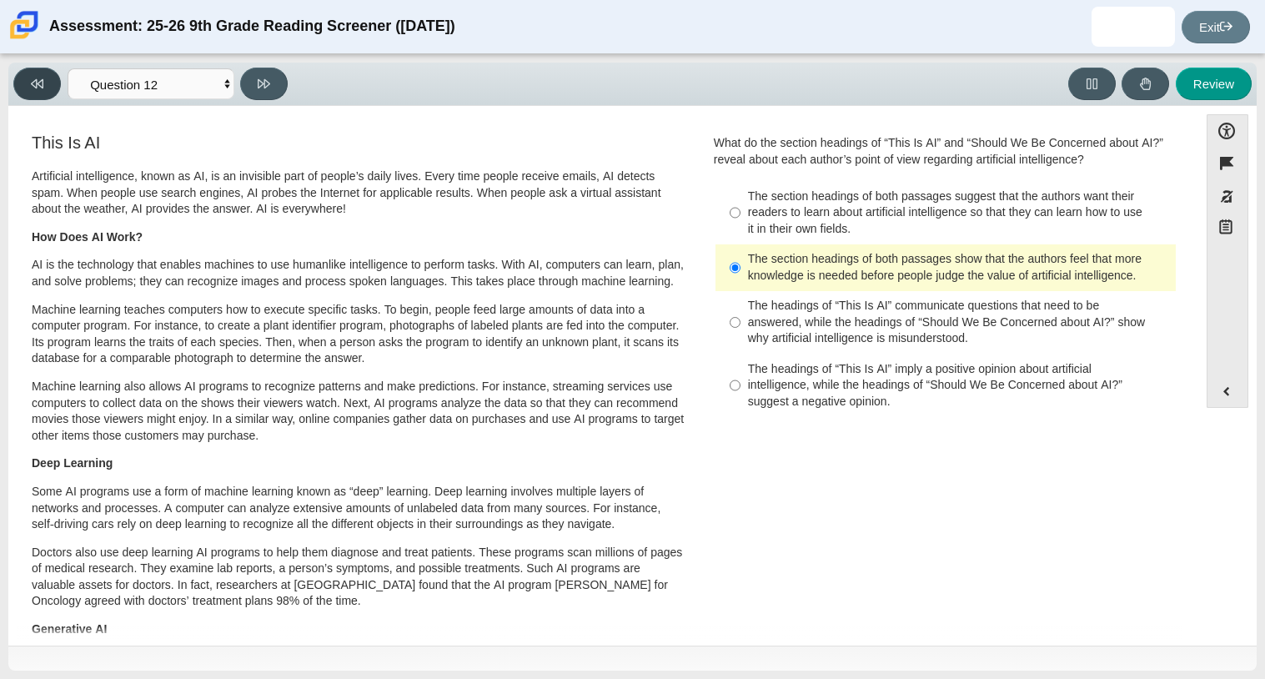
click at [39, 78] on icon at bounding box center [37, 84] width 13 height 13
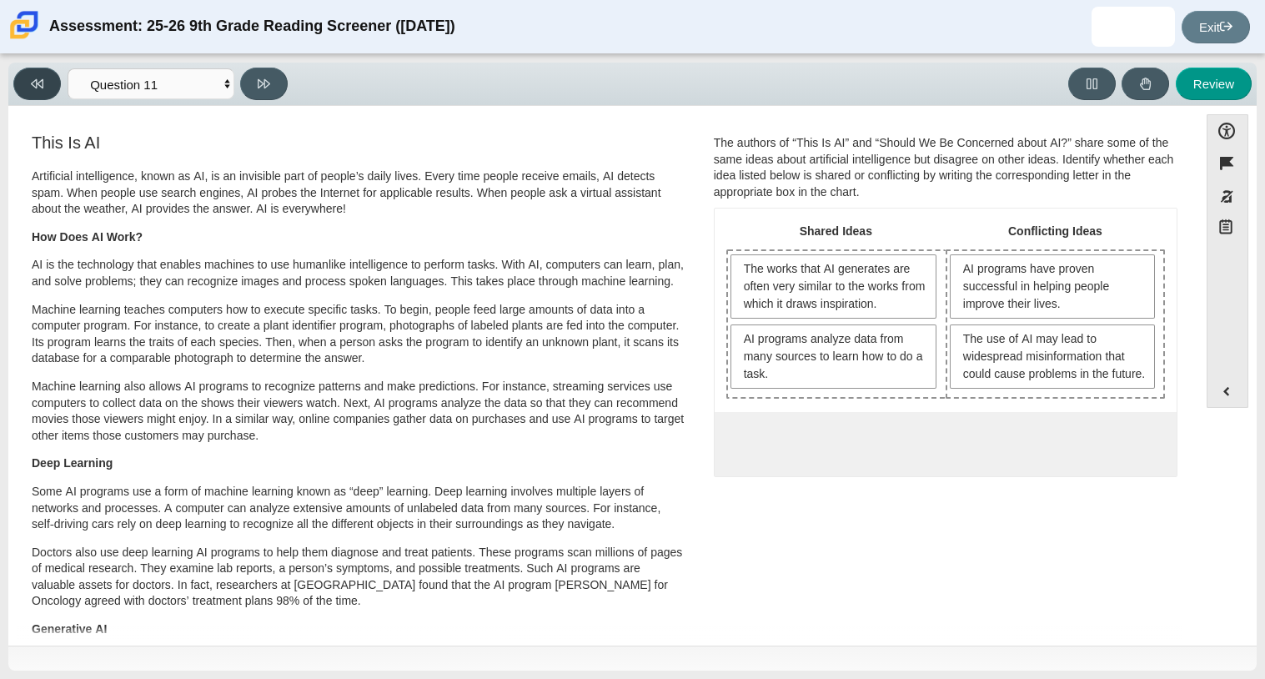
click at [39, 78] on icon at bounding box center [37, 84] width 13 height 13
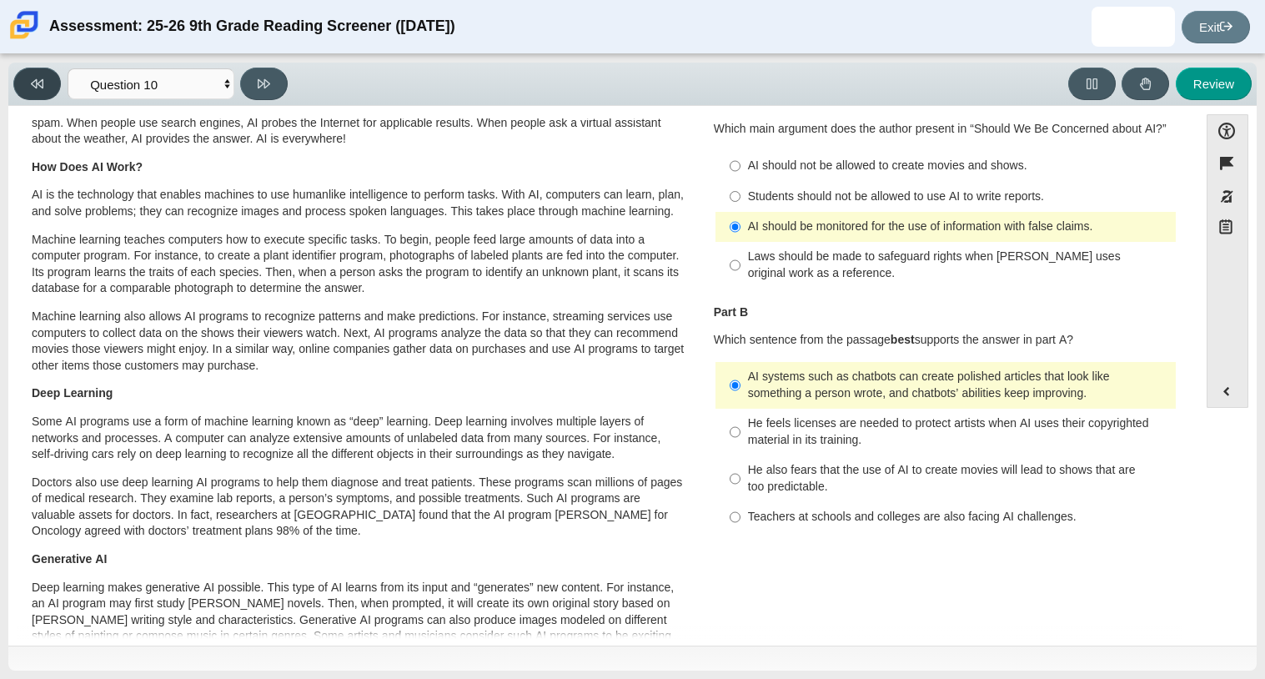
click at [39, 78] on icon at bounding box center [37, 84] width 13 height 13
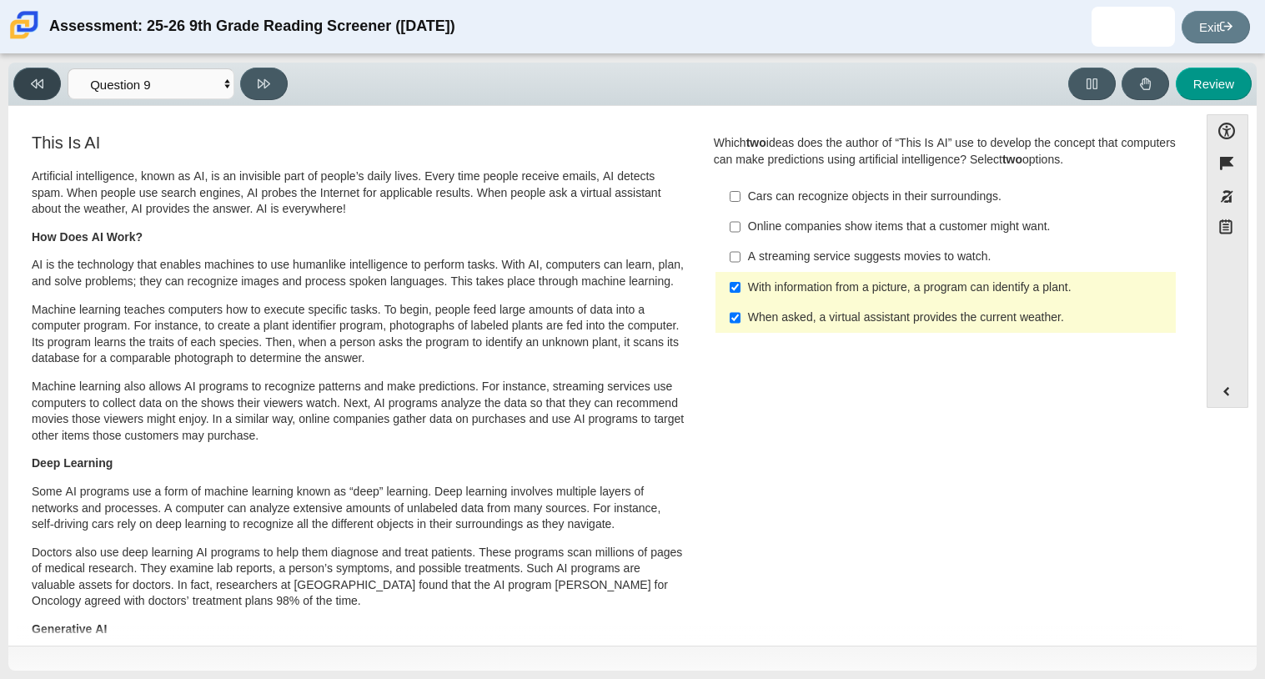
click at [39, 78] on icon at bounding box center [37, 84] width 13 height 13
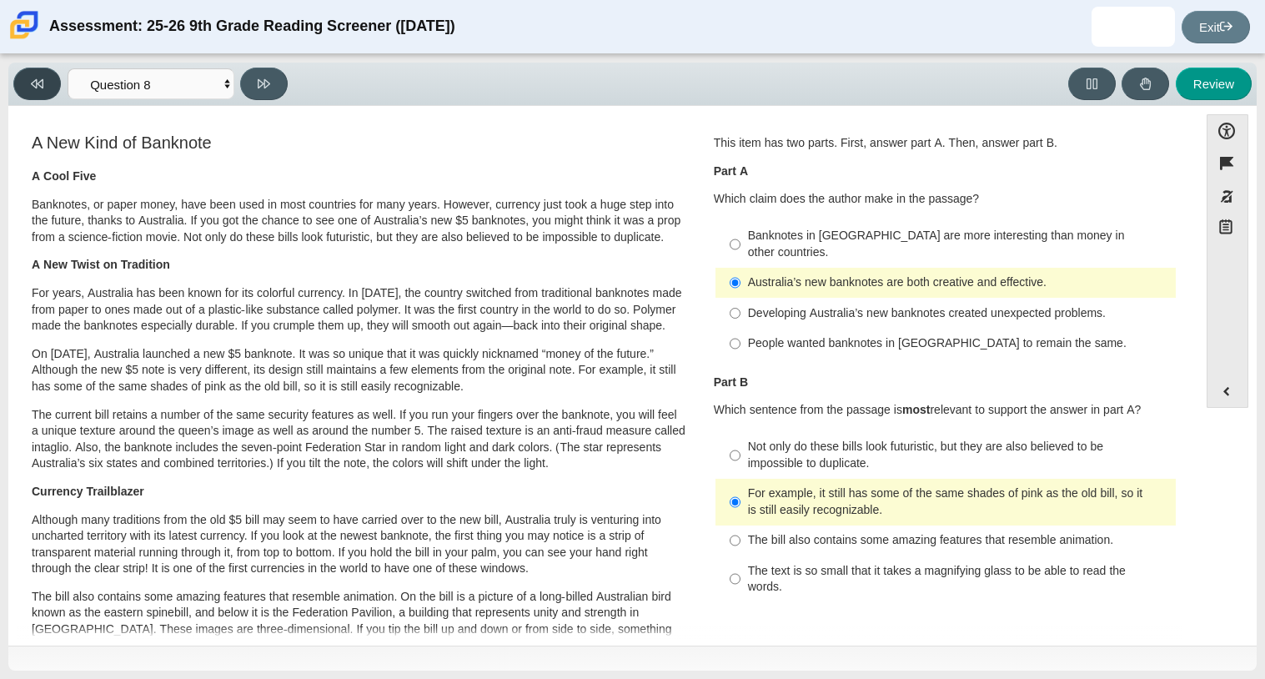
click at [39, 78] on icon at bounding box center [37, 84] width 13 height 13
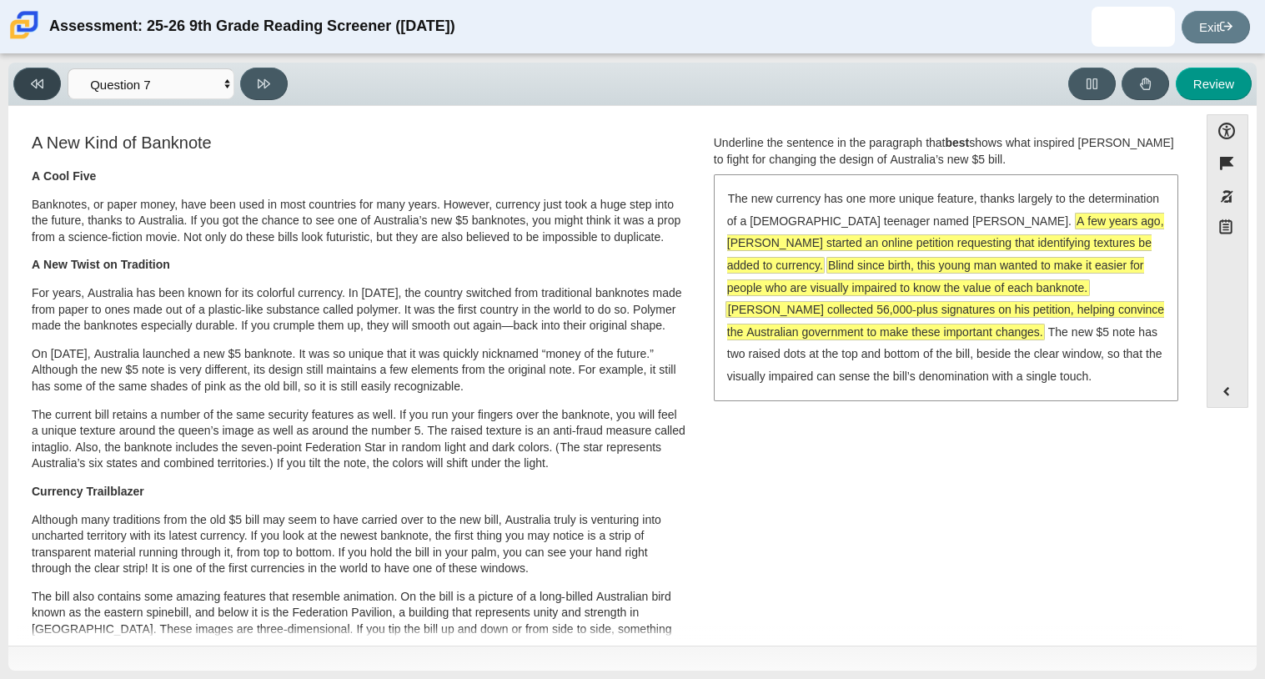
click at [39, 78] on icon at bounding box center [37, 84] width 13 height 13
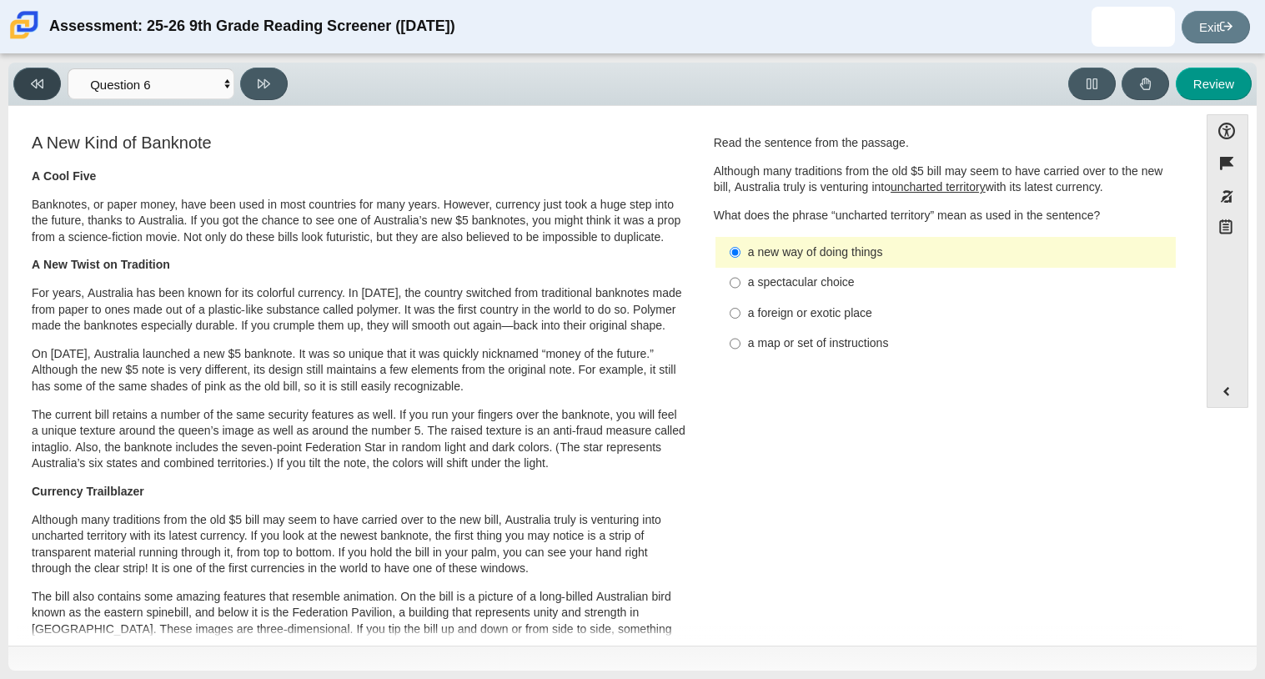
click at [39, 78] on icon at bounding box center [37, 84] width 13 height 13
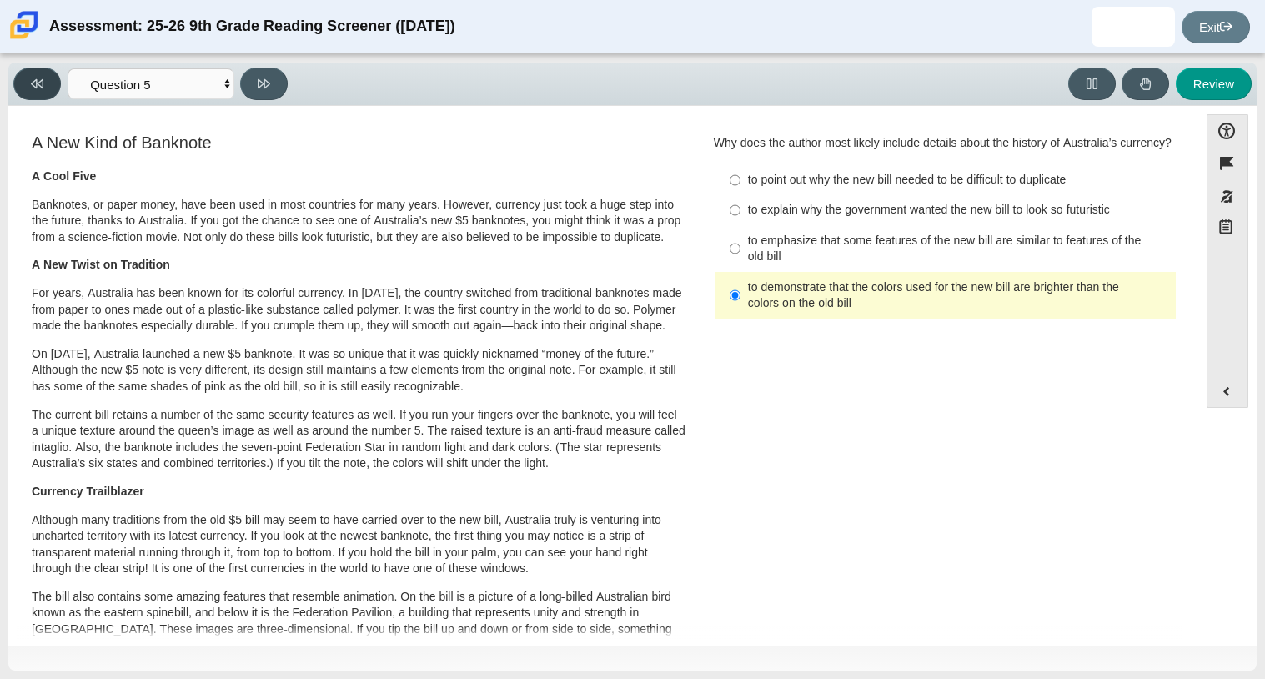
click at [39, 78] on icon at bounding box center [37, 84] width 13 height 13
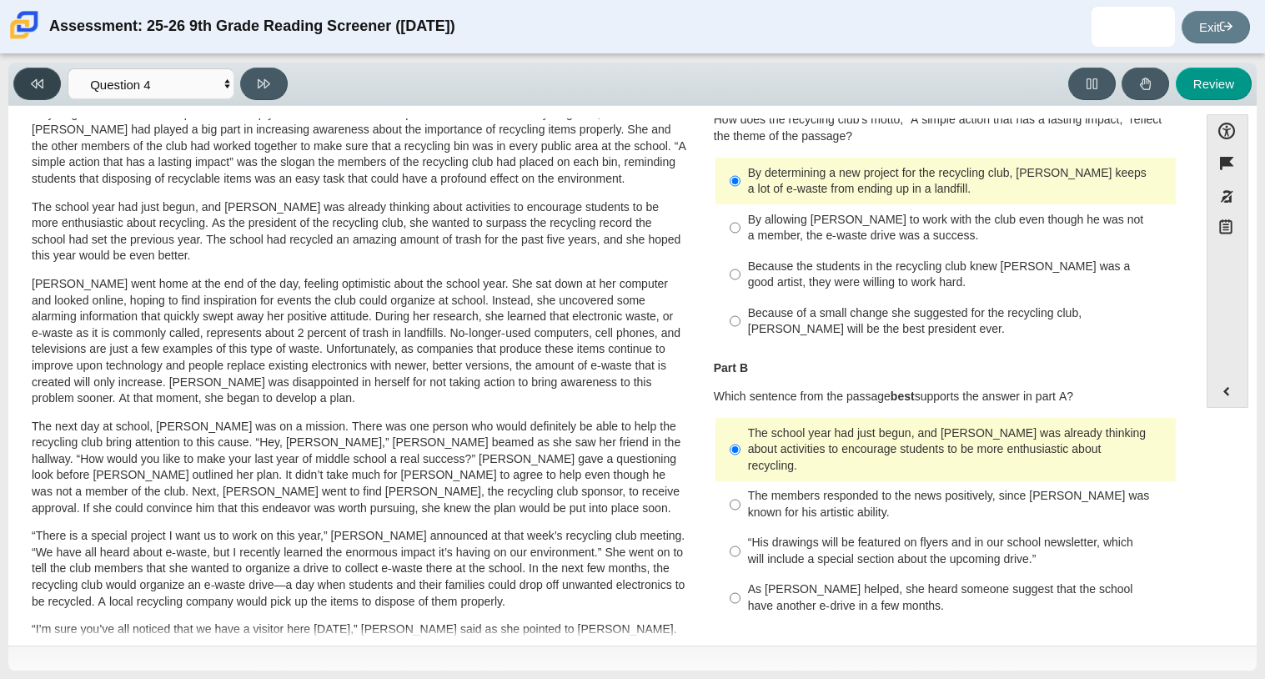
click at [32, 78] on icon at bounding box center [37, 84] width 13 height 13
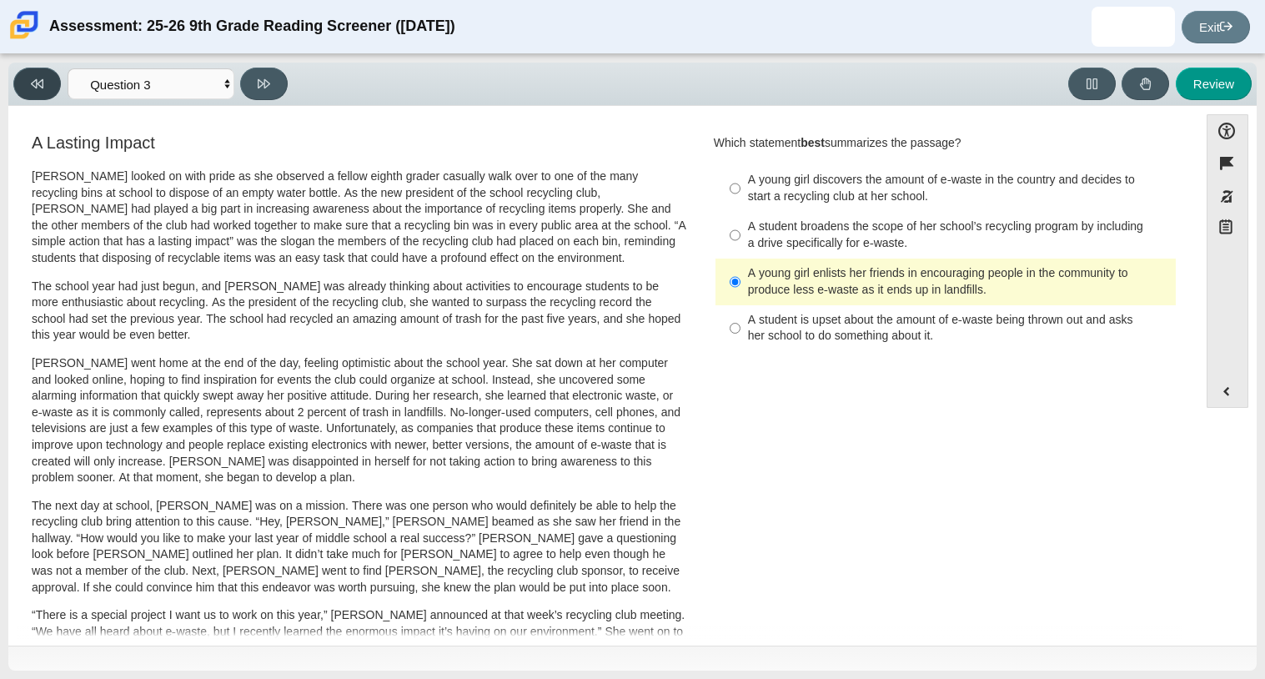
click at [32, 78] on icon at bounding box center [37, 84] width 13 height 13
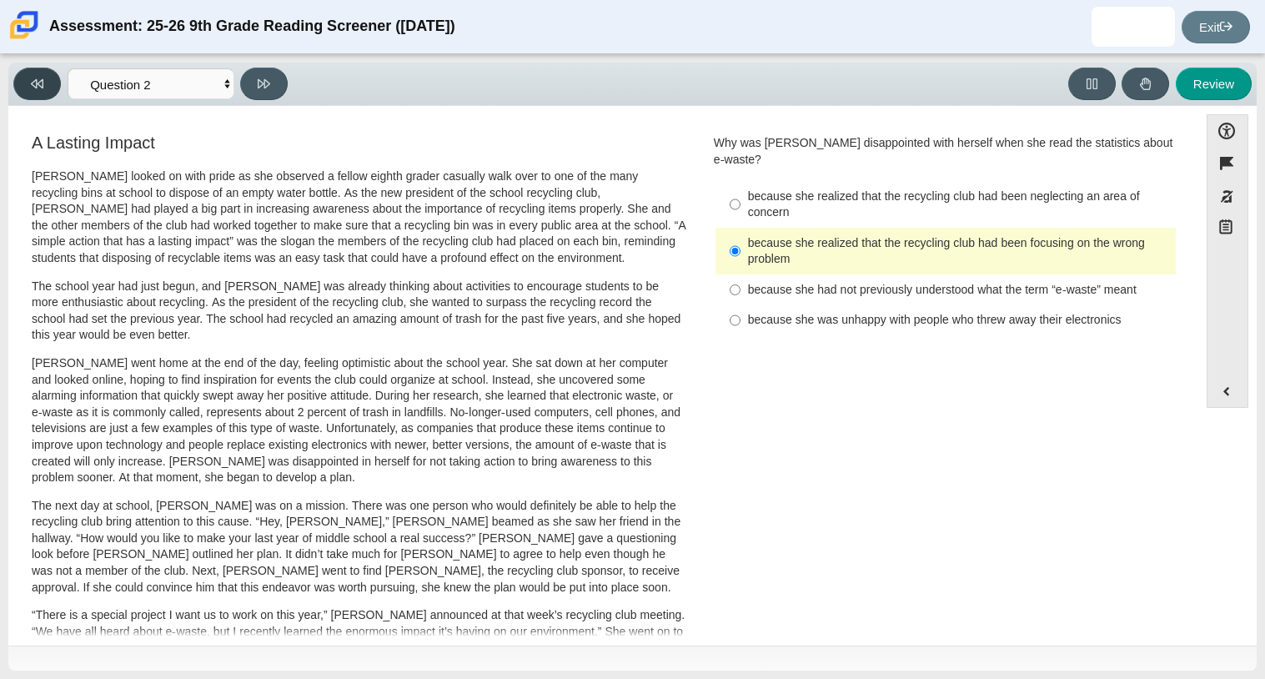
click at [38, 83] on icon at bounding box center [37, 83] width 13 height 9
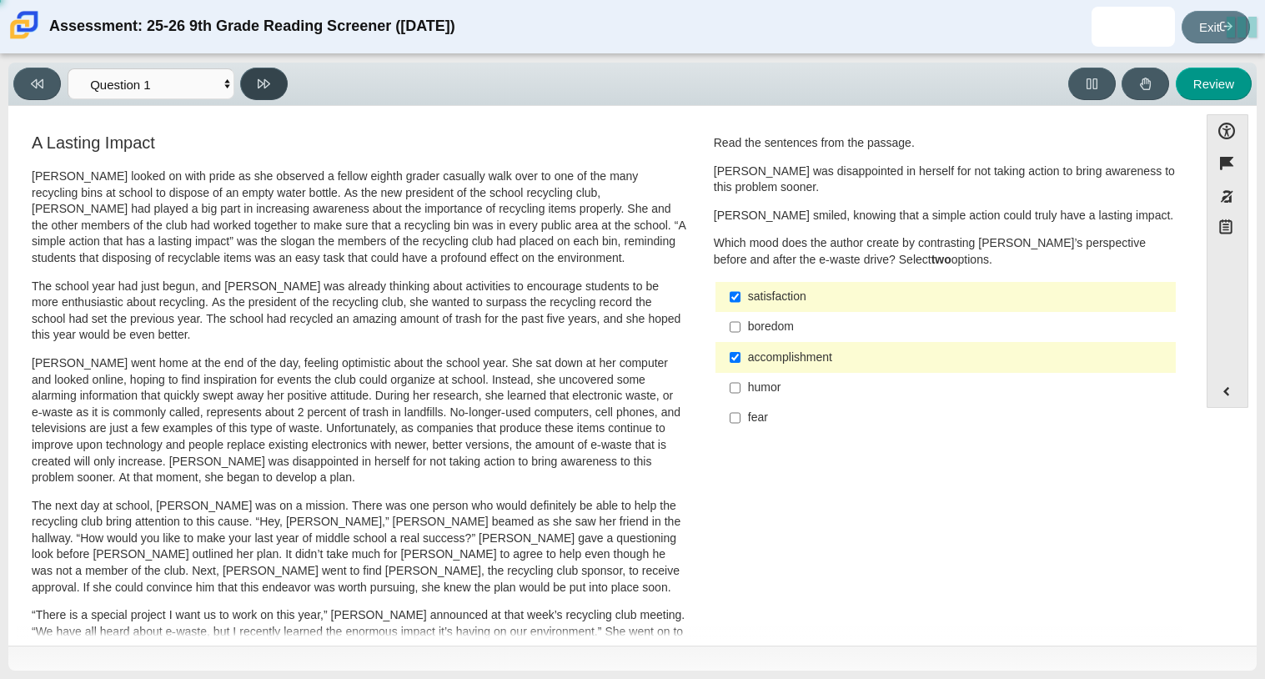
click at [277, 83] on button at bounding box center [264, 84] width 48 height 33
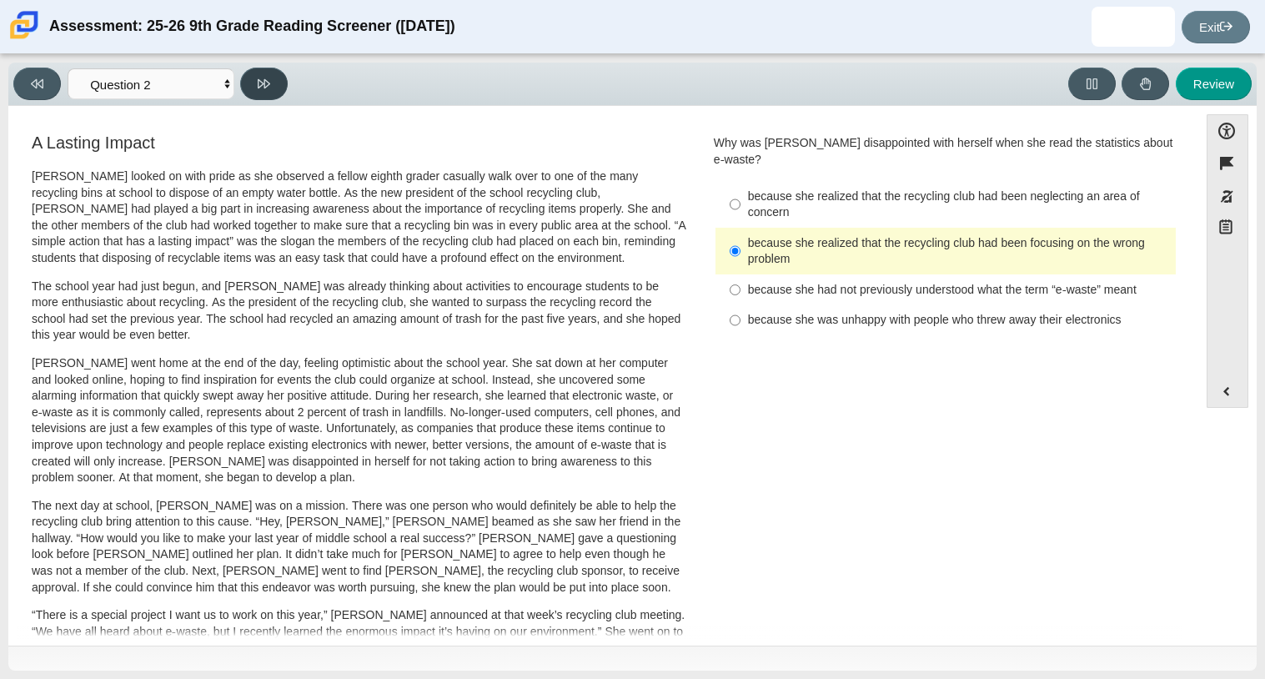
click at [275, 83] on button at bounding box center [264, 84] width 48 height 33
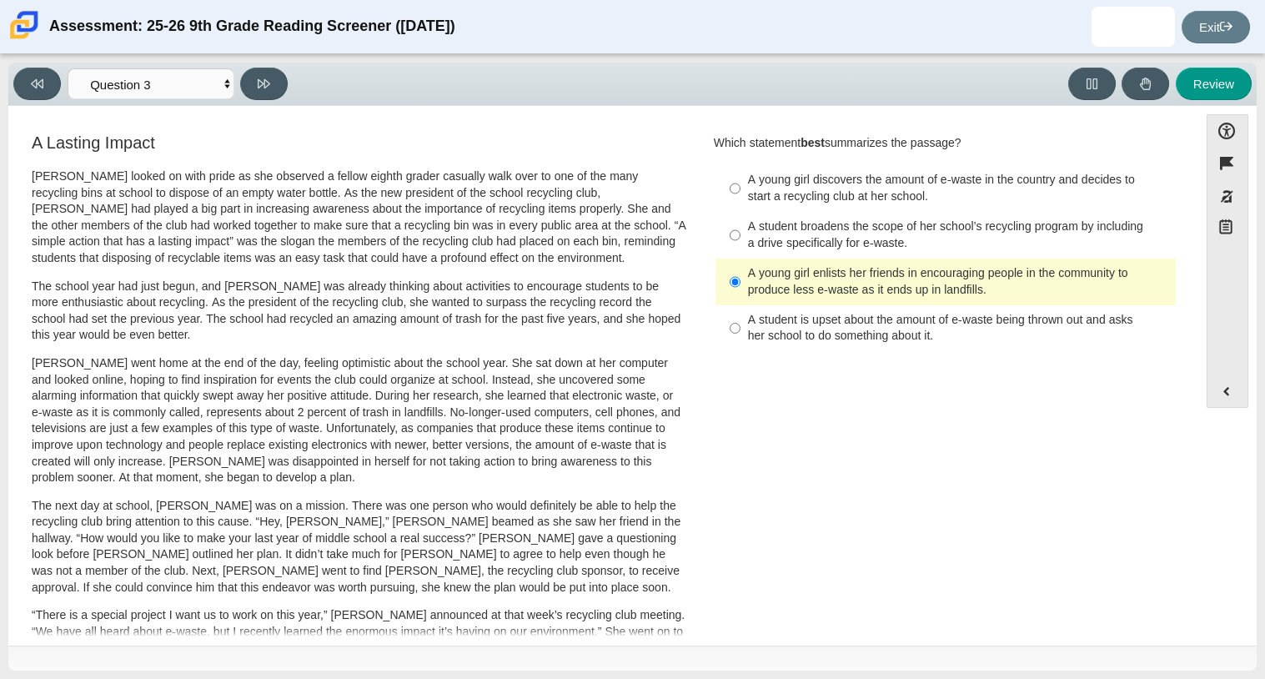
scroll to position [445, 0]
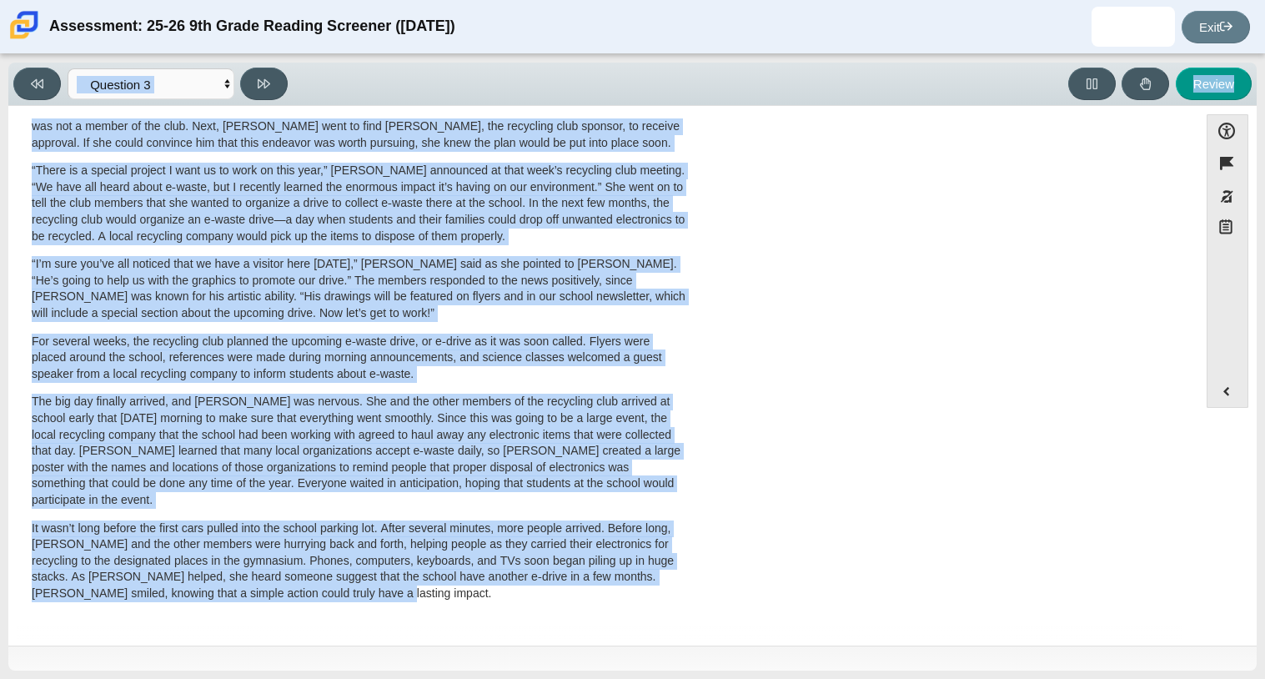
drag, startPoint x: 310, startPoint y: 603, endPoint x: 0, endPoint y: 259, distance: 463.0
click at [0, 259] on div "Viewing Question 3 of 12 in Pacing Mode Questions Question 1 Question 2 Questio…" at bounding box center [632, 366] width 1265 height 625
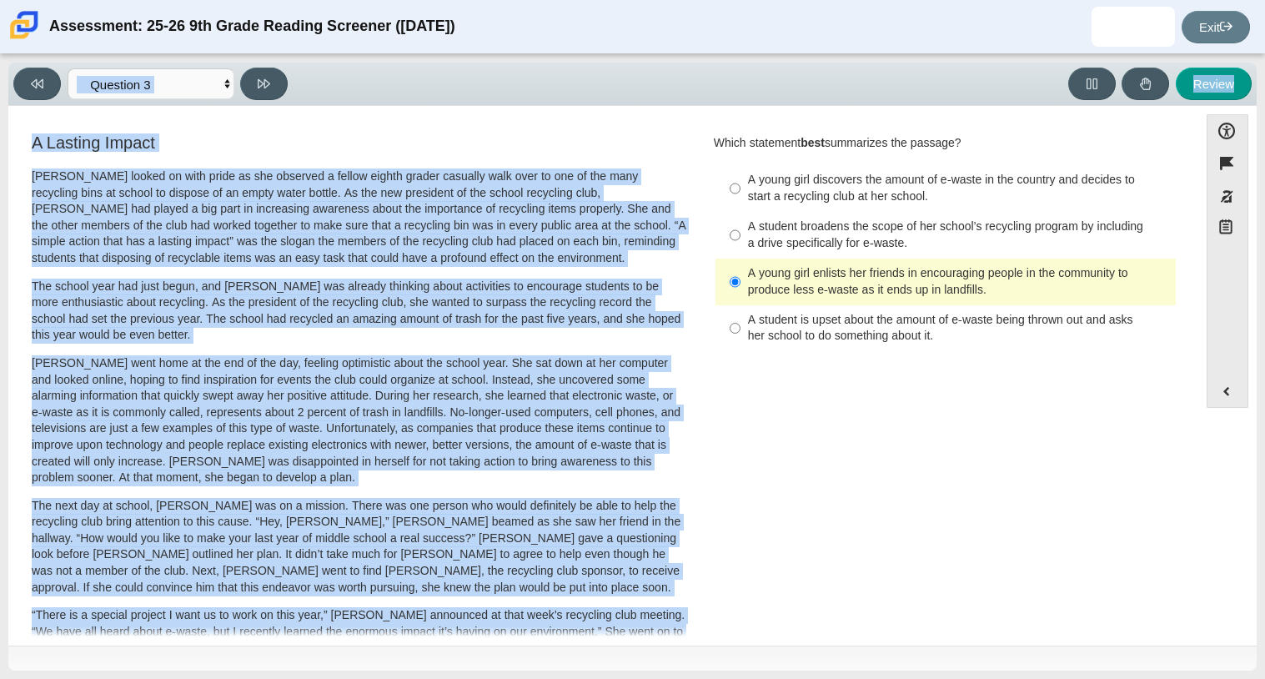
click at [57, 180] on p "[PERSON_NAME] looked on with pride as she observed a fellow eighth grader casua…" at bounding box center [359, 217] width 655 height 98
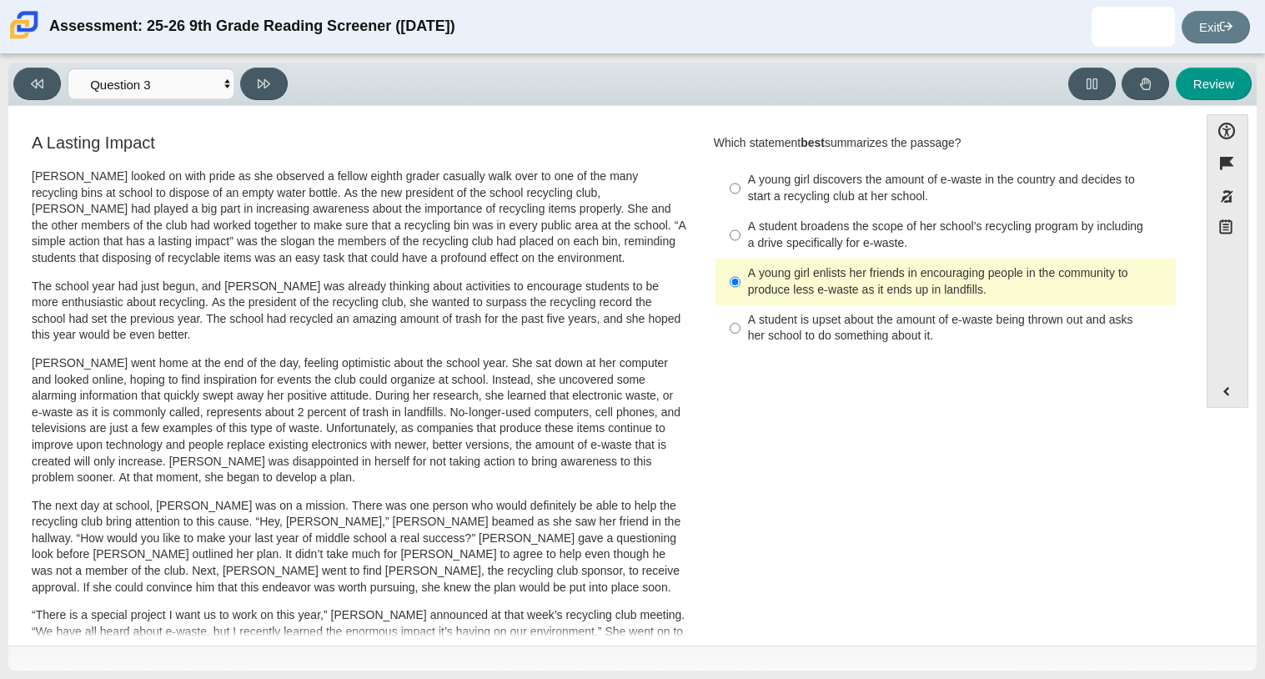
click at [26, 144] on div "A Lasting Impact [PERSON_NAME] looked on with pride as she observed a fellow ei…" at bounding box center [359, 601] width 685 height 940
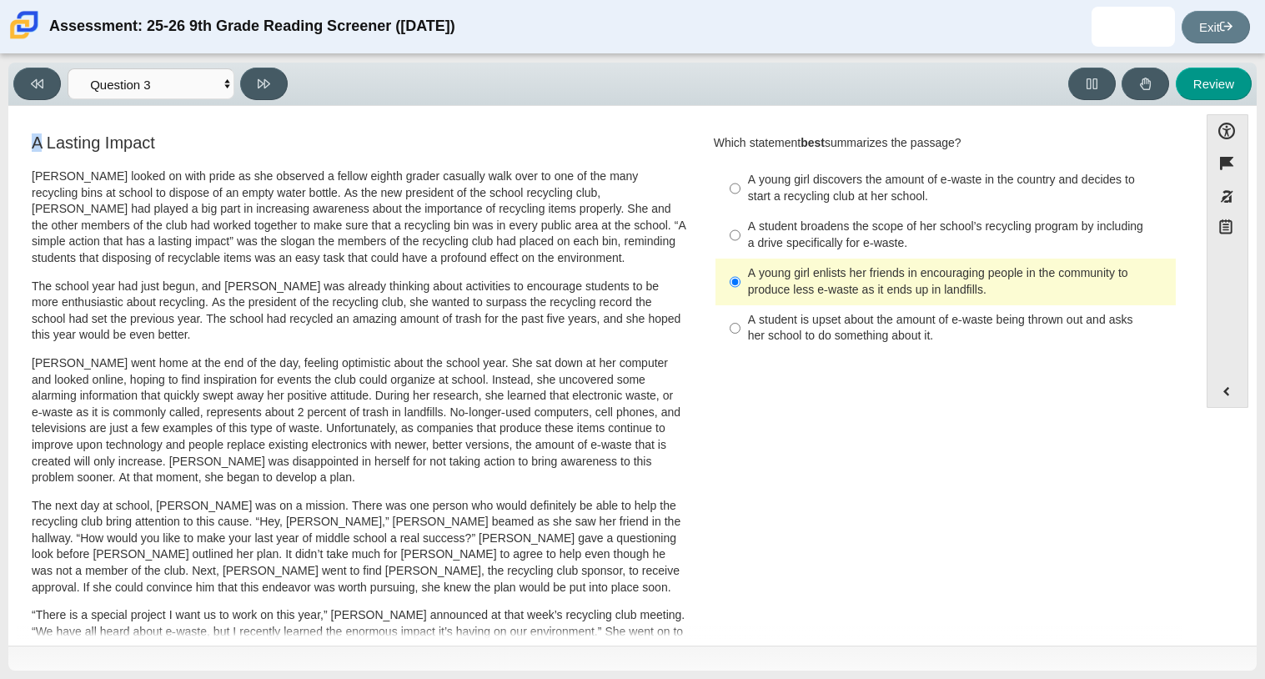
click at [26, 144] on div "A Lasting Impact [PERSON_NAME] looked on with pride as she observed a fellow ei…" at bounding box center [359, 601] width 685 height 940
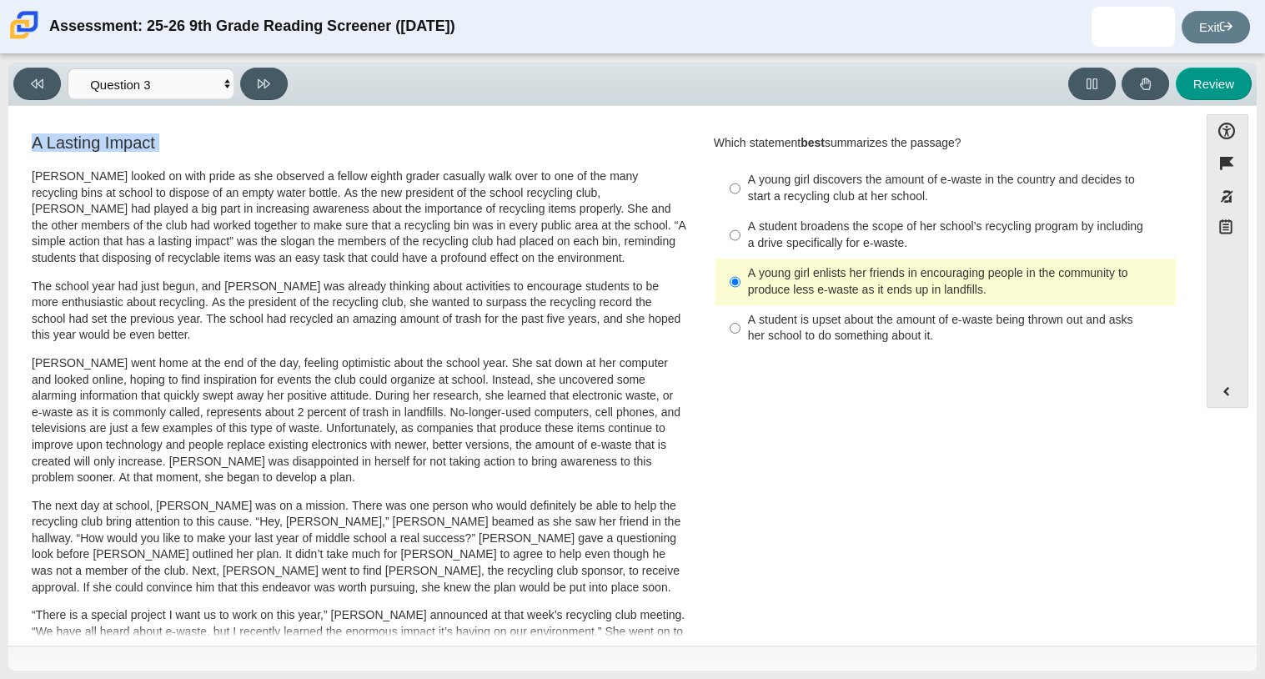
click at [26, 144] on div "A Lasting Impact [PERSON_NAME] looked on with pride as she observed a fellow ei…" at bounding box center [359, 601] width 685 height 940
click at [32, 166] on div "A Lasting Impact [PERSON_NAME] looked on with pride as she observed a fellow ei…" at bounding box center [359, 595] width 655 height 925
click at [50, 180] on p "[PERSON_NAME] looked on with pride as she observed a fellow eighth grader casua…" at bounding box center [359, 217] width 655 height 98
click at [48, 179] on p "[PERSON_NAME] looked on with pride as she observed a fellow eighth grader casua…" at bounding box center [359, 217] width 655 height 98
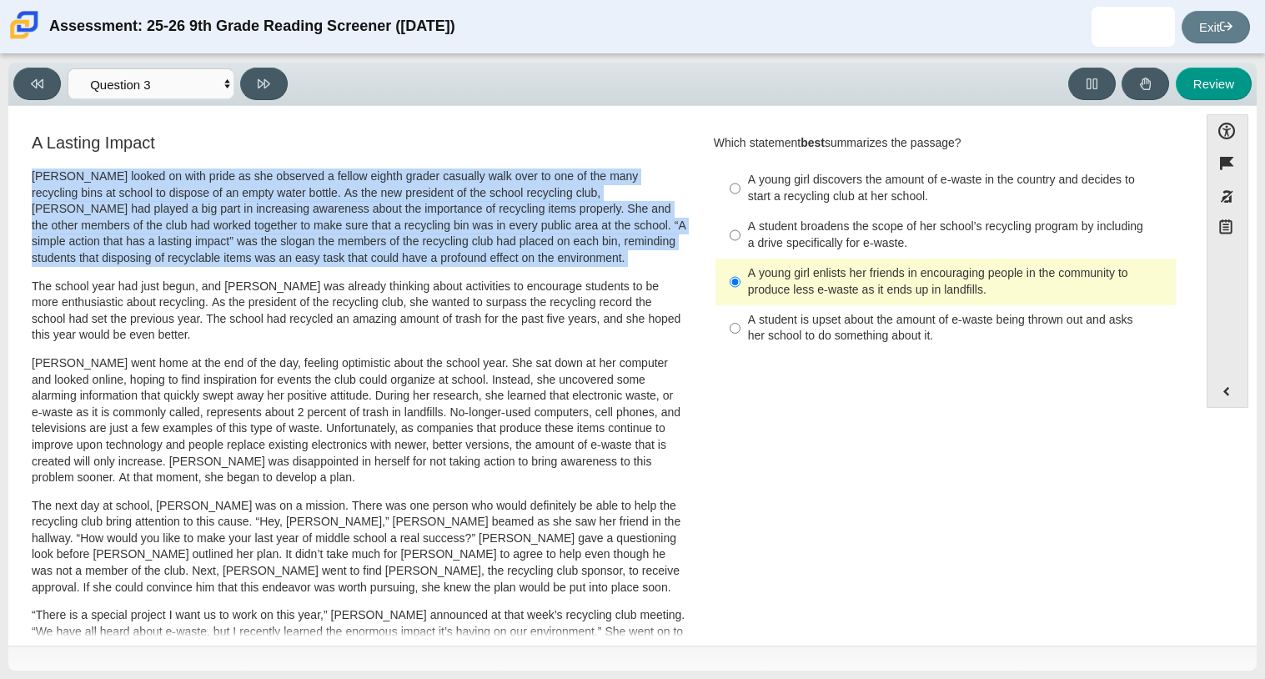
click at [48, 179] on p "[PERSON_NAME] looked on with pride as she observed a fellow eighth grader casua…" at bounding box center [359, 217] width 655 height 98
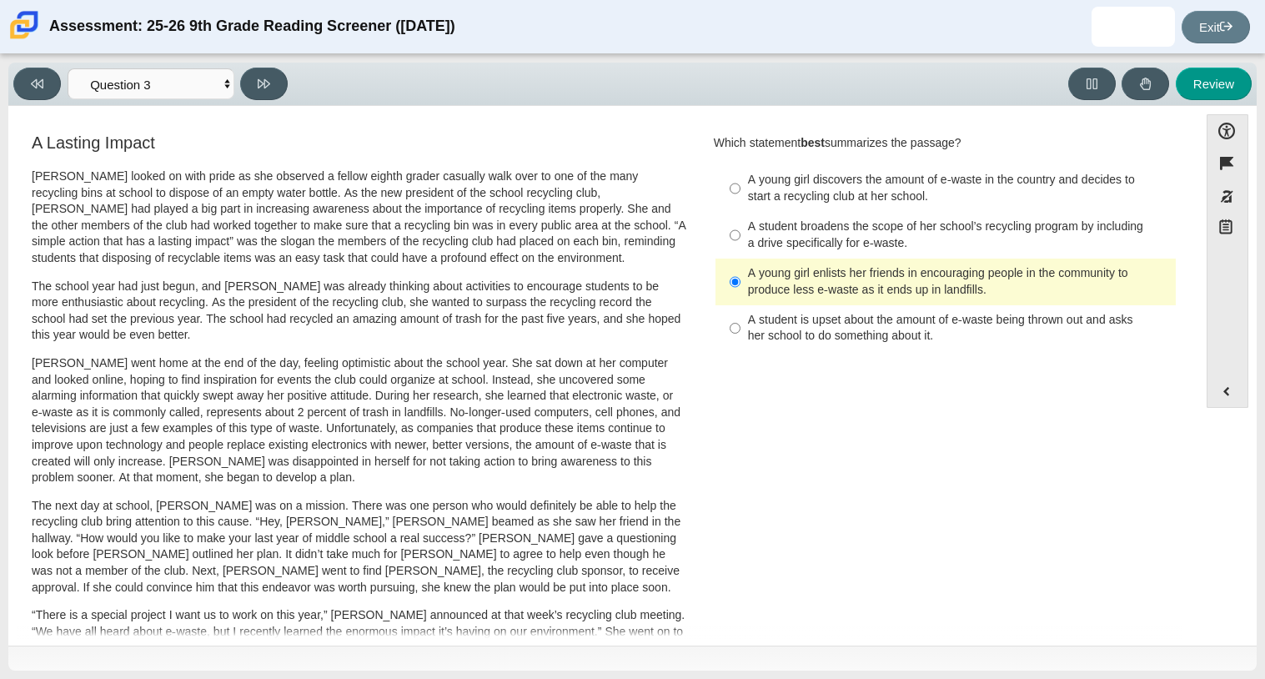
click at [48, 179] on p "[PERSON_NAME] looked on with pride as she observed a fellow eighth grader casua…" at bounding box center [359, 217] width 655 height 98
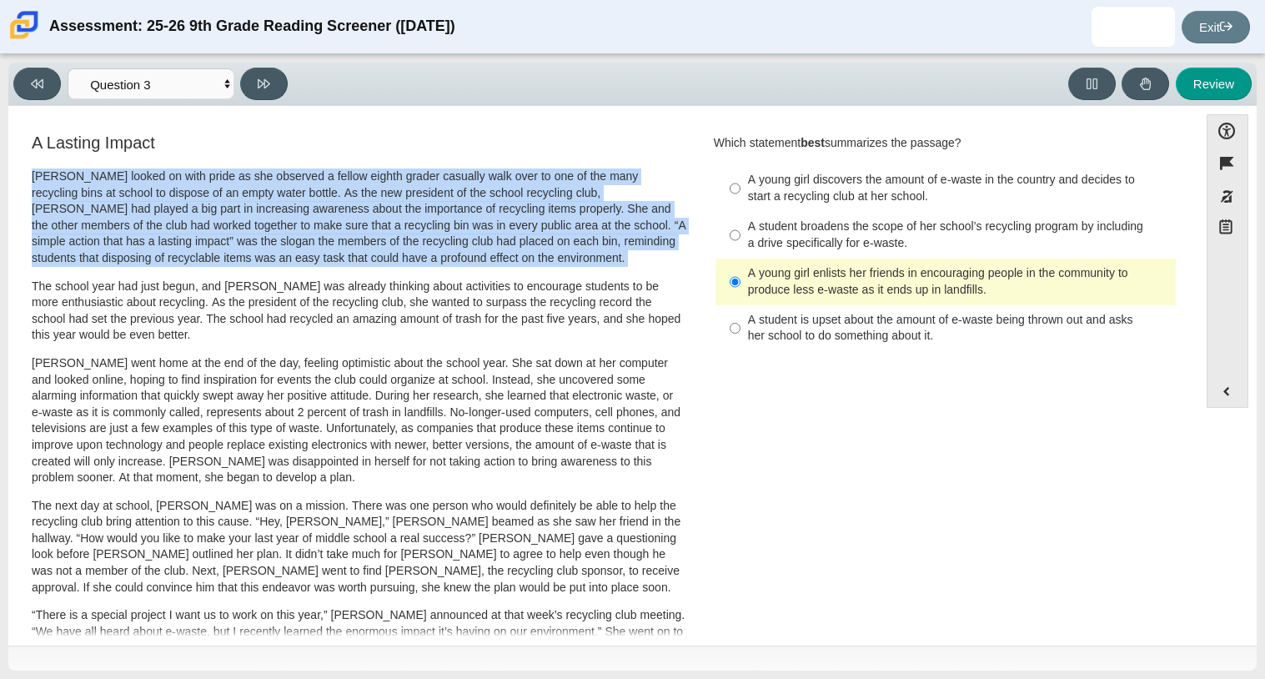
click at [48, 179] on p "[PERSON_NAME] looked on with pride as she observed a fellow eighth grader casua…" at bounding box center [359, 217] width 655 height 98
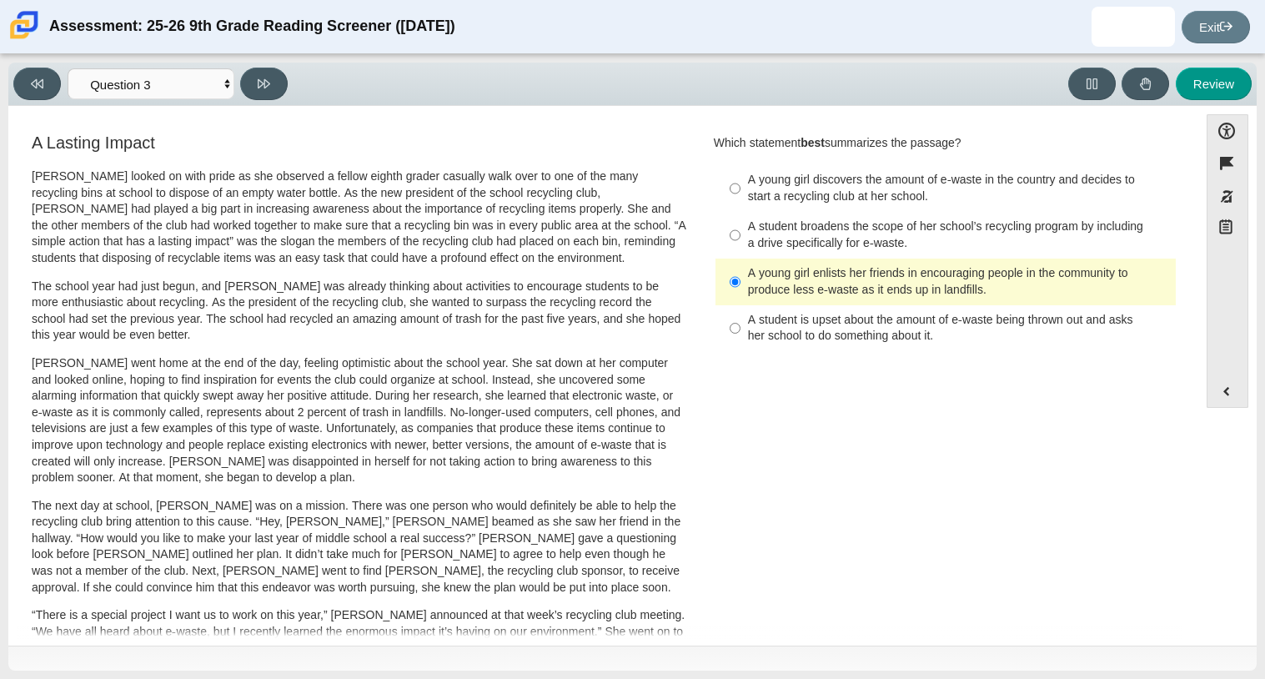
click at [48, 179] on p "[PERSON_NAME] looked on with pride as she observed a fellow eighth grader casua…" at bounding box center [359, 217] width 655 height 98
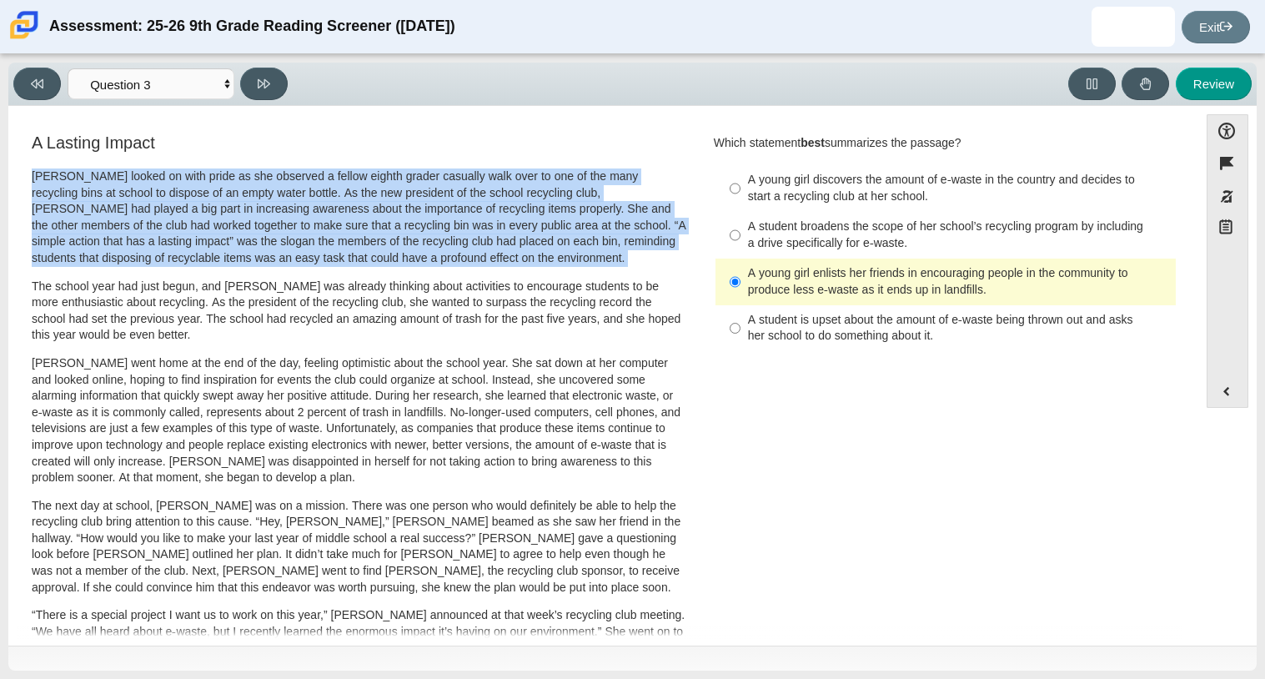
click at [48, 179] on p "[PERSON_NAME] looked on with pride as she observed a fellow eighth grader casua…" at bounding box center [359, 217] width 655 height 98
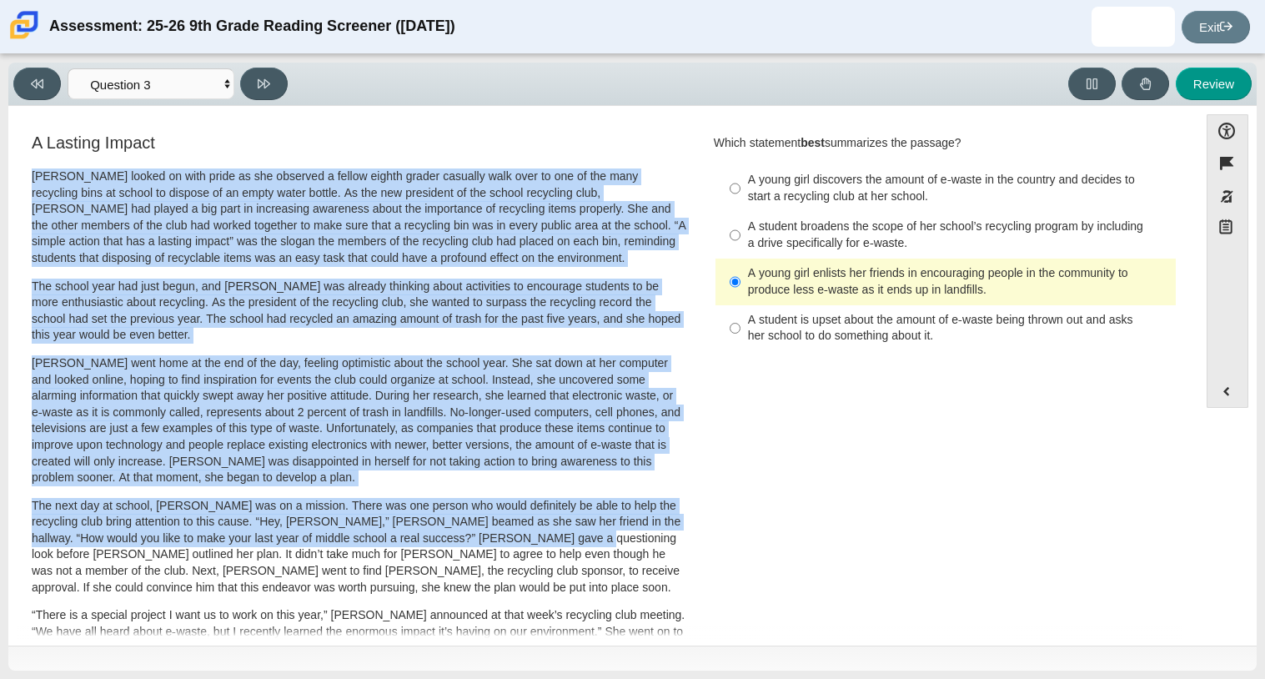
drag, startPoint x: 33, startPoint y: 178, endPoint x: 527, endPoint y: 546, distance: 615.8
click at [527, 546] on div "[PERSON_NAME] looked on with pride as she observed a fellow eighth grader casua…" at bounding box center [359, 613] width 655 height 890
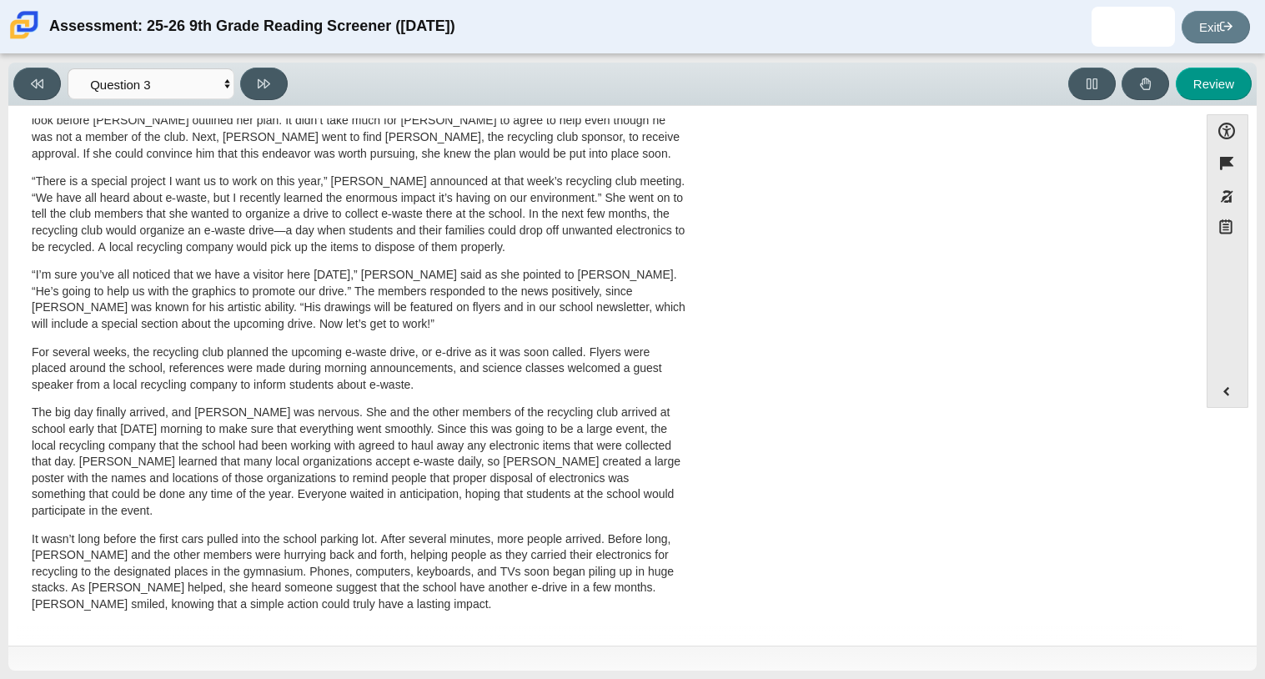
scroll to position [434, 0]
click at [1234, 78] on button "Review" at bounding box center [1214, 84] width 76 height 33
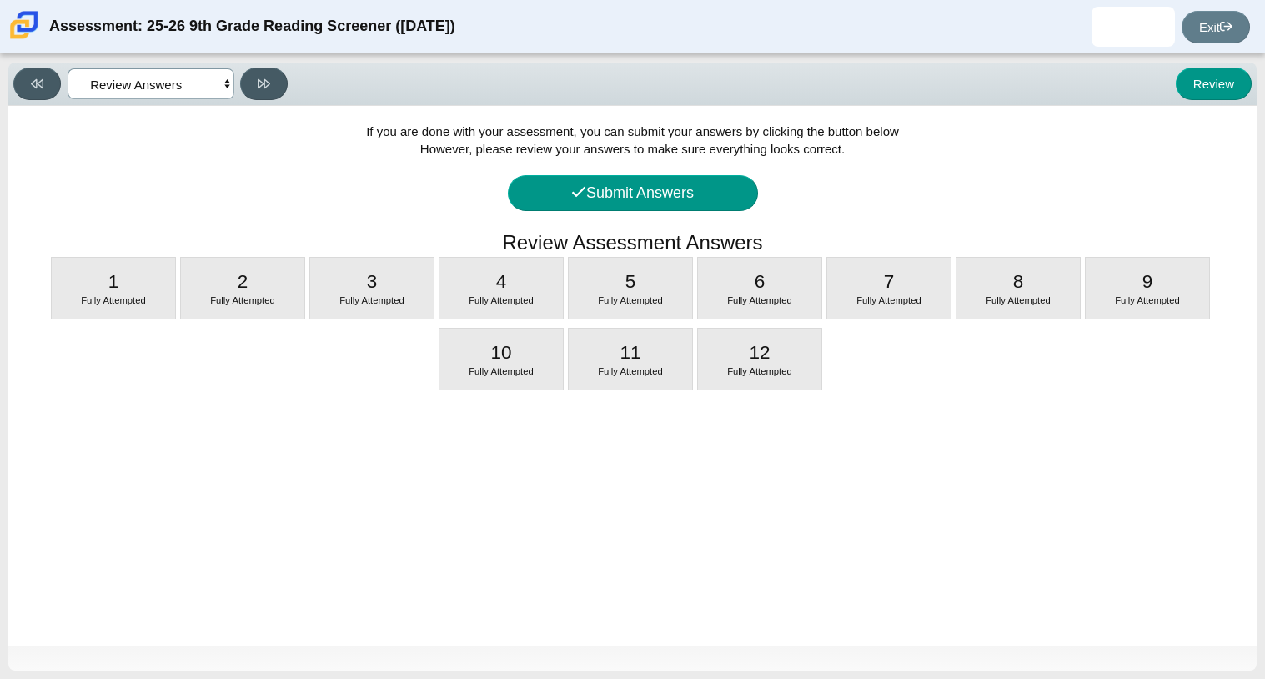
click at [81, 78] on select "Questions Question 1 Question 2 Question 3 Question 4 Question 5 Question 6 Que…" at bounding box center [151, 83] width 167 height 31
click at [68, 68] on select "Questions Question 1 Question 2 Question 3 Question 4 Question 5 Question 6 Que…" at bounding box center [151, 83] width 167 height 31
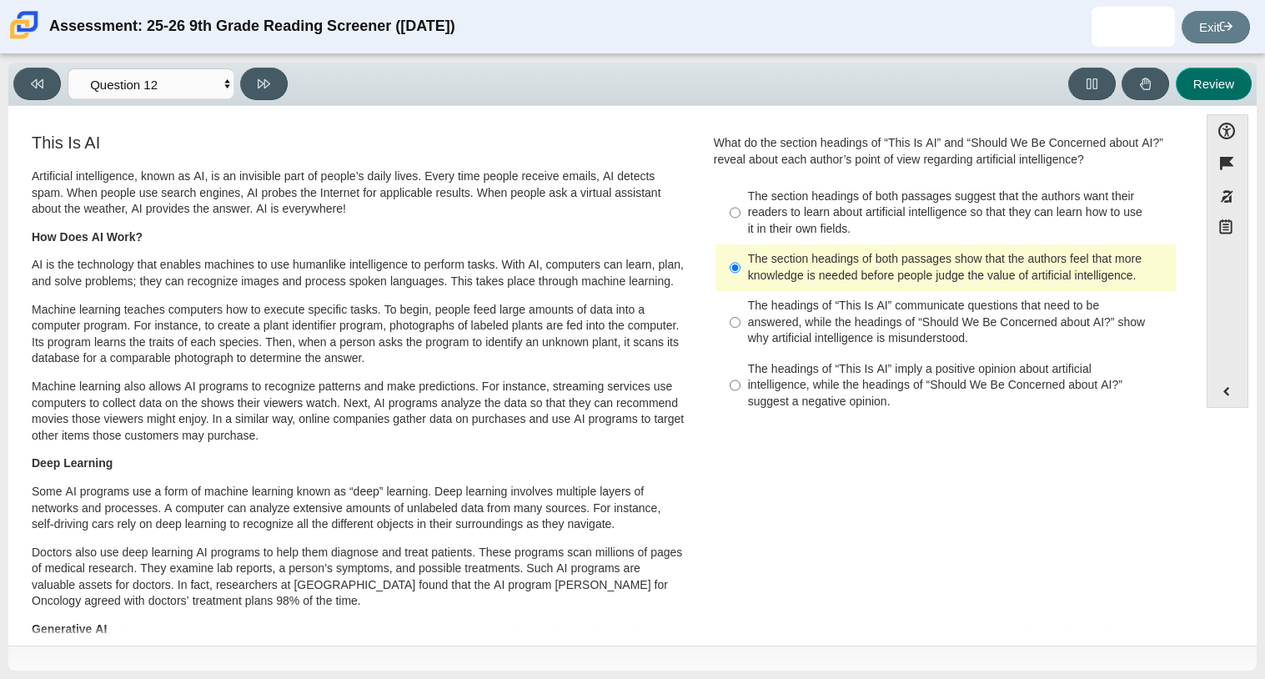
click at [1226, 68] on button "Review" at bounding box center [1214, 84] width 76 height 33
select select "review"
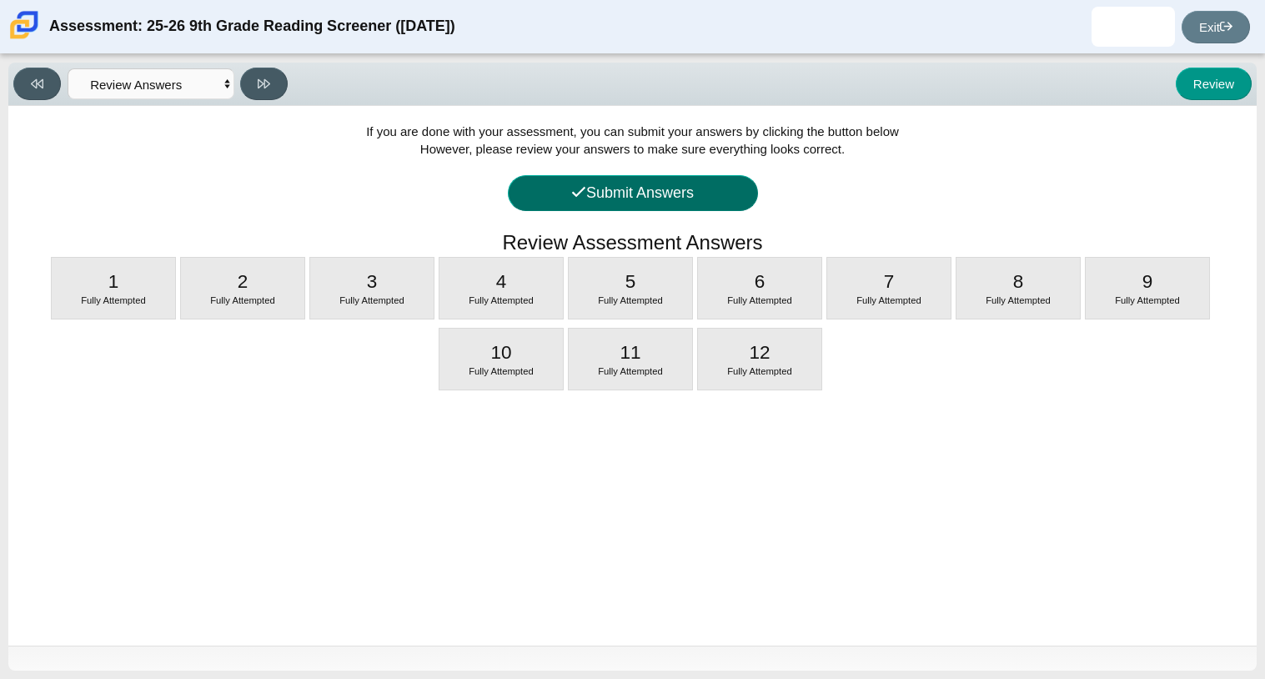
click at [567, 204] on button "Submit Answers" at bounding box center [633, 193] width 250 height 36
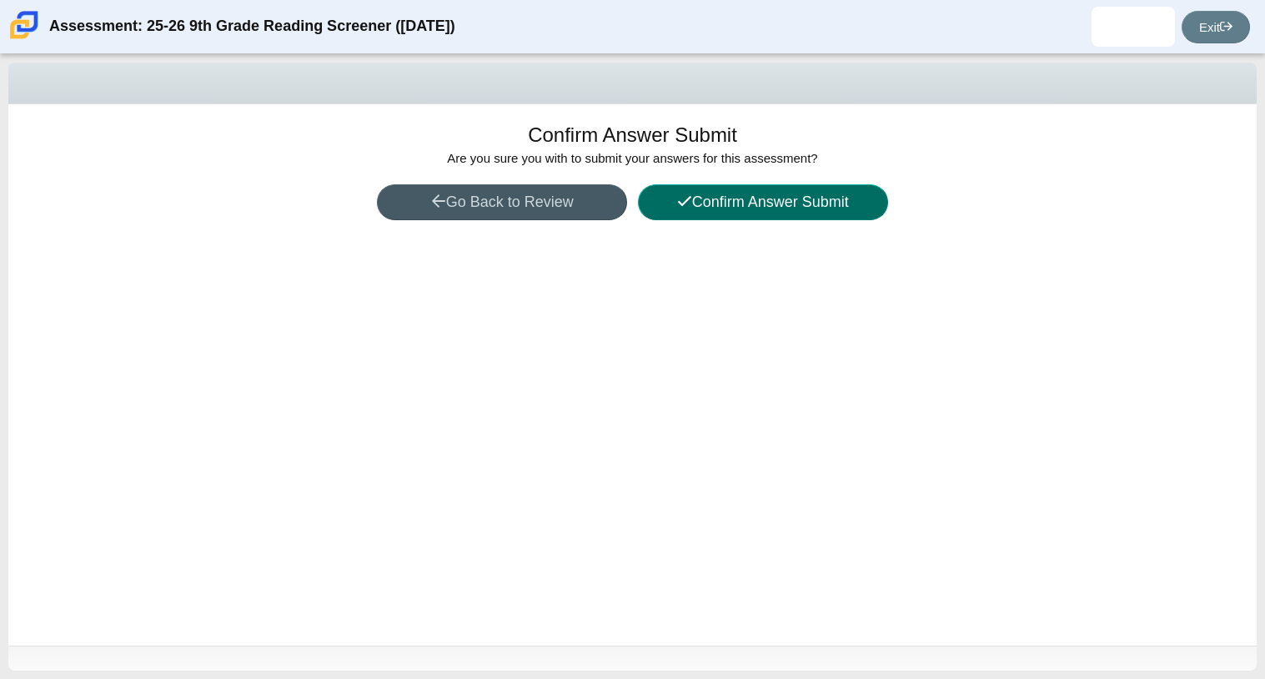
click at [725, 214] on button "Confirm Answer Submit" at bounding box center [763, 202] width 250 height 36
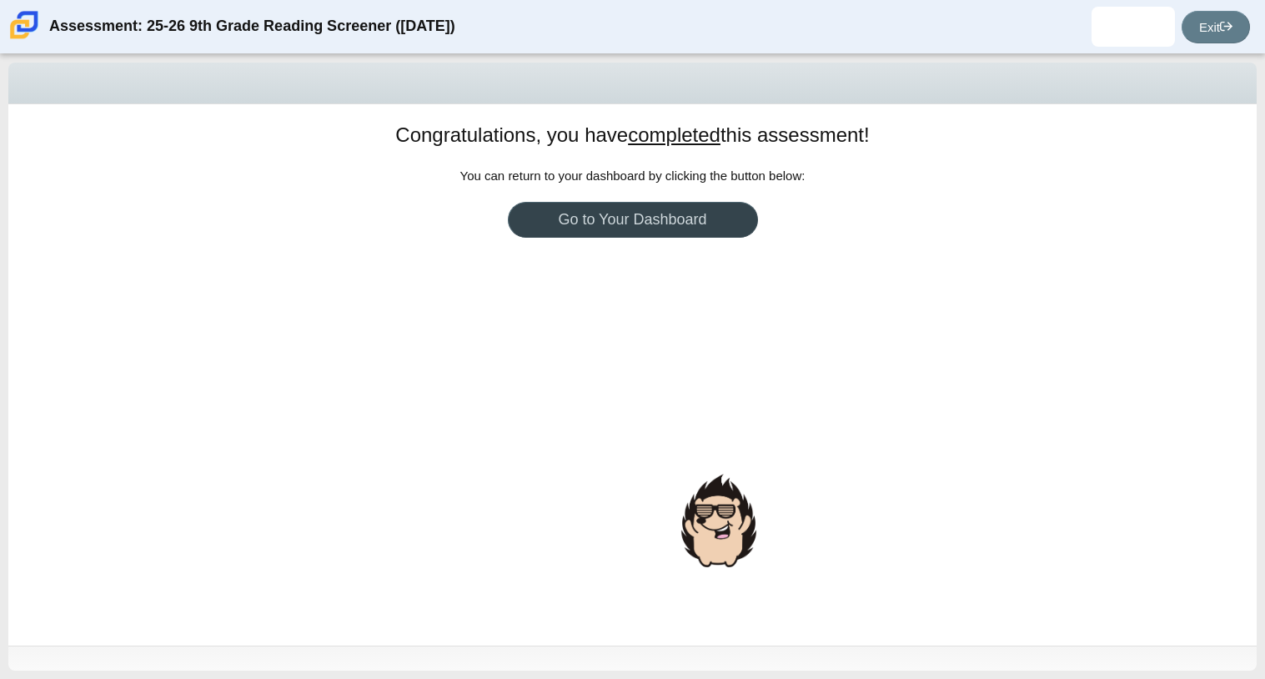
click at [722, 214] on link "Go to Your Dashboard" at bounding box center [633, 220] width 250 height 36
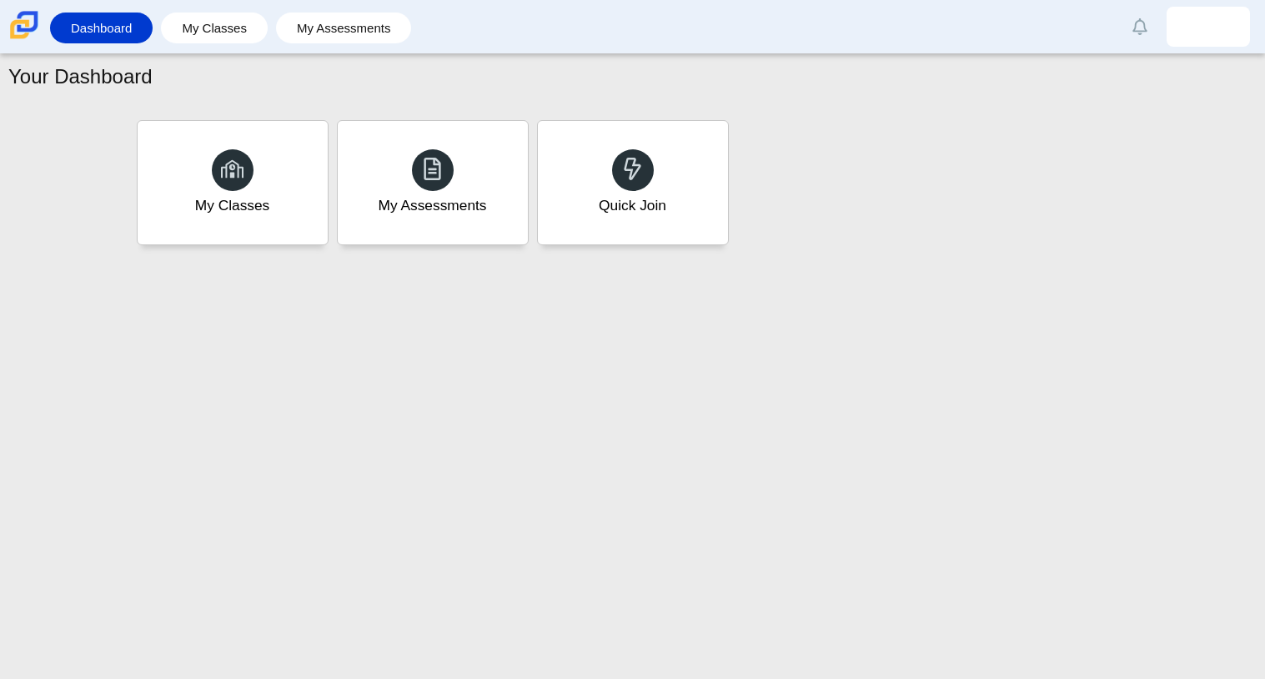
click at [692, 298] on div "Your Dashboard My Classes My Assessments Quick Join" at bounding box center [632, 366] width 1265 height 625
click at [692, 299] on div "Your Dashboard My Classes My Assessments Quick Join" at bounding box center [632, 366] width 1265 height 625
